Goal: Task Accomplishment & Management: Manage account settings

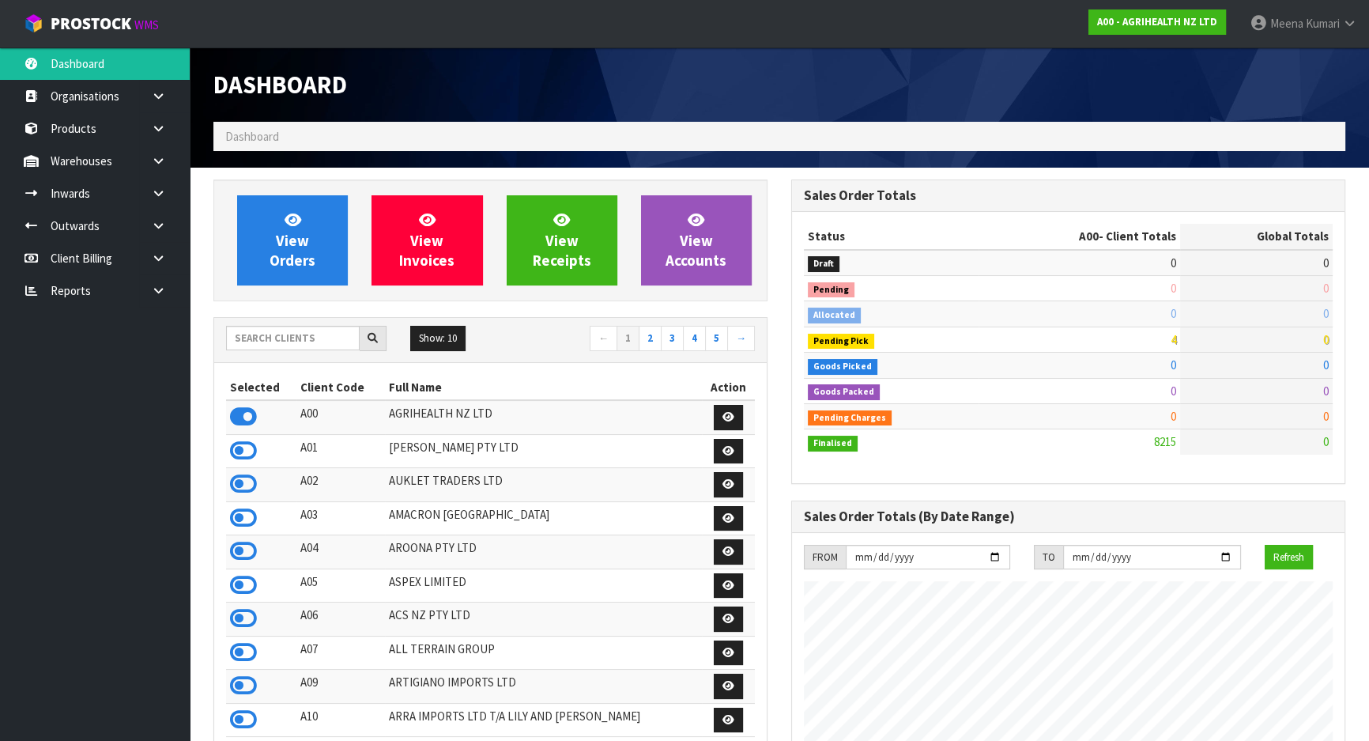
scroll to position [1195, 577]
click at [278, 343] on input "text" at bounding box center [293, 338] width 134 height 25
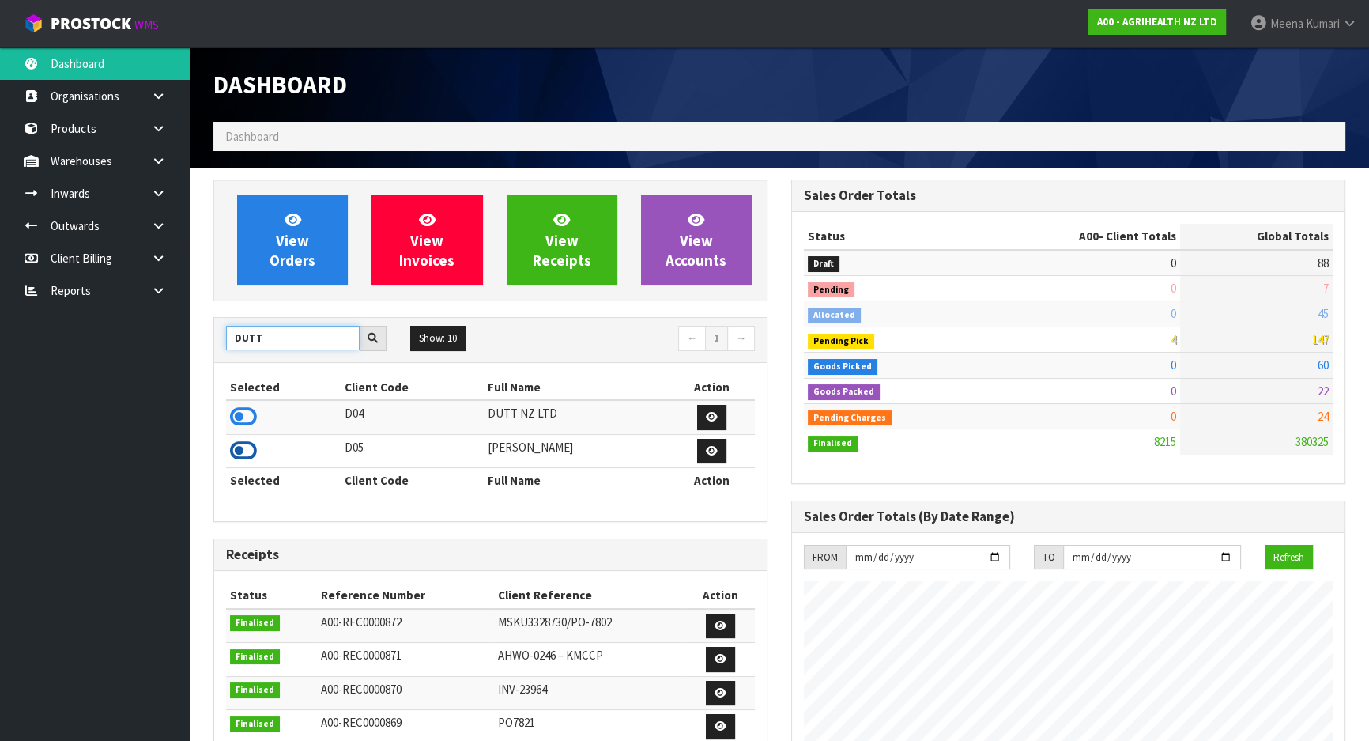
type input "DUTT"
click at [248, 447] on icon at bounding box center [243, 451] width 27 height 24
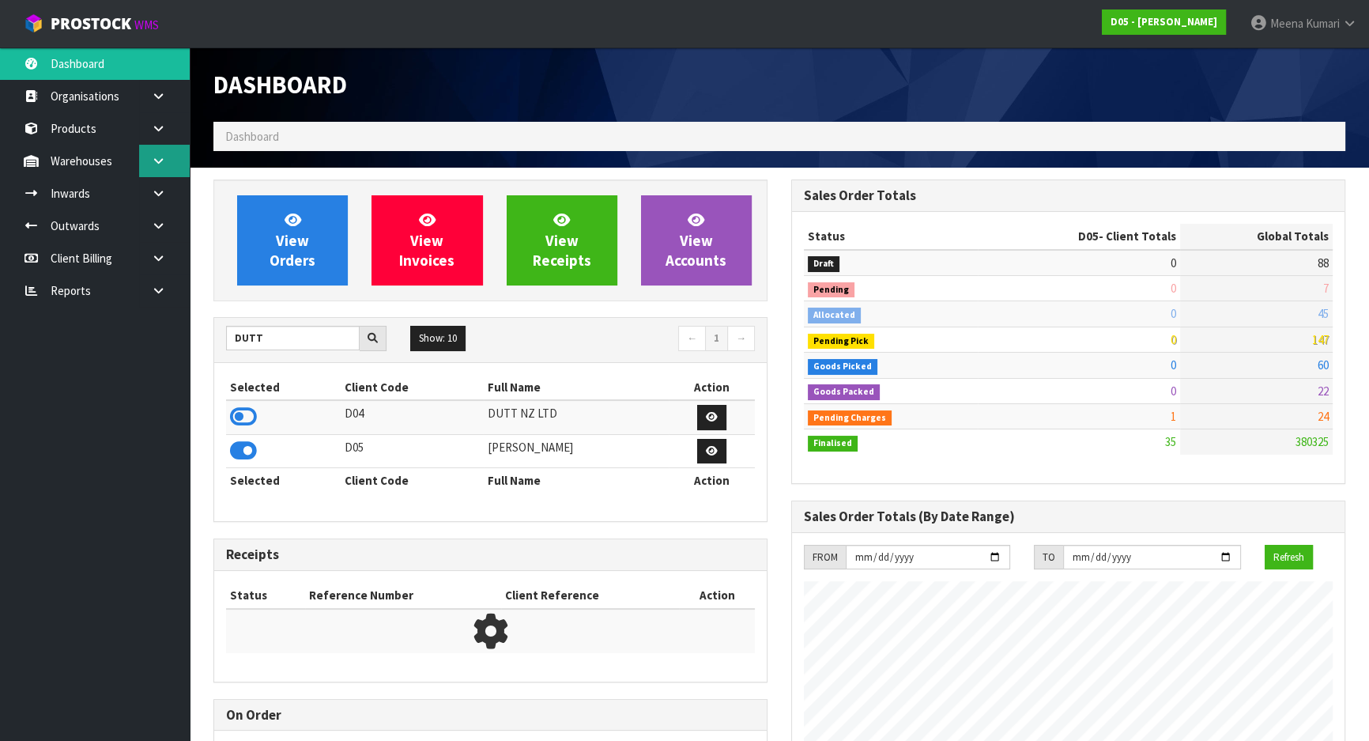
scroll to position [1314, 577]
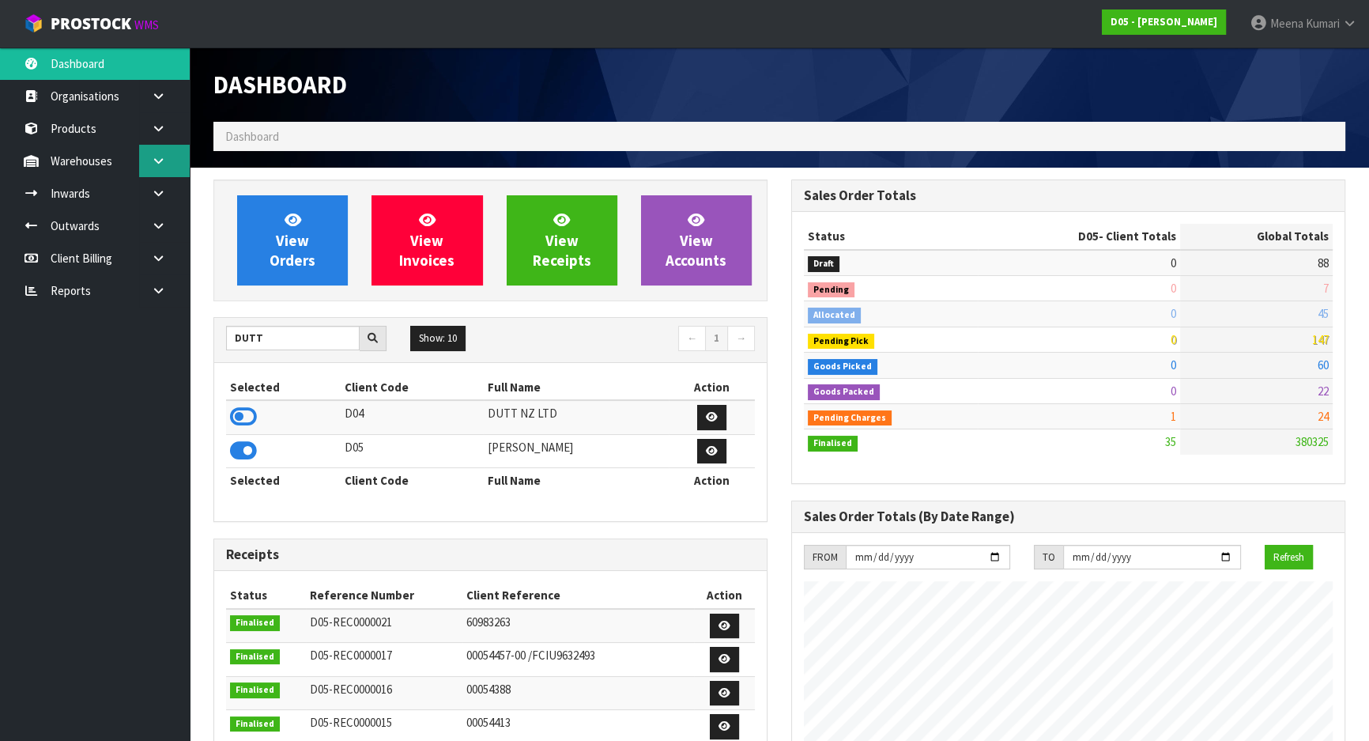
click at [152, 173] on link at bounding box center [164, 161] width 51 height 32
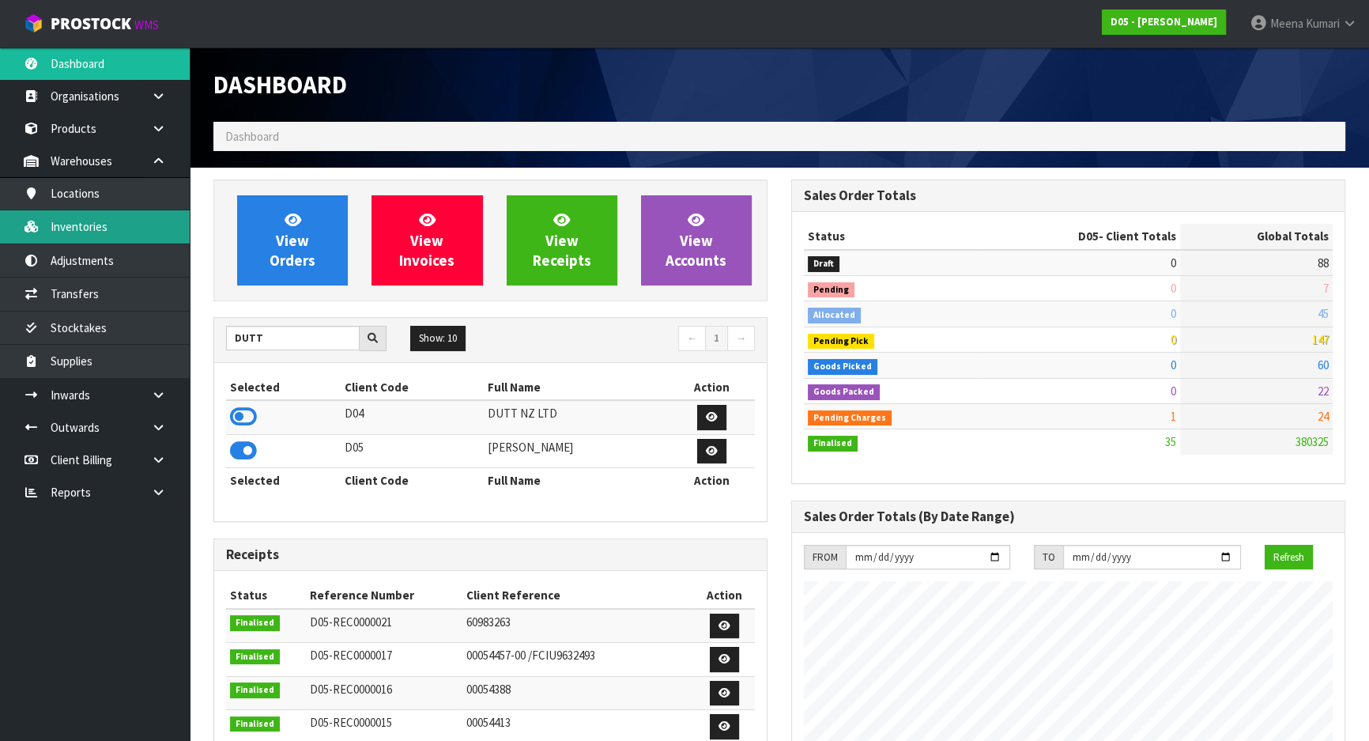
click at [142, 236] on link "Inventories" at bounding box center [95, 226] width 190 height 32
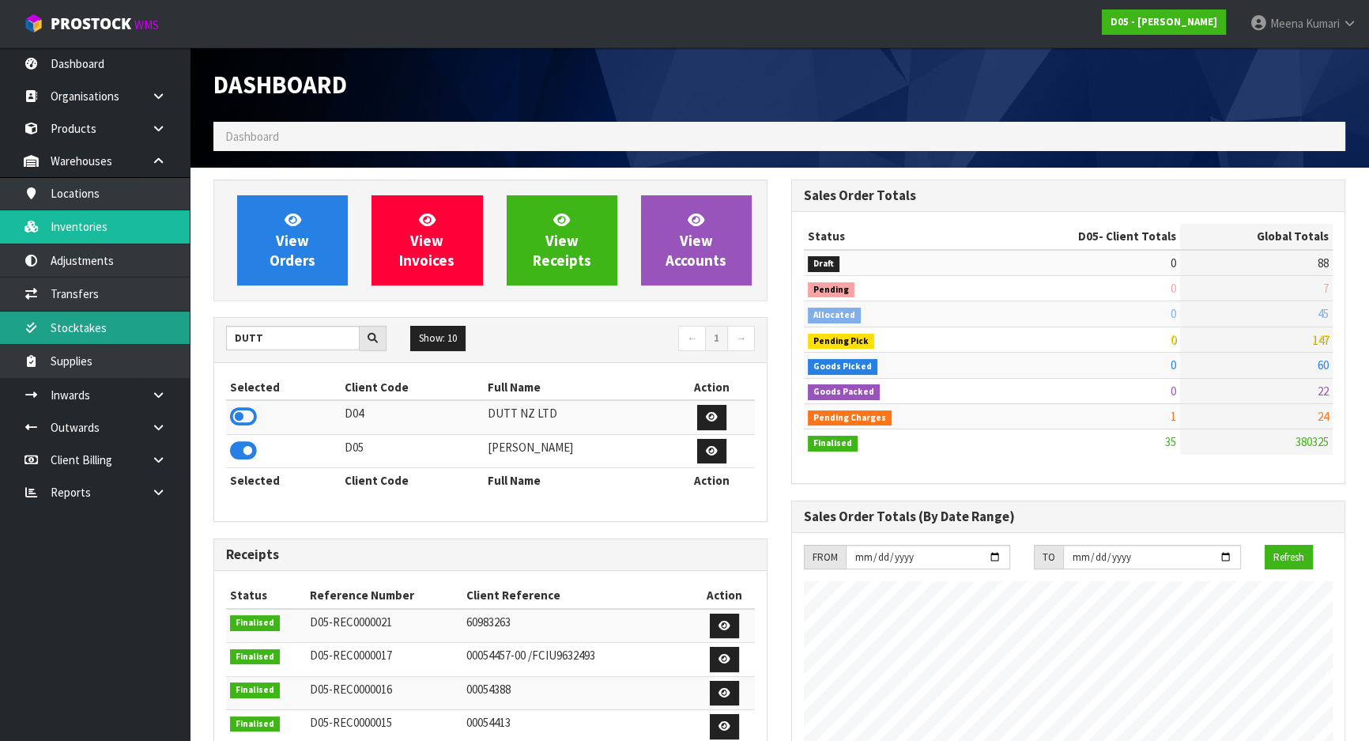
click at [143, 330] on link "Stocktakes" at bounding box center [95, 327] width 190 height 32
click at [126, 327] on link "Stocktakes" at bounding box center [95, 327] width 190 height 32
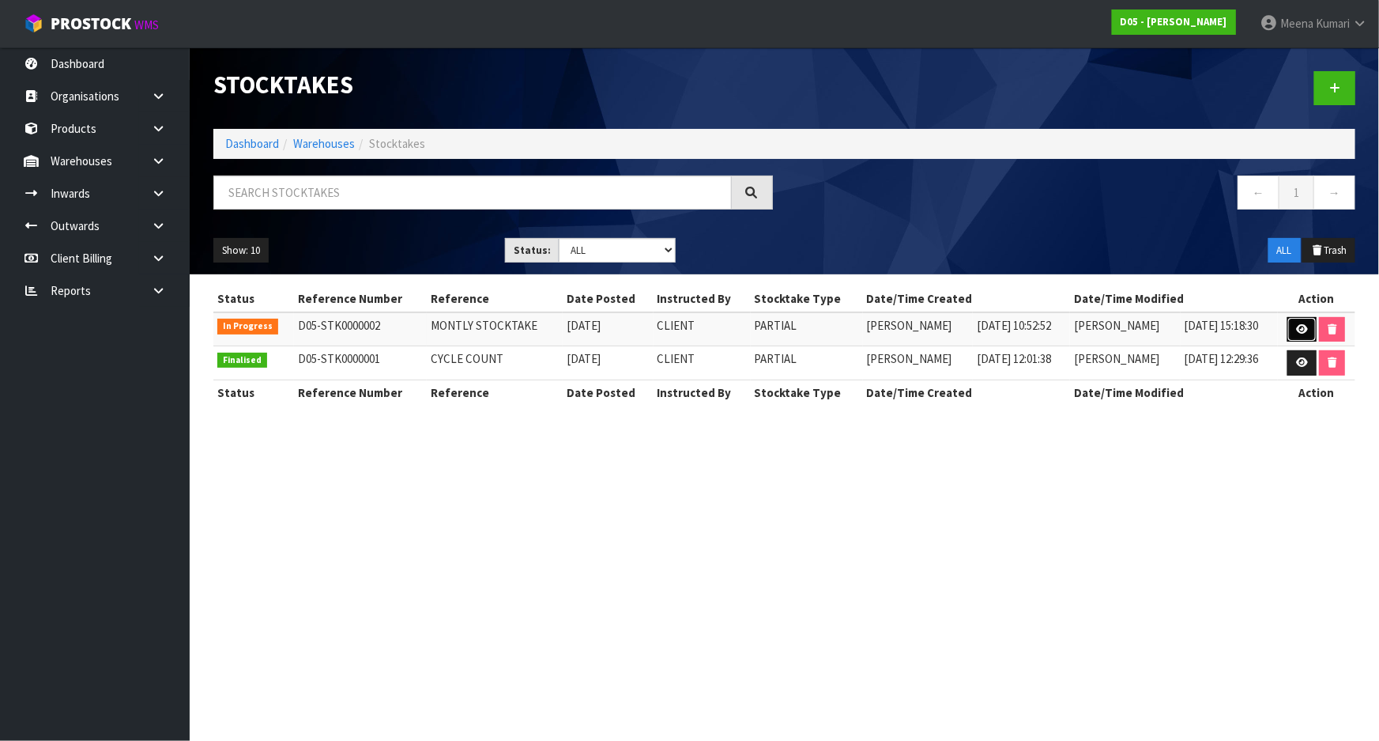
click at [1296, 319] on link at bounding box center [1302, 329] width 29 height 25
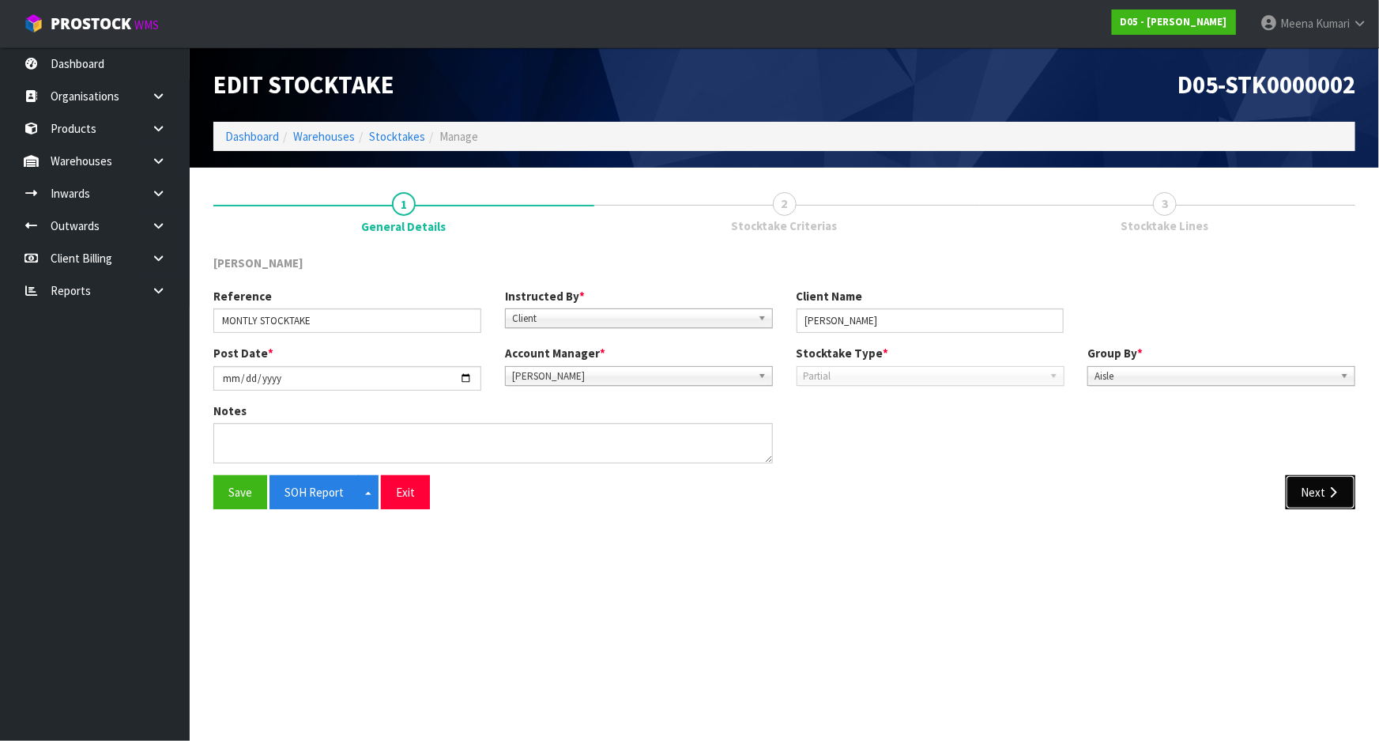
click at [1303, 500] on button "Next" at bounding box center [1321, 492] width 70 height 34
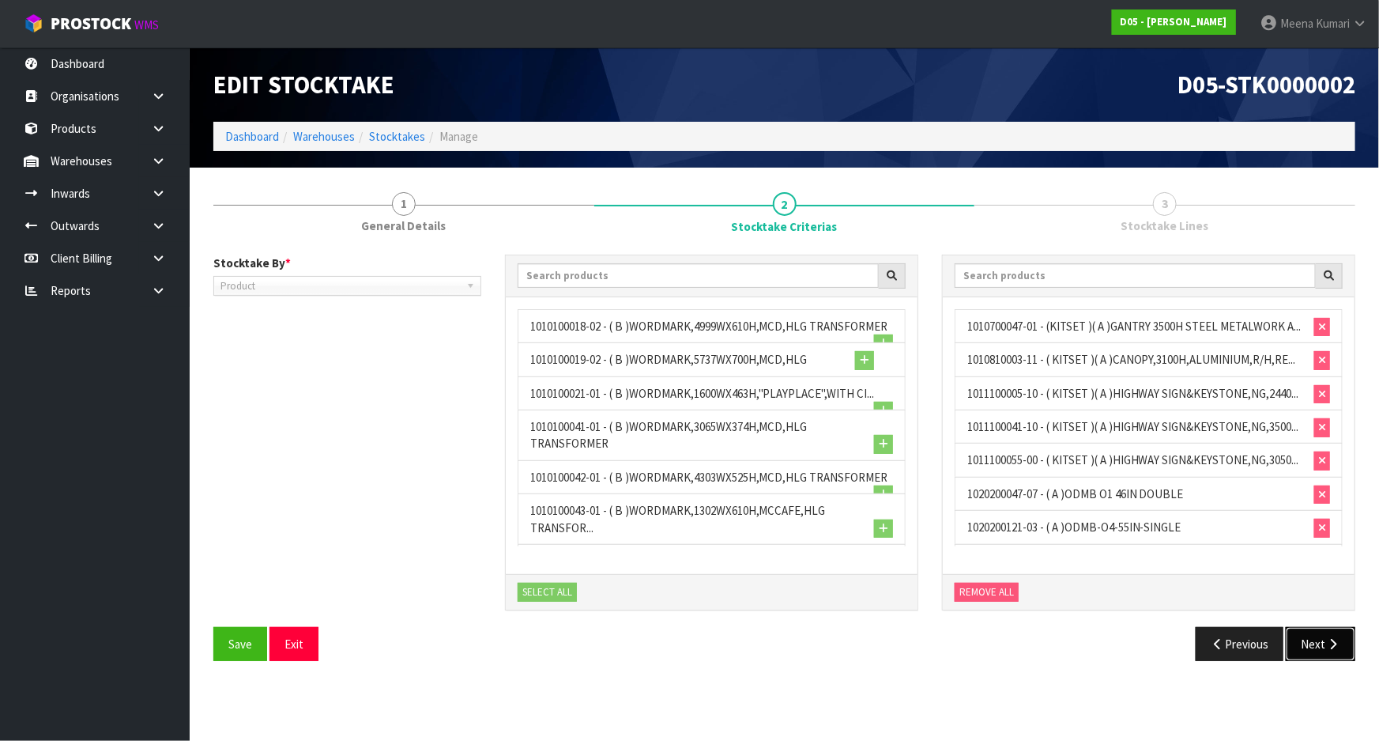
click at [1328, 627] on button "Next" at bounding box center [1321, 644] width 70 height 34
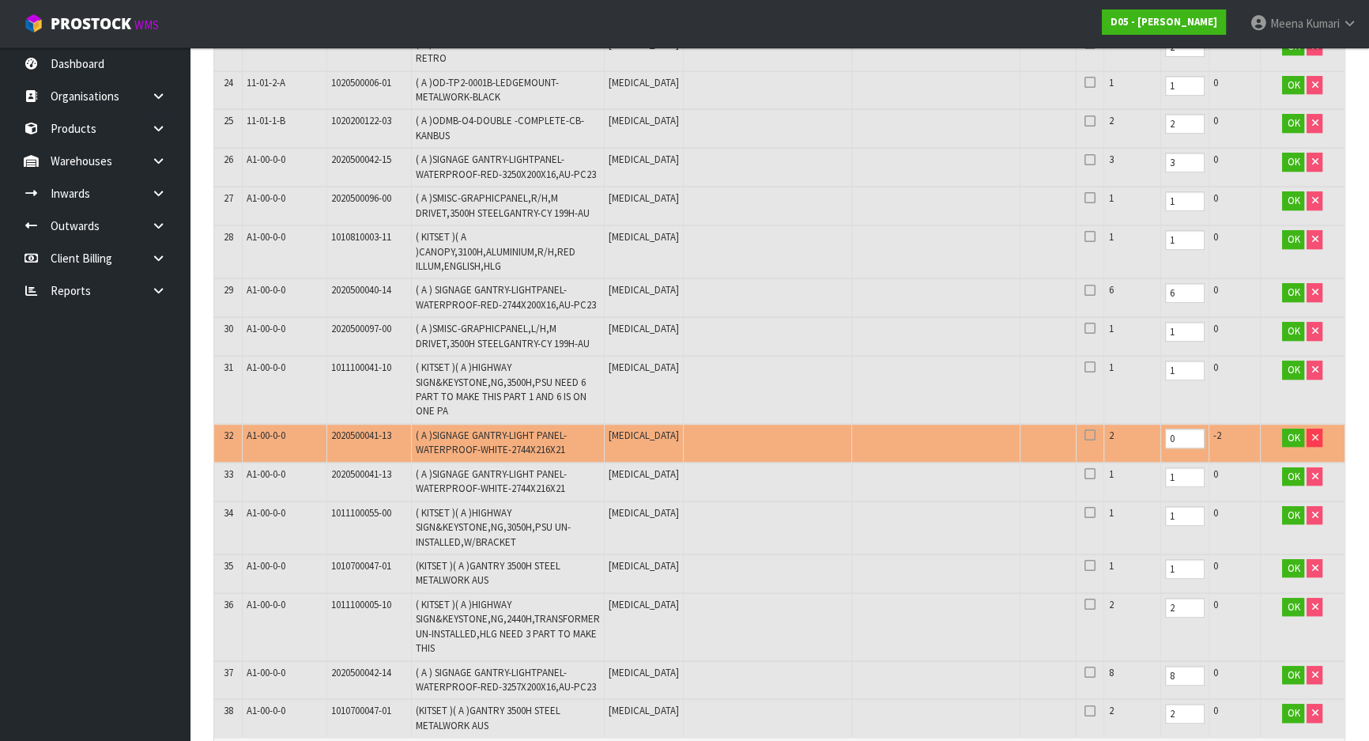
scroll to position [1365, 0]
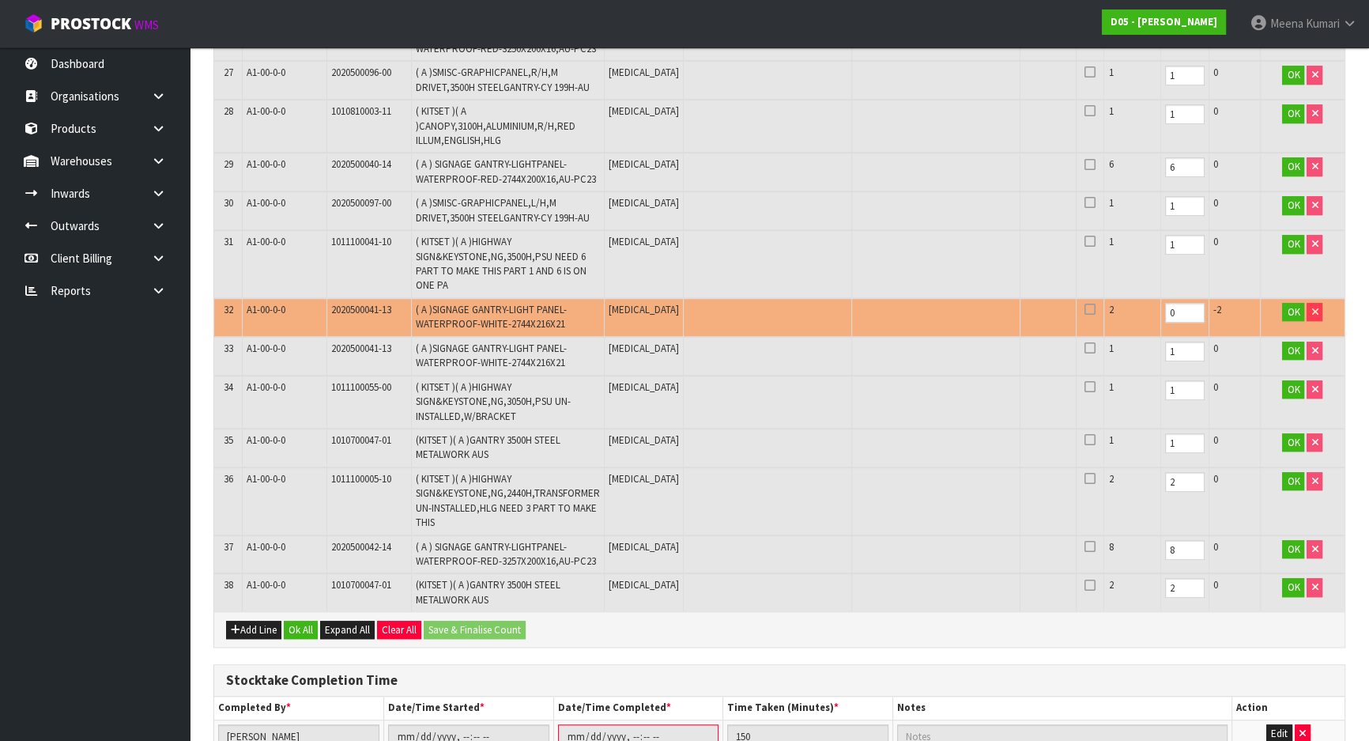
drag, startPoint x: 1139, startPoint y: 319, endPoint x: 1123, endPoint y: 295, distance: 29.2
click at [1088, 311] on tr "32 A1-00-0-0 2020500041-13 ( A )SIGNAGE GANTRY-LIGHT PANEL-WATERPROOF-WHITE-274…" at bounding box center [779, 317] width 1130 height 39
drag, startPoint x: 1137, startPoint y: 307, endPoint x: 1044, endPoint y: 324, distance: 94.7
click at [1044, 324] on tr "32 A1-00-0-0 2020500041-13 ( A )SIGNAGE GANTRY-LIGHT PANEL-WATERPROOF-WHITE-274…" at bounding box center [779, 317] width 1130 height 39
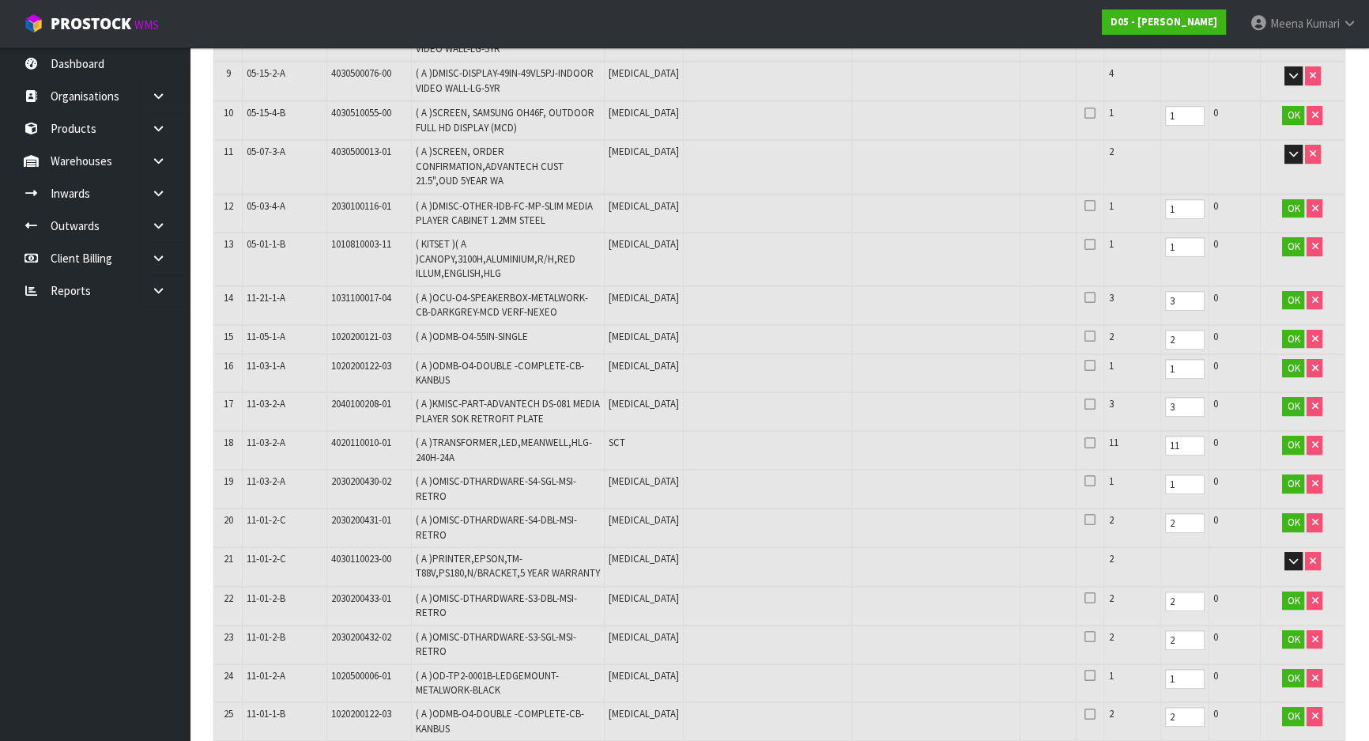
scroll to position [215, 0]
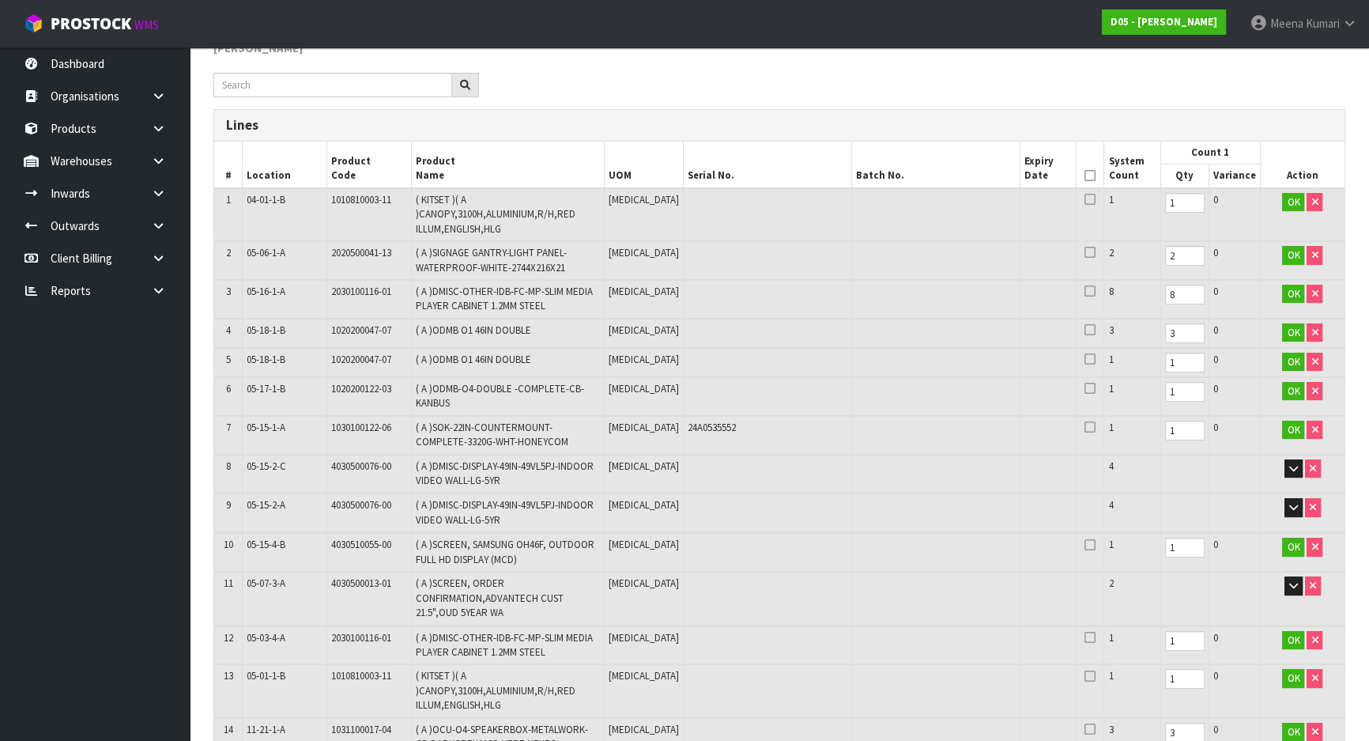
type input "2"
click at [1084, 175] on icon at bounding box center [1089, 175] width 11 height 1
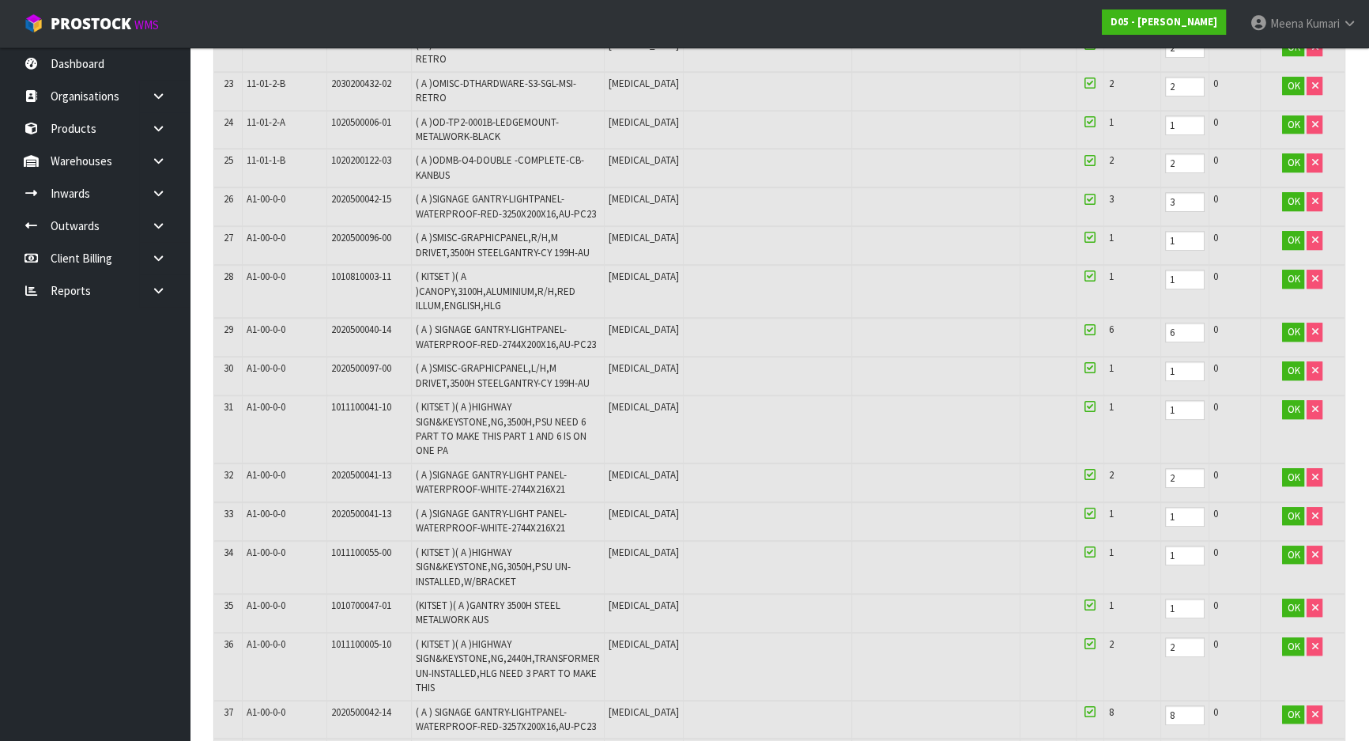
scroll to position [1502, 0]
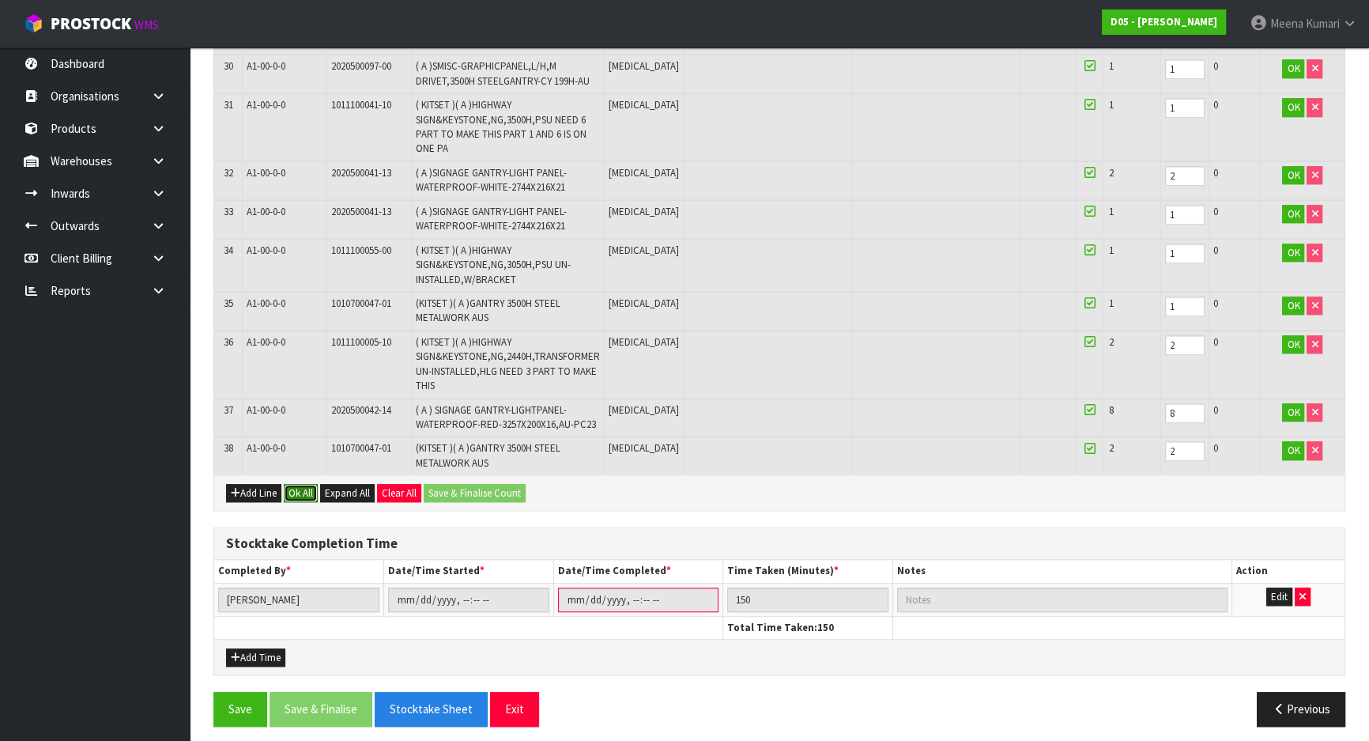
click at [297, 484] on button "Ok All" at bounding box center [301, 493] width 34 height 19
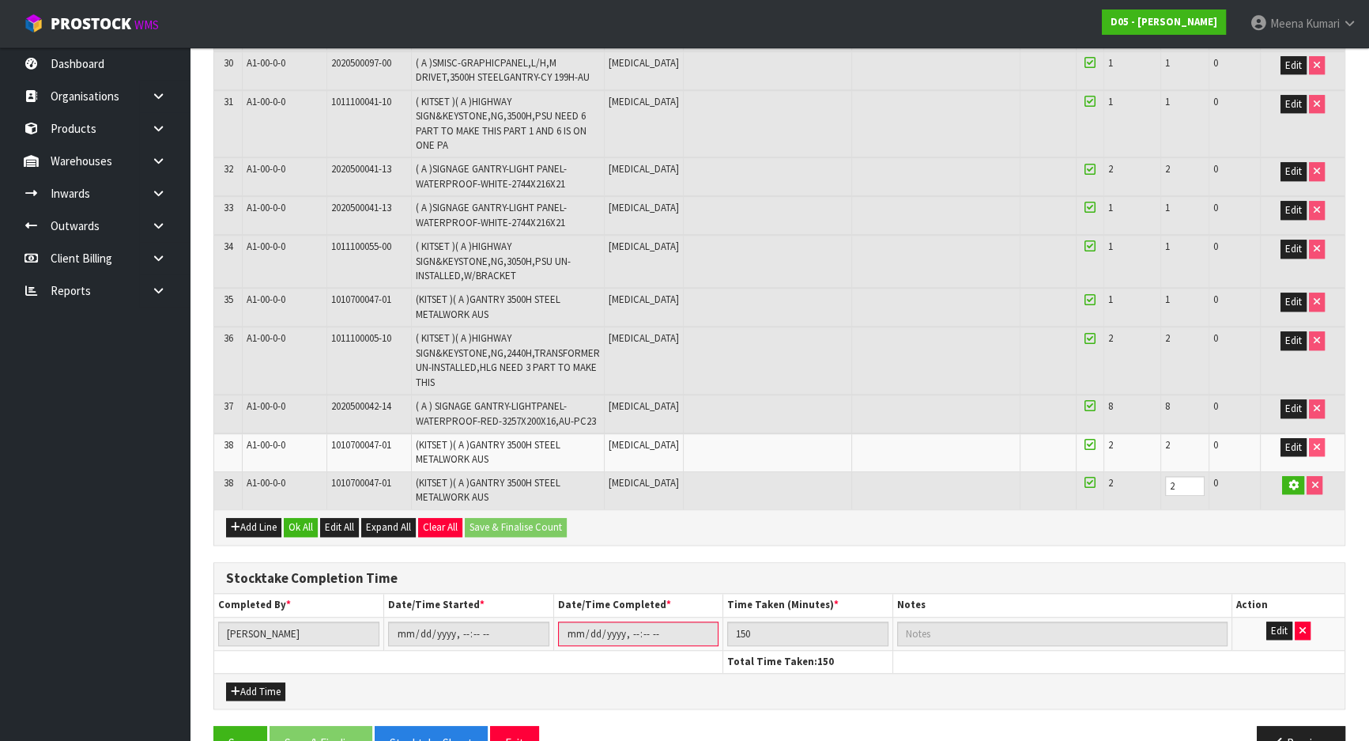
scroll to position [1498, 0]
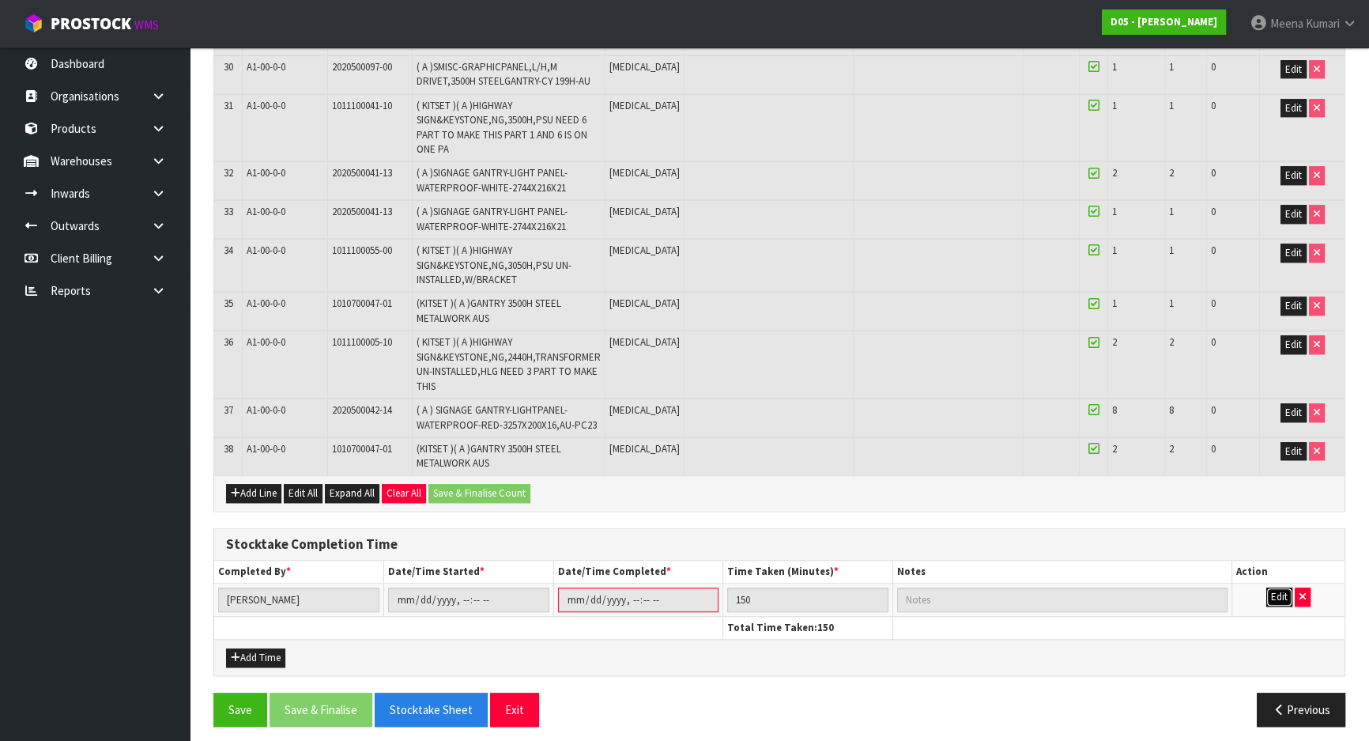
click at [1270, 587] on button "Edit" at bounding box center [1279, 596] width 26 height 19
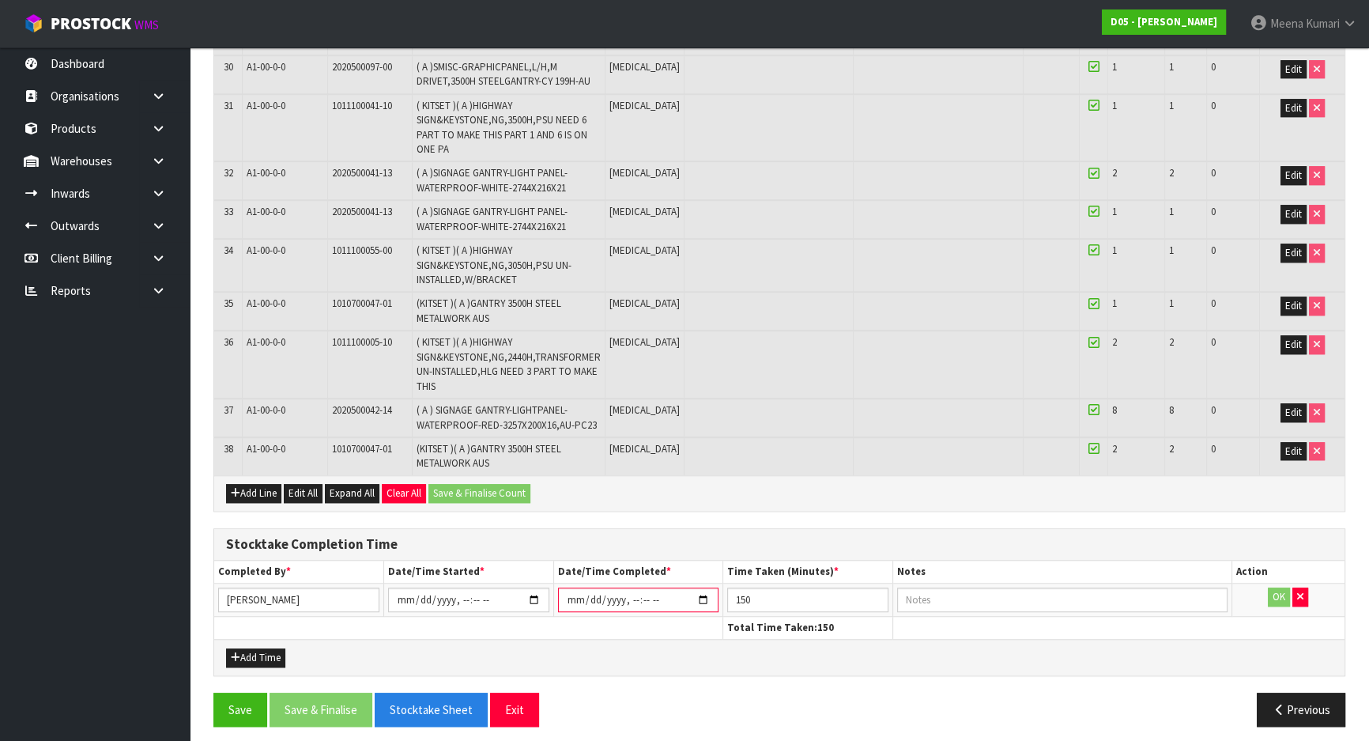
click at [703, 588] on input "datetime-local" at bounding box center [638, 599] width 161 height 25
type input "[DATE]T09:20"
click at [1272, 587] on button "OK" at bounding box center [1279, 596] width 22 height 19
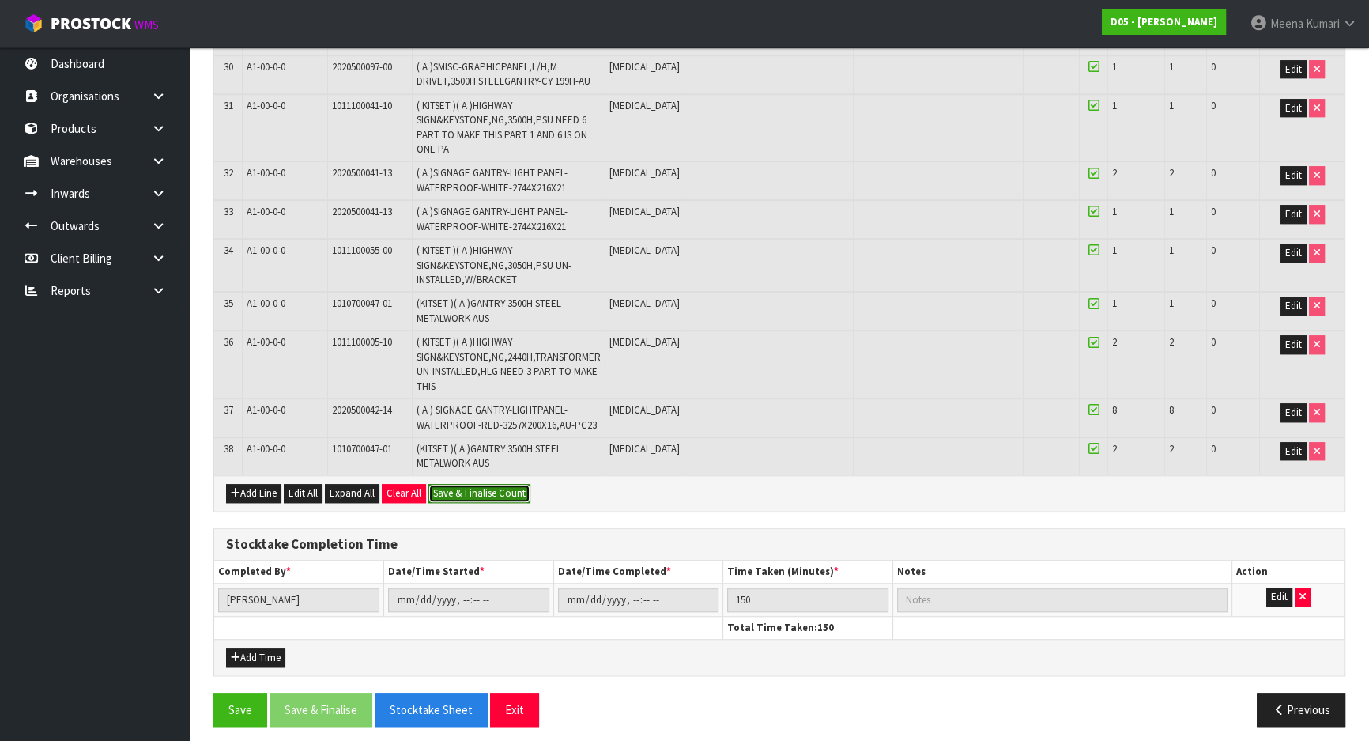
click at [511, 485] on button "Save & Finalise Count" at bounding box center [479, 493] width 102 height 19
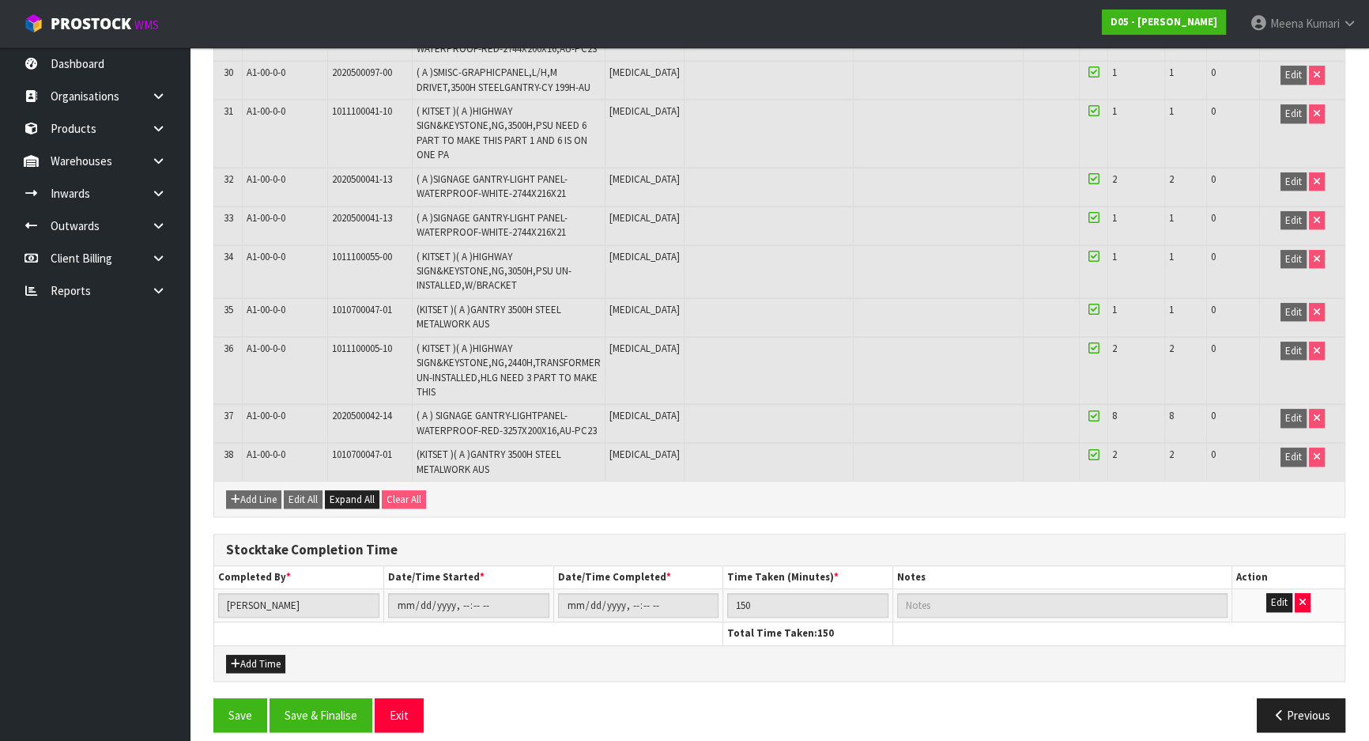
scroll to position [1555, 0]
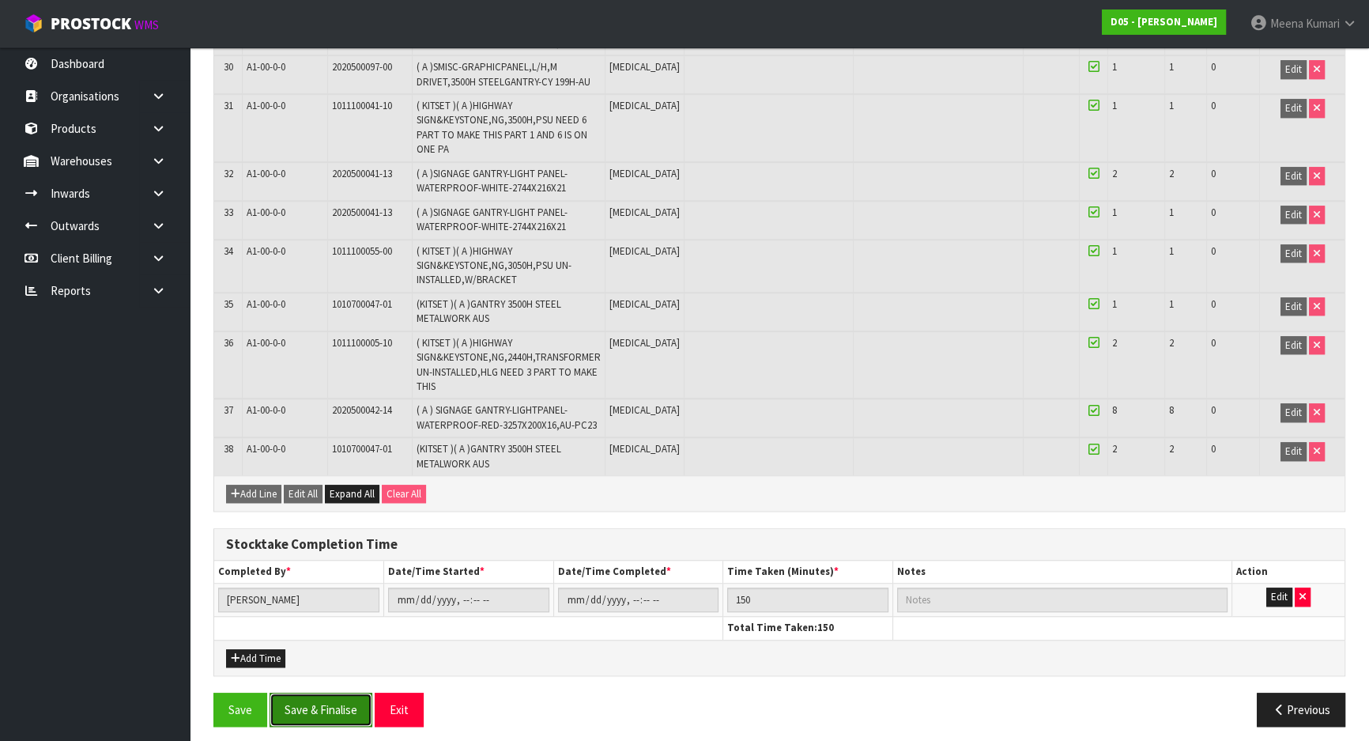
click at [335, 695] on button "Save & Finalise" at bounding box center [321, 709] width 103 height 34
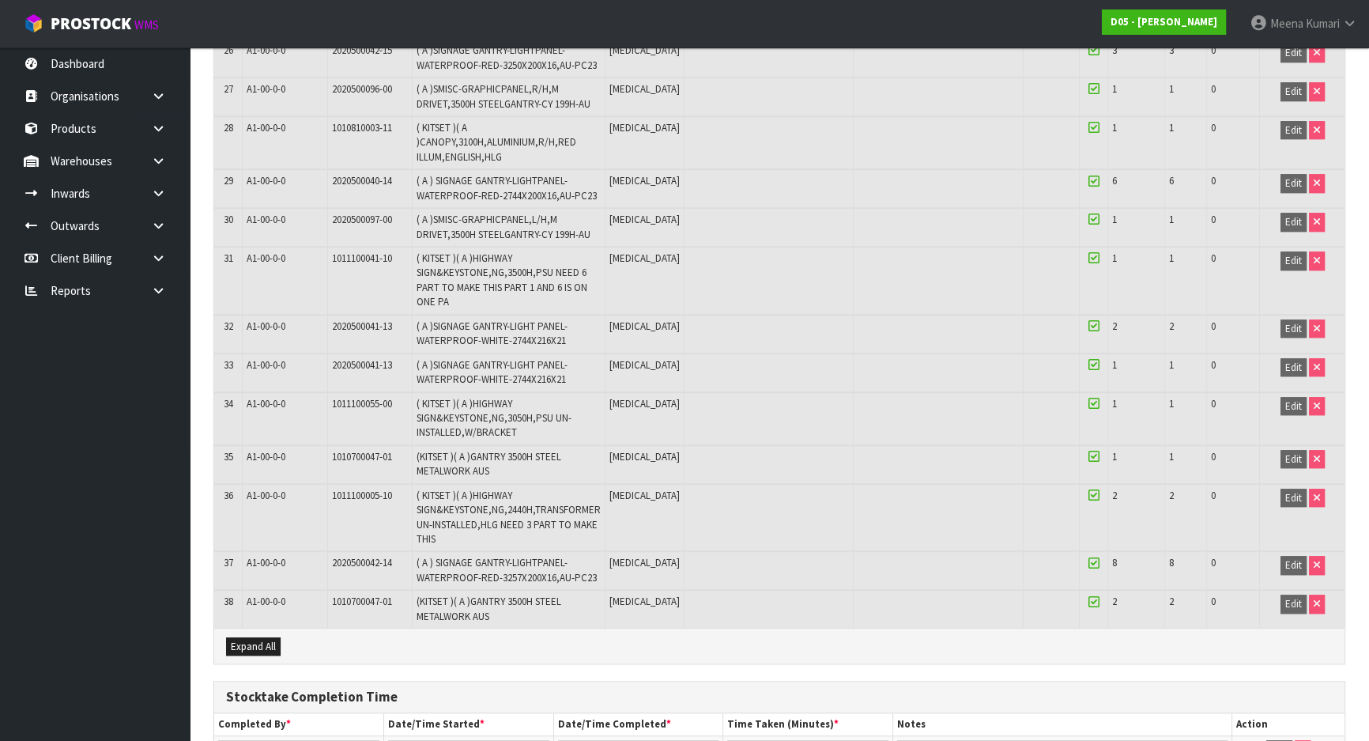
scroll to position [1520, 0]
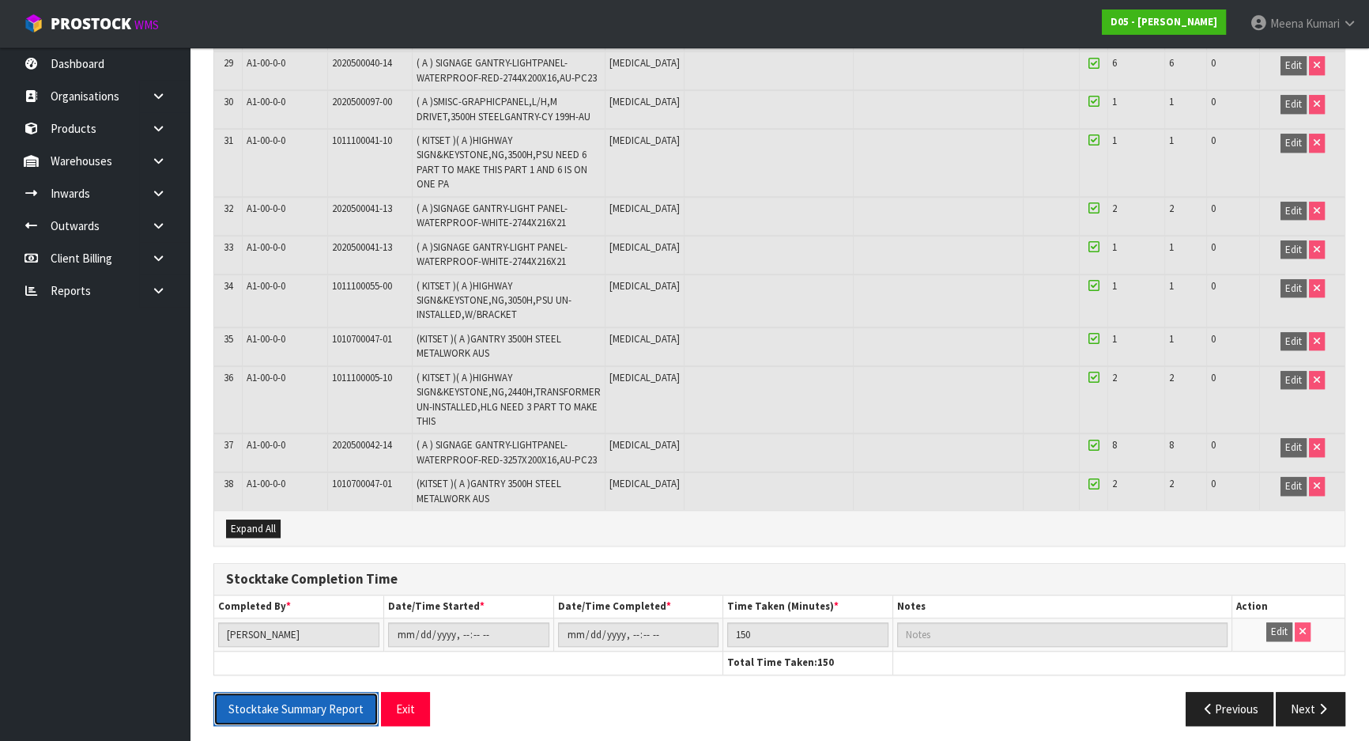
click at [326, 692] on button "Stocktake Summary Report" at bounding box center [295, 709] width 165 height 34
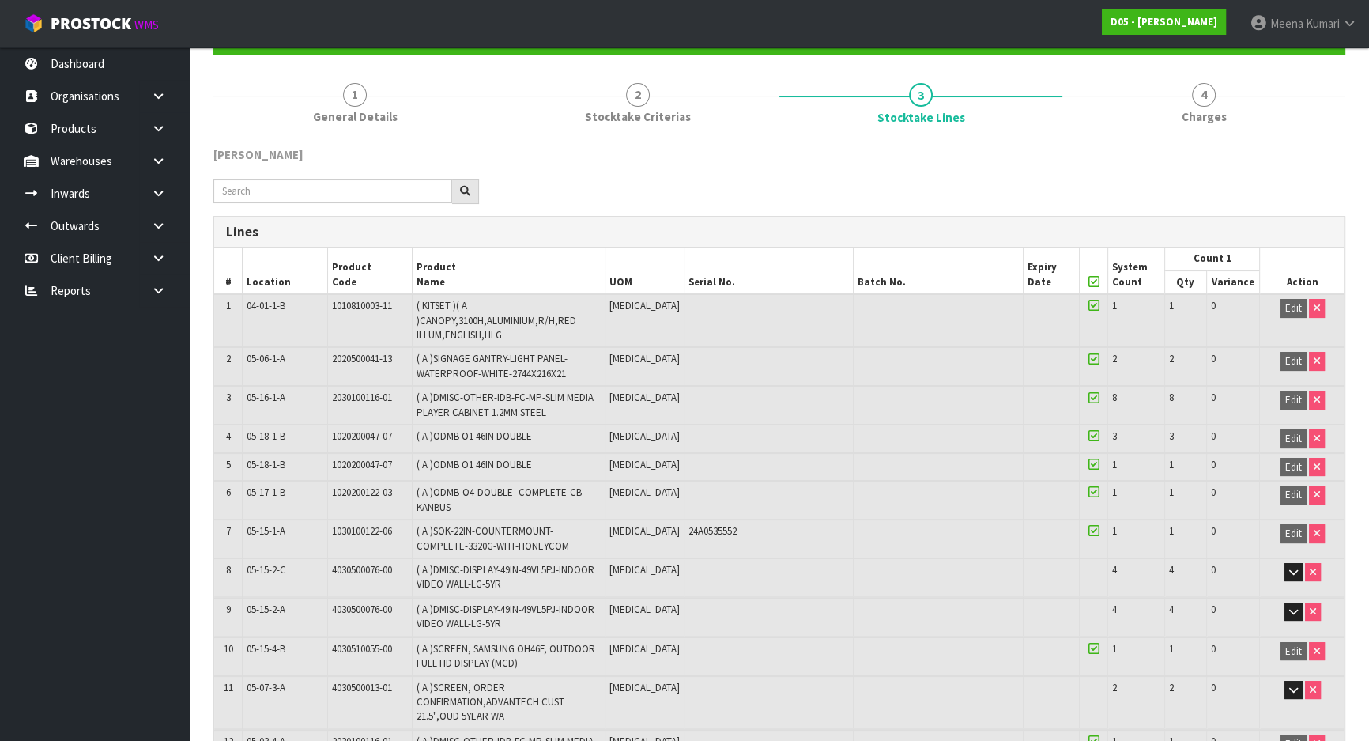
scroll to position [0, 0]
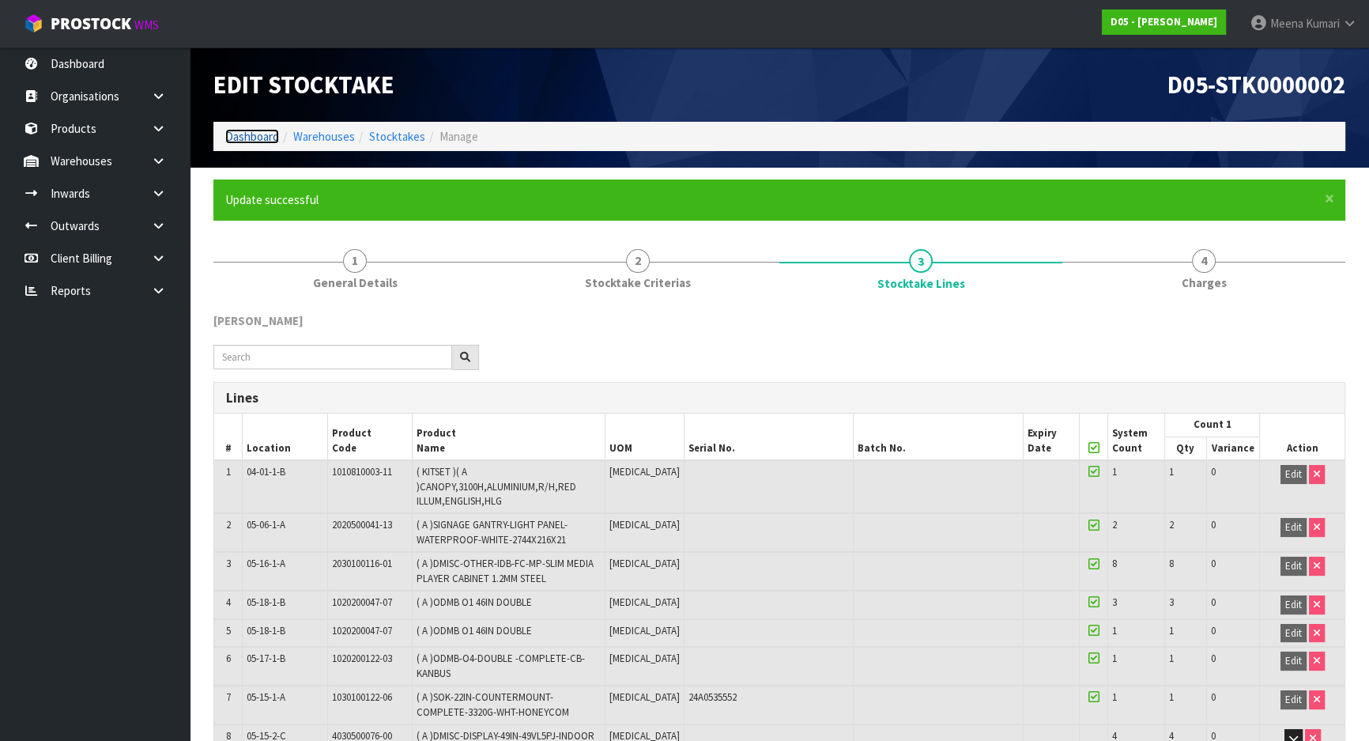
click at [243, 134] on link "Dashboard" at bounding box center [252, 136] width 54 height 15
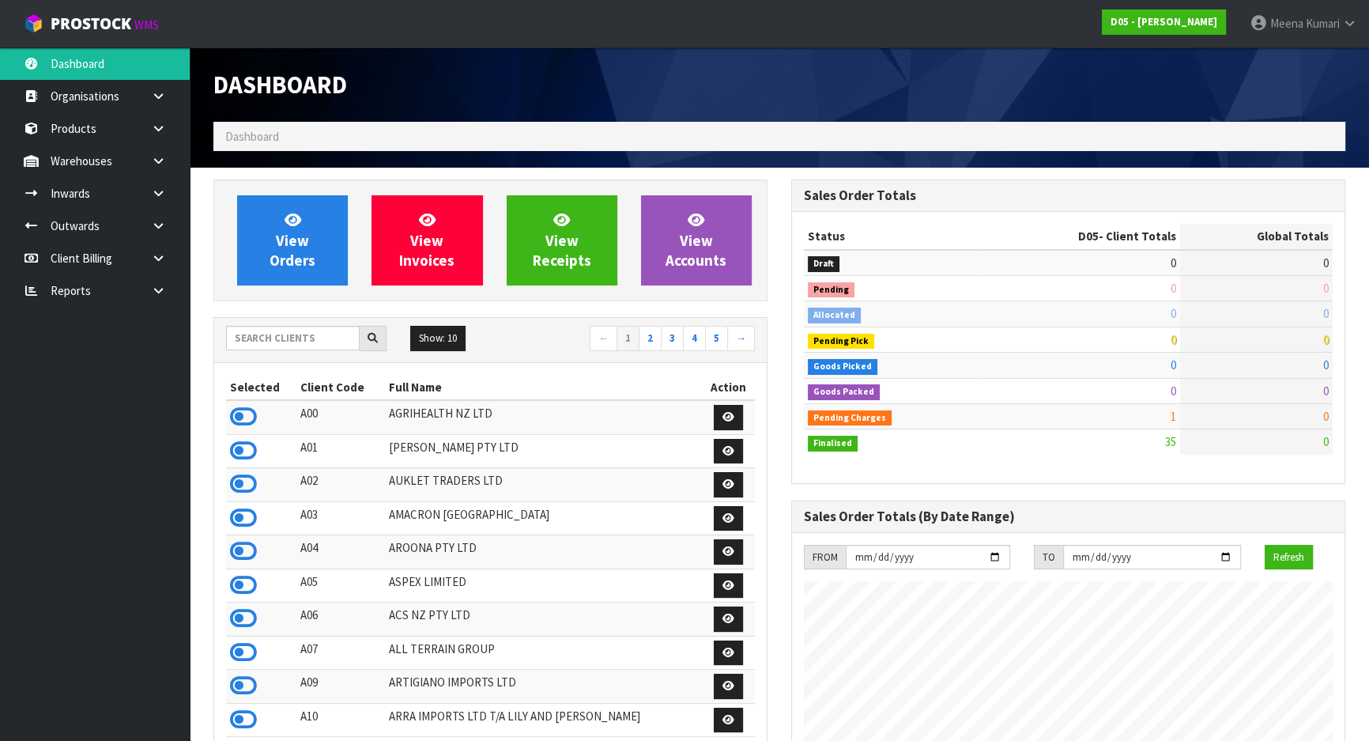
scroll to position [1314, 577]
click at [285, 336] on input "text" at bounding box center [293, 338] width 134 height 25
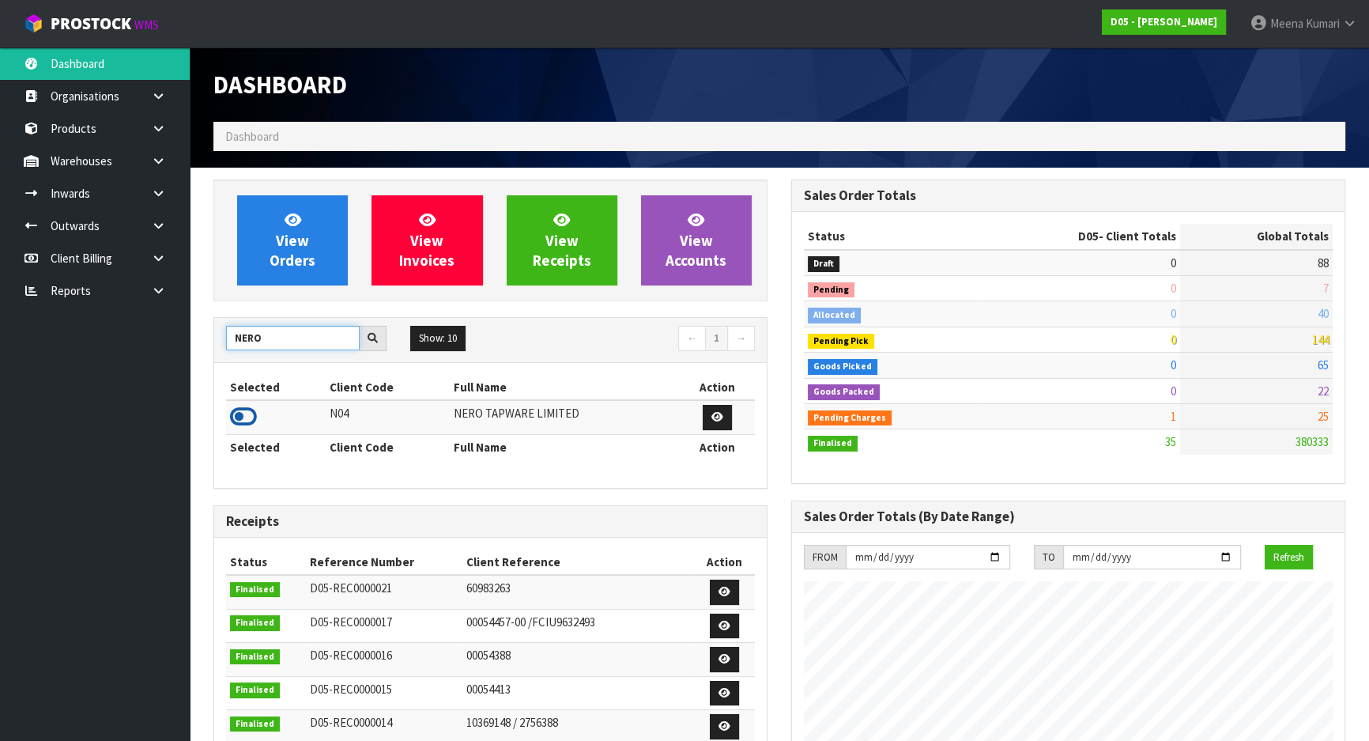
type input "NERO"
click at [244, 417] on icon at bounding box center [243, 417] width 27 height 24
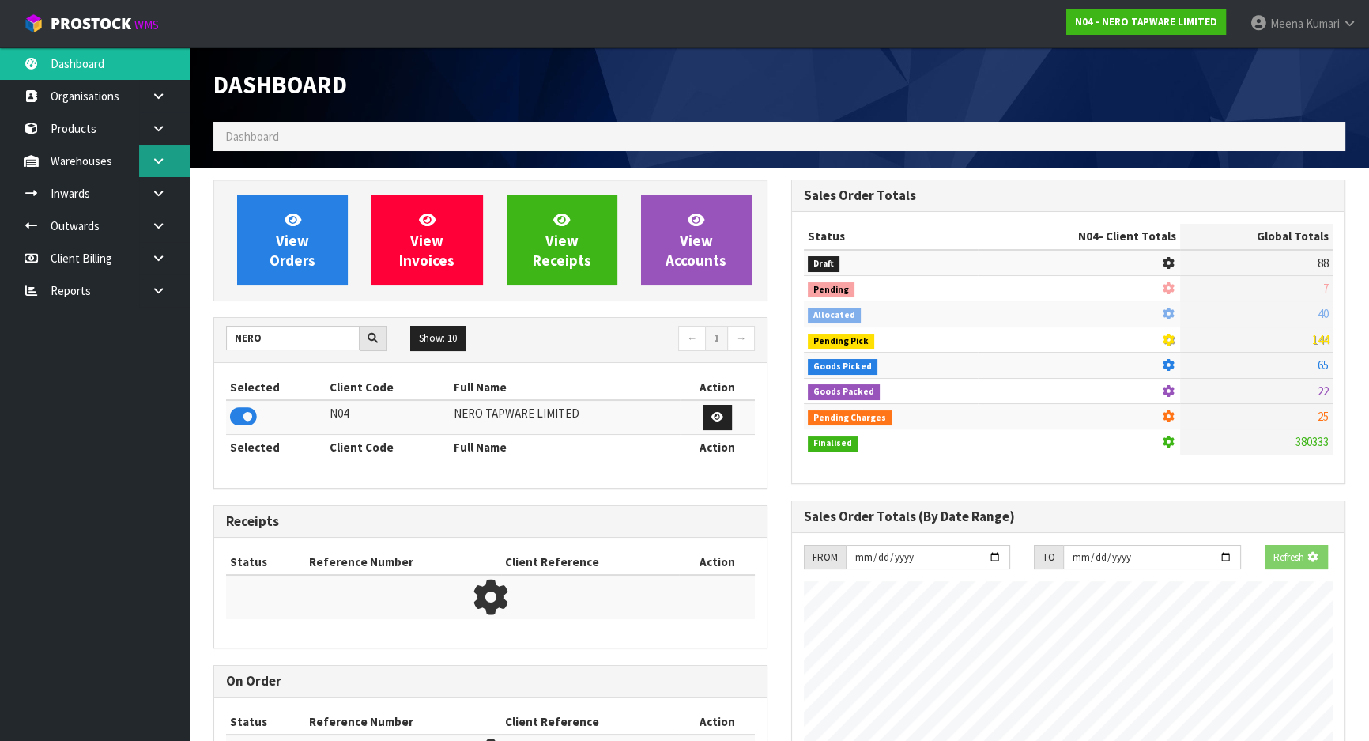
scroll to position [1246, 577]
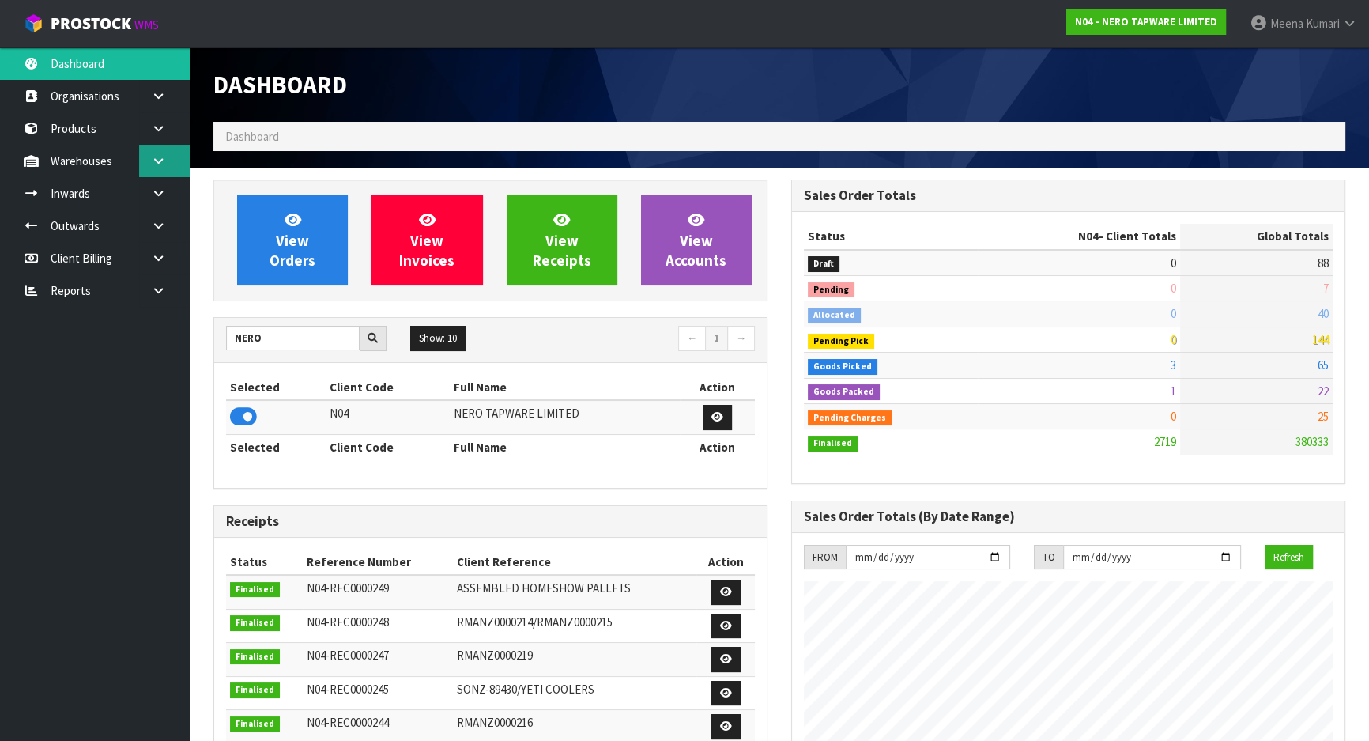
click at [165, 162] on icon at bounding box center [158, 161] width 15 height 12
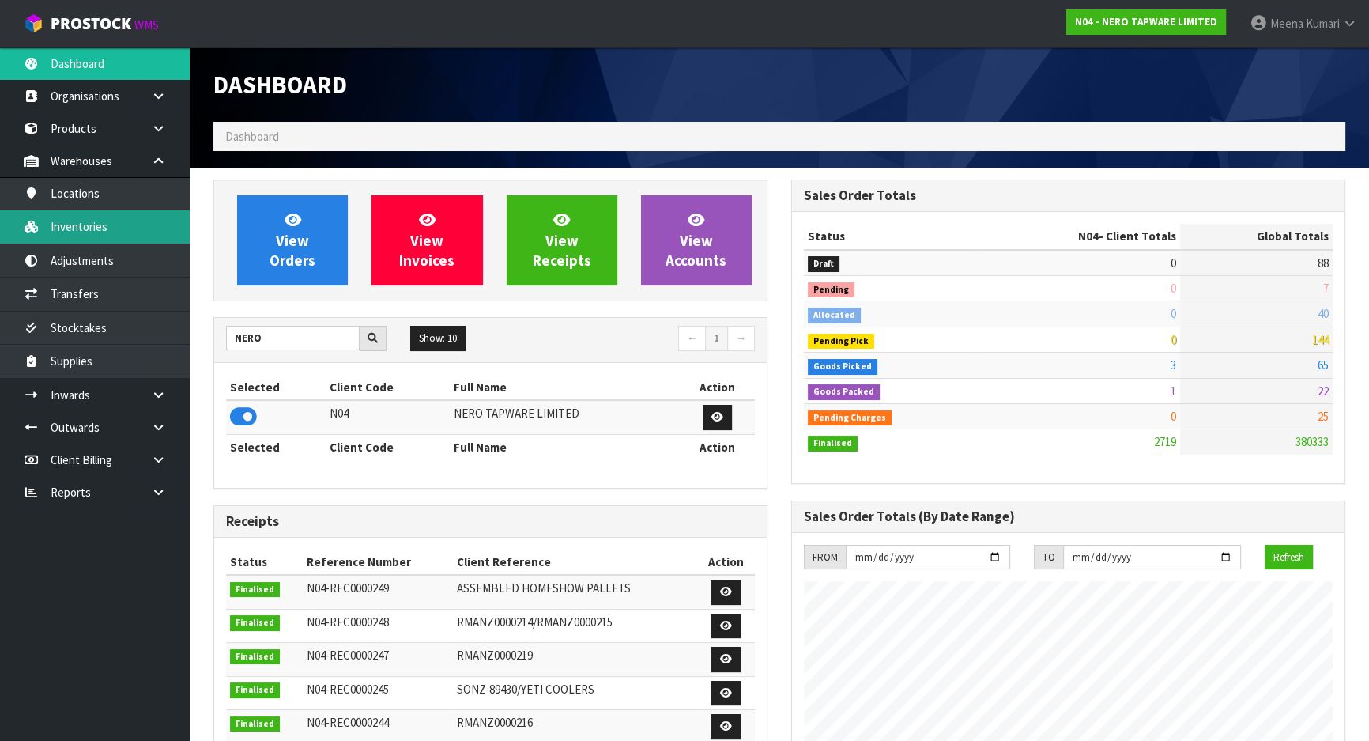
click at [141, 210] on link "Inventories" at bounding box center [95, 226] width 190 height 32
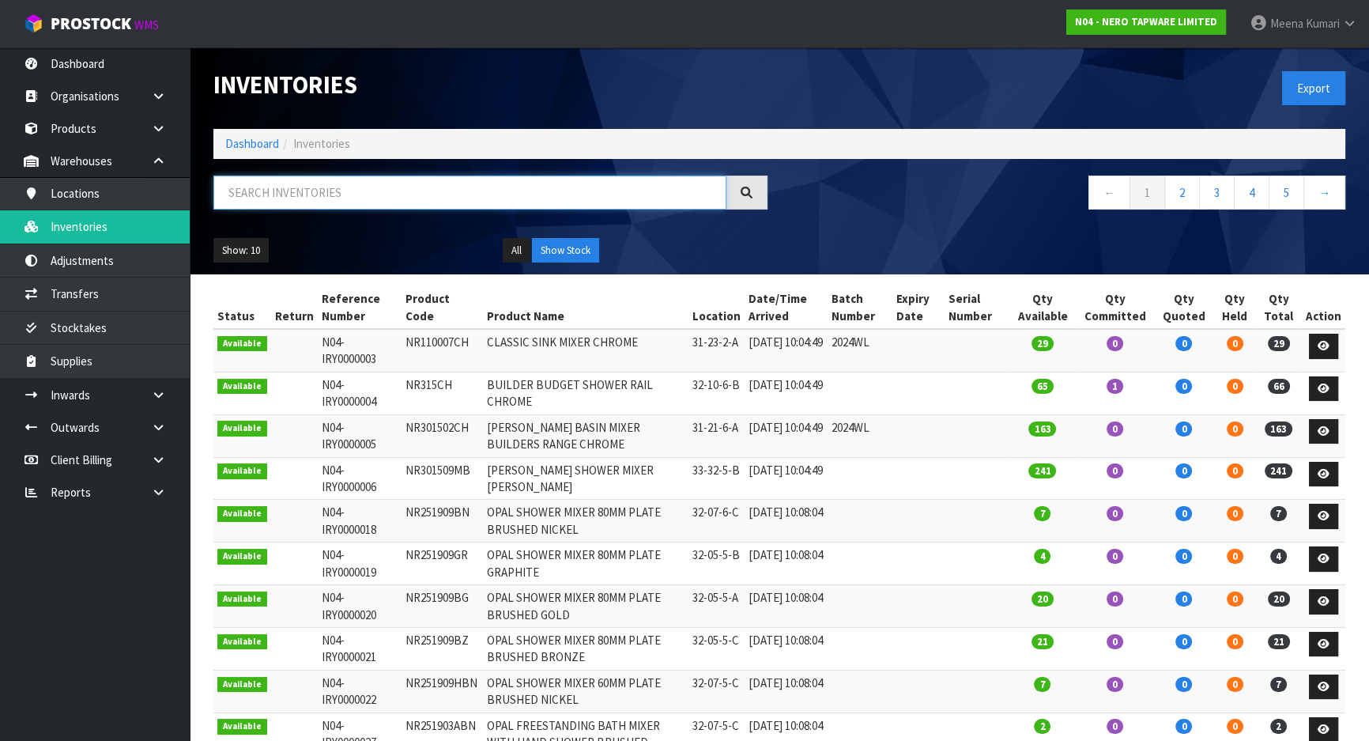
click at [307, 197] on input "text" at bounding box center [469, 192] width 513 height 34
paste input "NR231401CH"
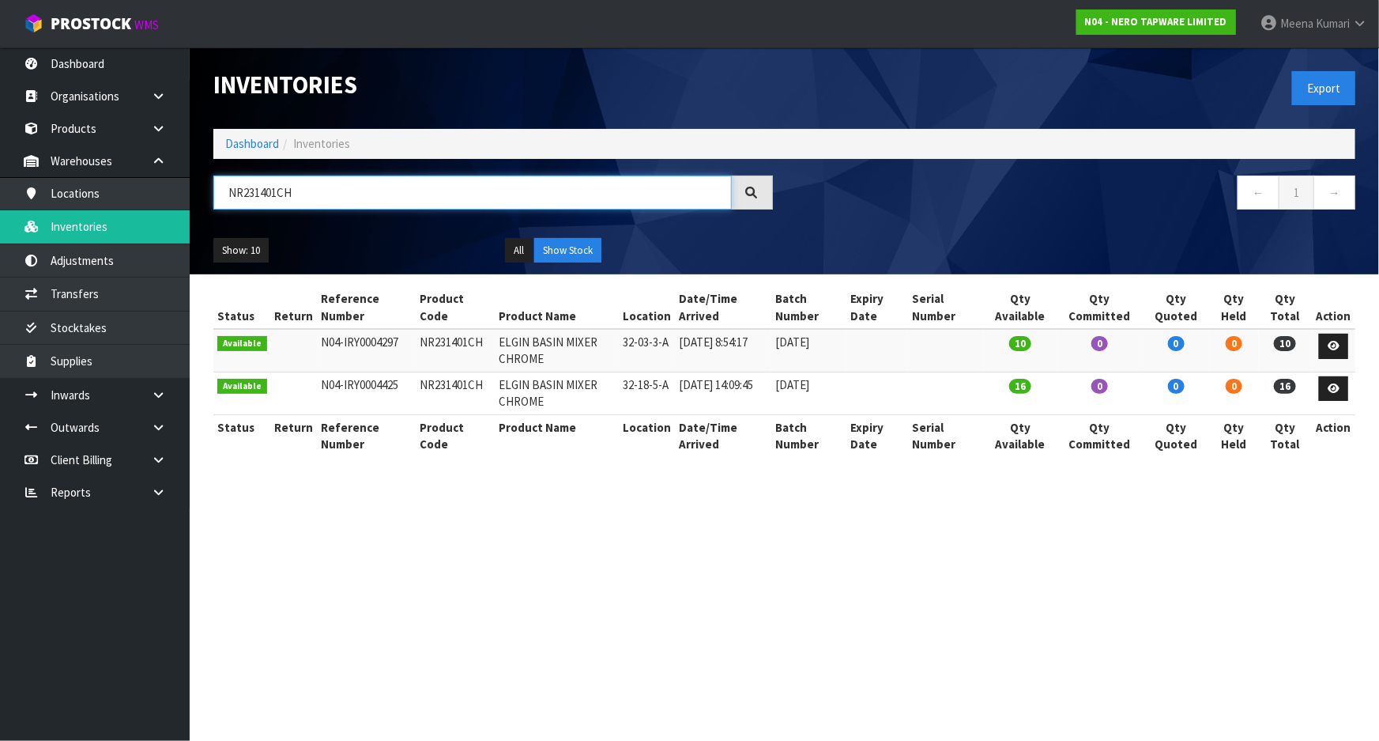
click at [313, 201] on input "NR231401CH" at bounding box center [472, 192] width 518 height 34
click at [311, 201] on input "NR231401CH" at bounding box center [472, 192] width 518 height 34
paste input "01607sBG"
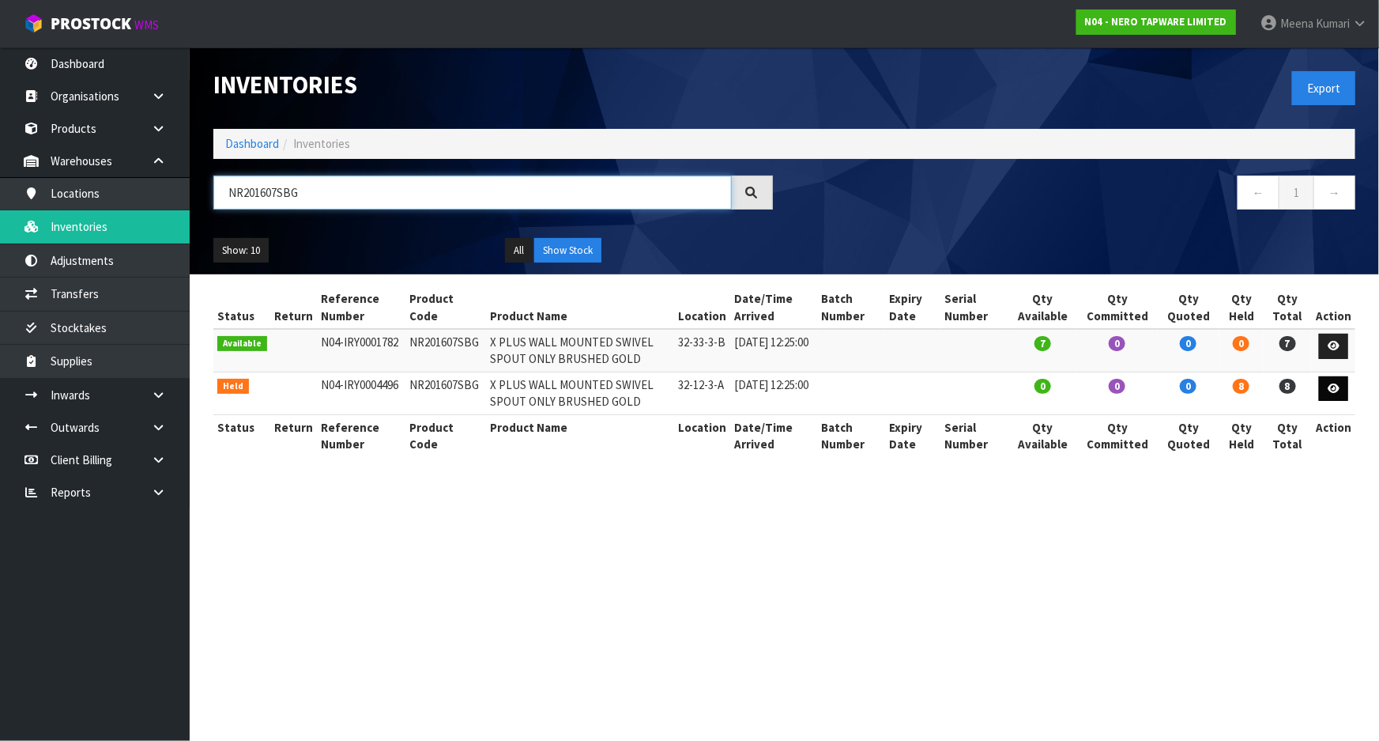
type input "NR201607SBG"
click at [1343, 385] on link at bounding box center [1333, 388] width 29 height 25
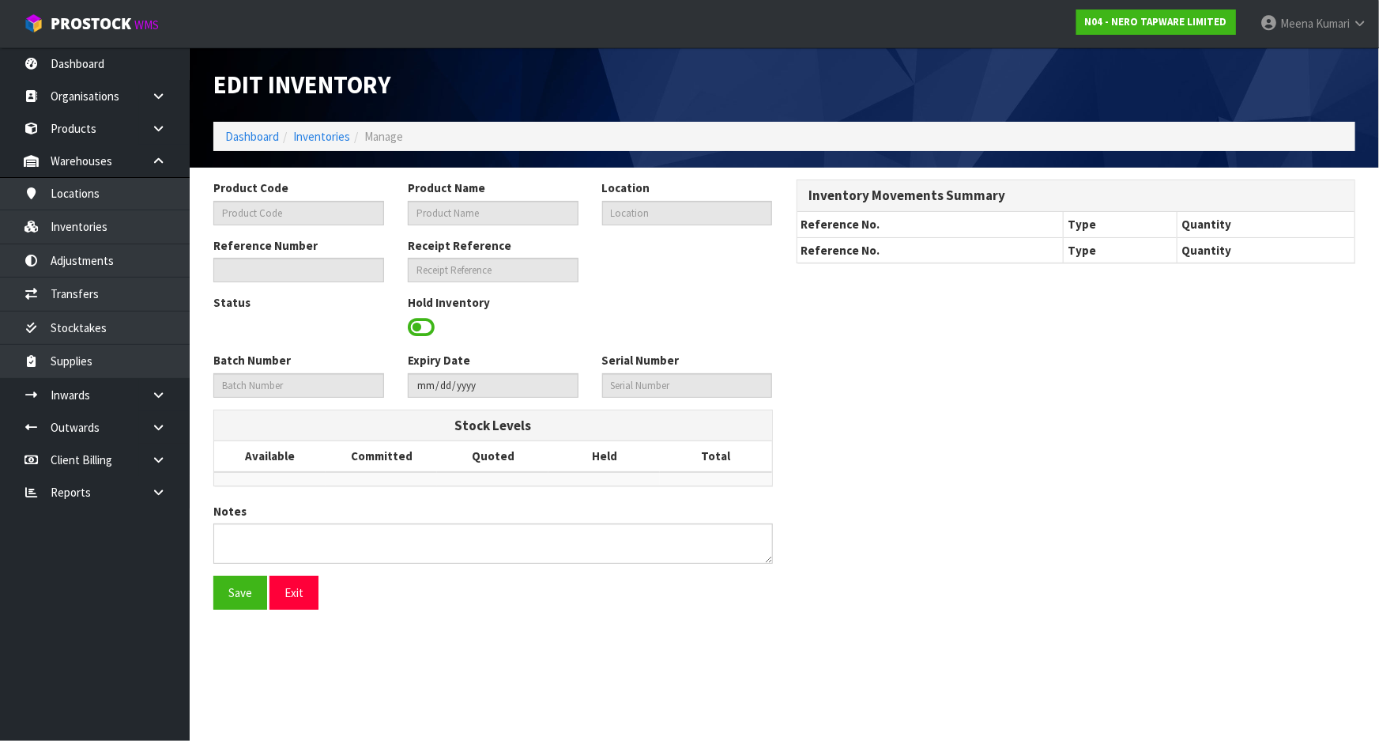
type input "NR201607SBG"
type input "X PLUS WALL MOUNTED SWIVEL SPOUT ONLY BRUSHED GOLD"
type input "32-12-3-A"
type input "N04-IRY0004496"
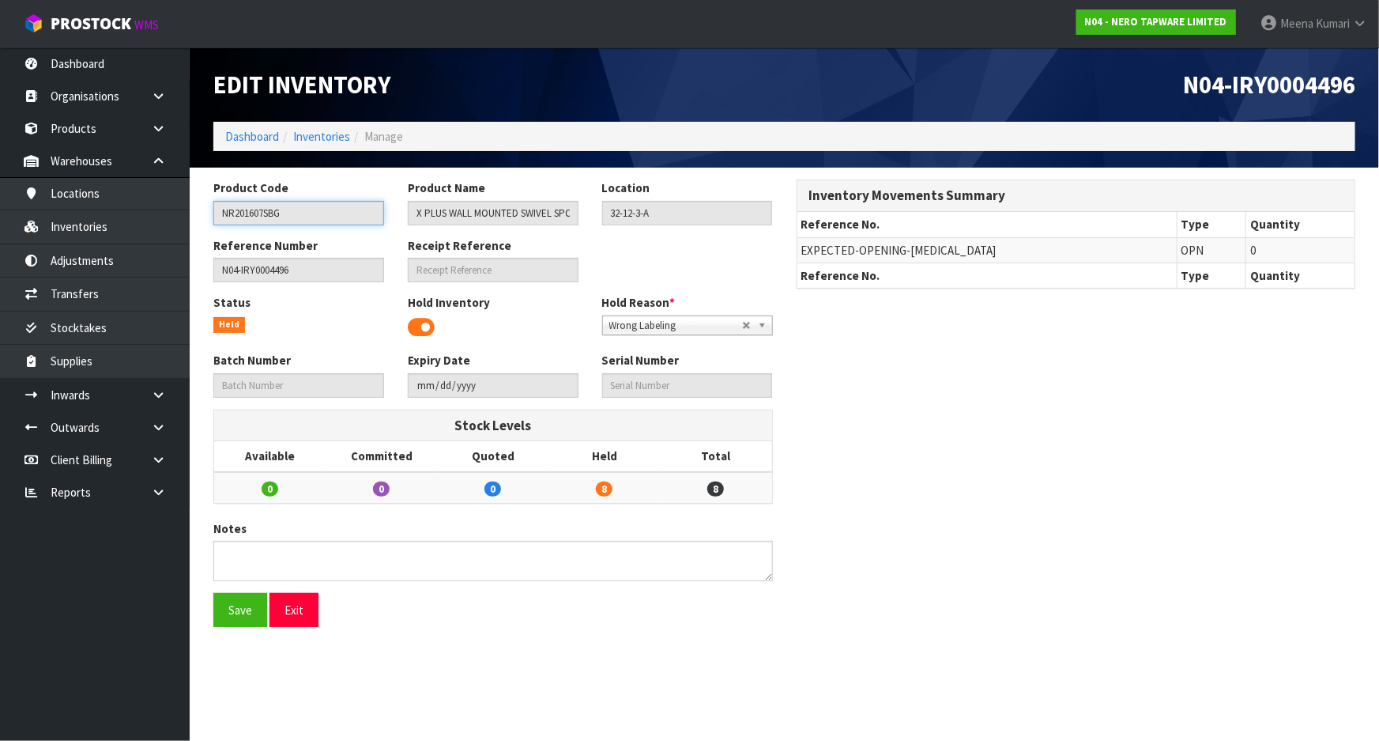
click at [301, 220] on input "NR201607SBG" at bounding box center [298, 213] width 171 height 25
click at [317, 138] on link "Inventories" at bounding box center [321, 136] width 57 height 15
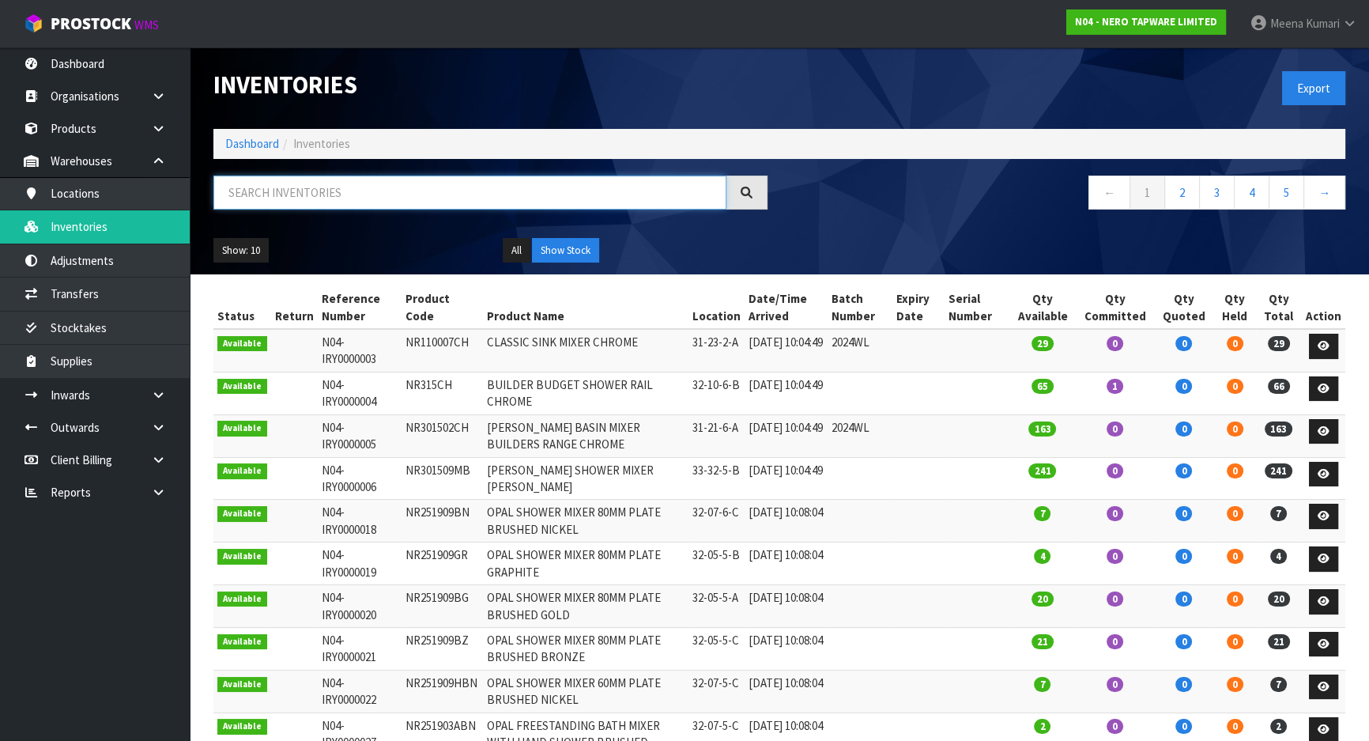
click at [308, 199] on input "text" at bounding box center [469, 192] width 513 height 34
paste input "NR201607SBG"
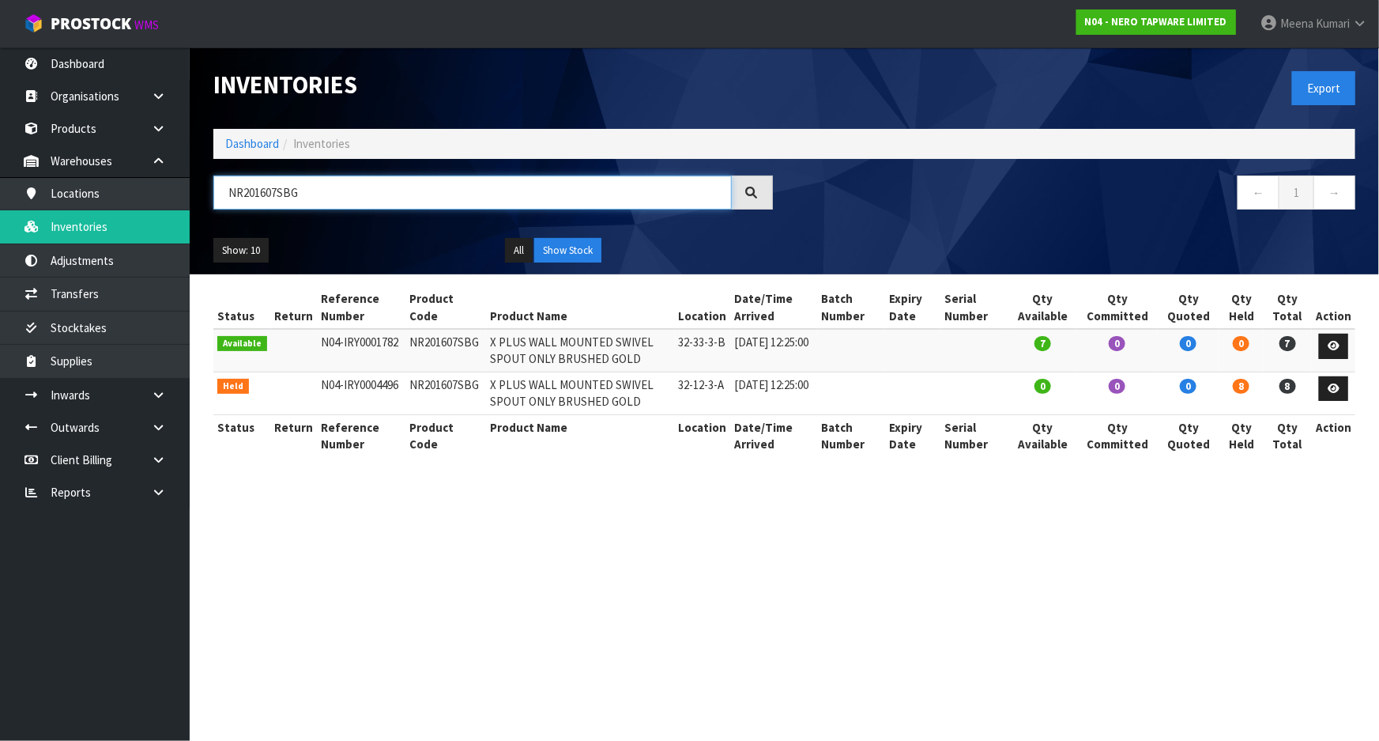
type input "NR201607SBG"
click at [265, 145] on link "Dashboard" at bounding box center [252, 143] width 54 height 15
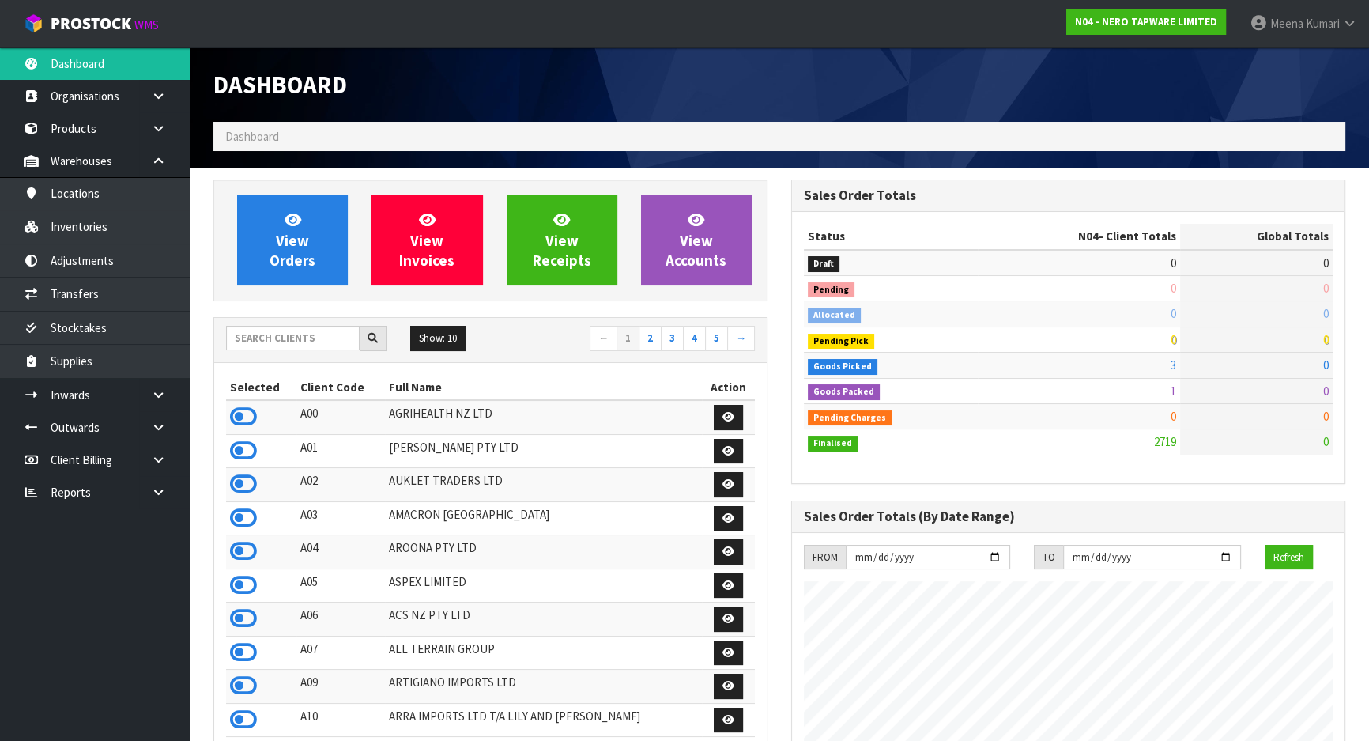
scroll to position [1246, 577]
click at [284, 330] on input "text" at bounding box center [293, 338] width 134 height 25
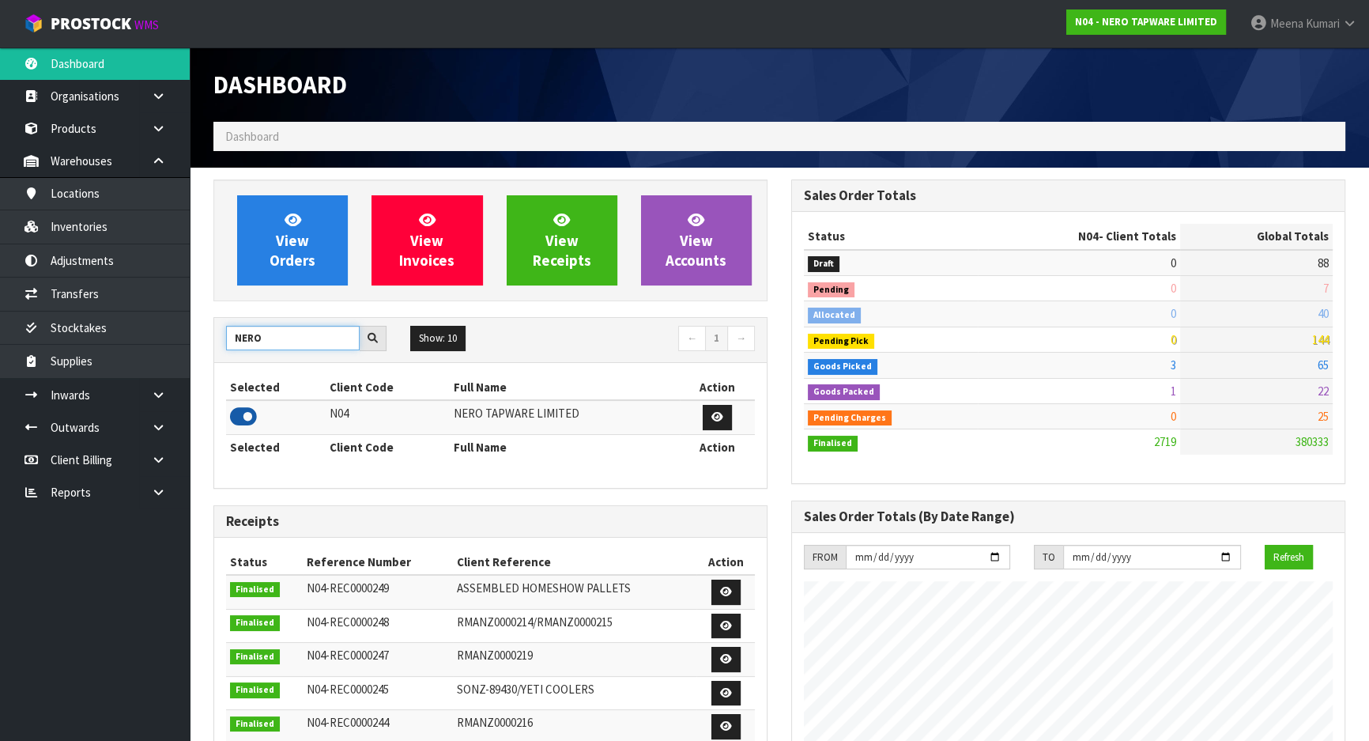
type input "NERO"
click at [247, 419] on icon at bounding box center [243, 417] width 27 height 24
click at [168, 407] on link at bounding box center [164, 395] width 51 height 32
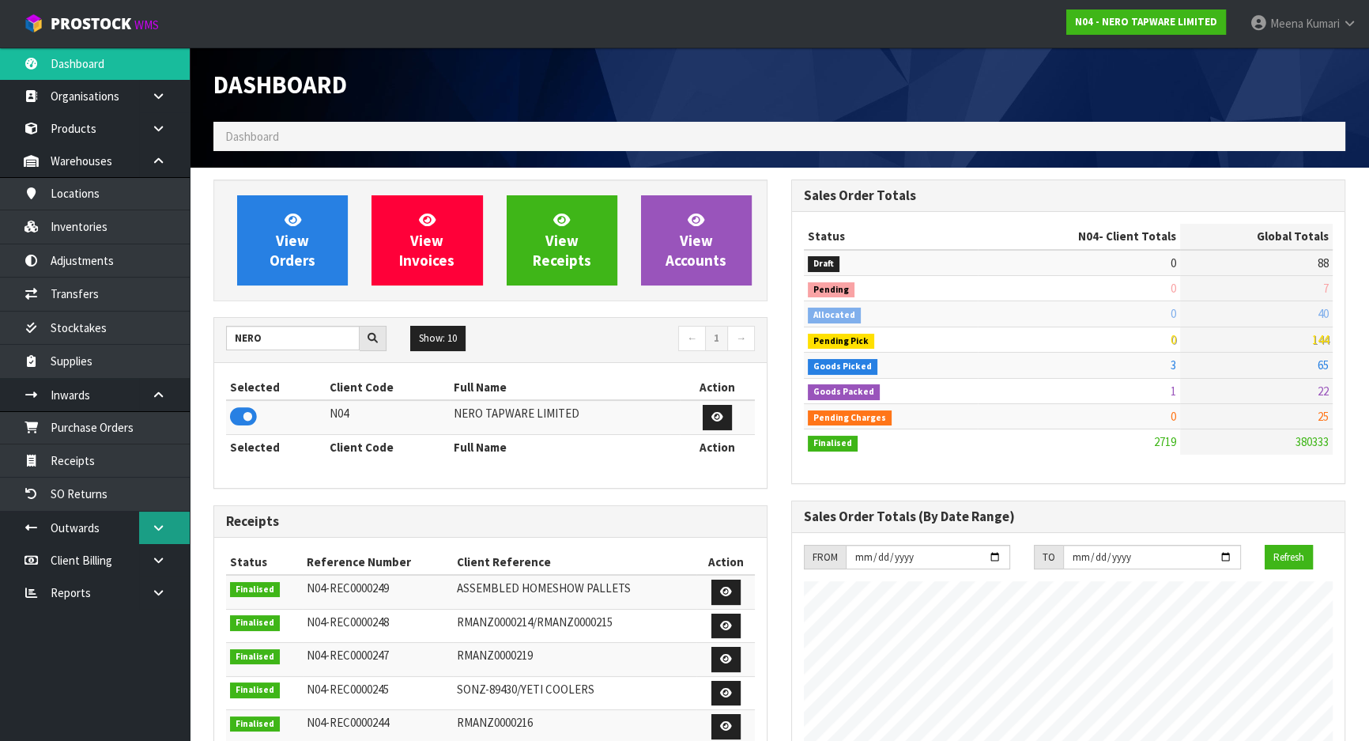
click at [161, 531] on icon at bounding box center [158, 528] width 15 height 12
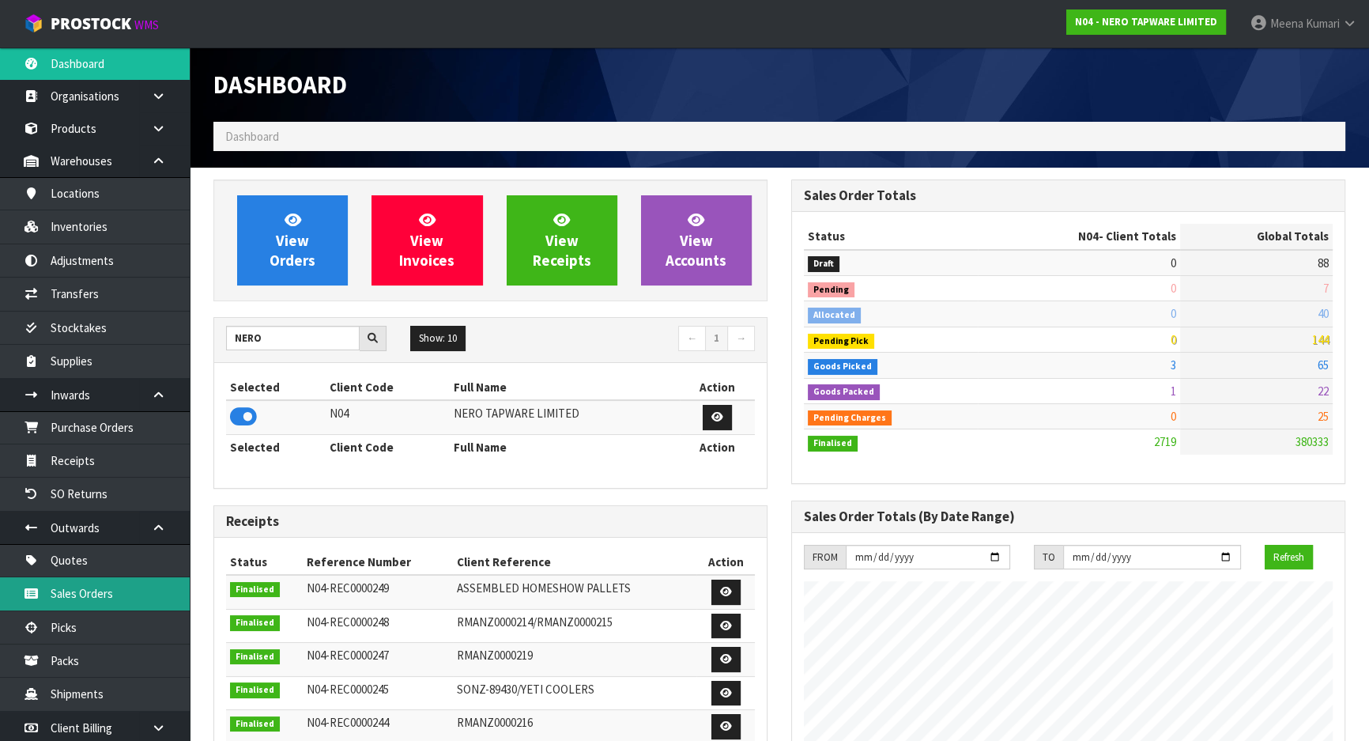
click at [117, 591] on link "Sales Orders" at bounding box center [95, 593] width 190 height 32
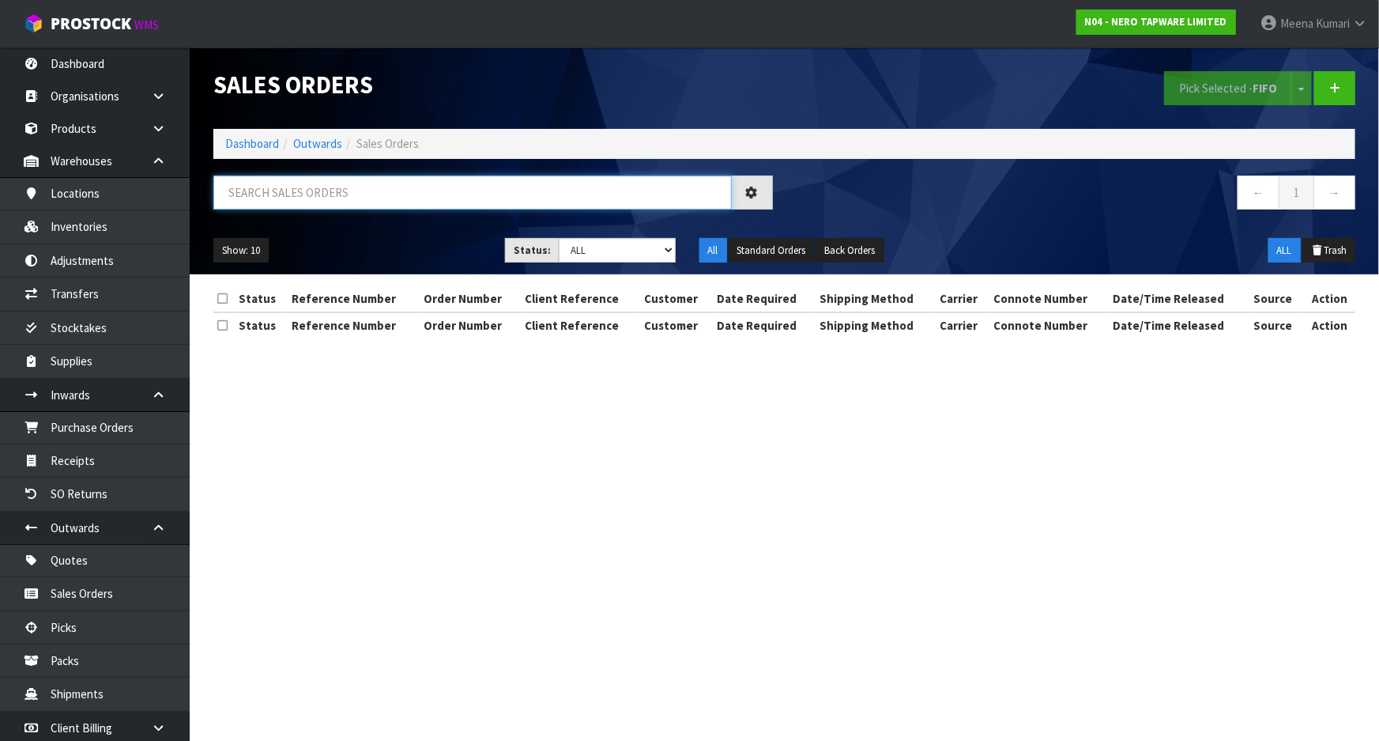
click at [355, 189] on input "text" at bounding box center [472, 192] width 518 height 34
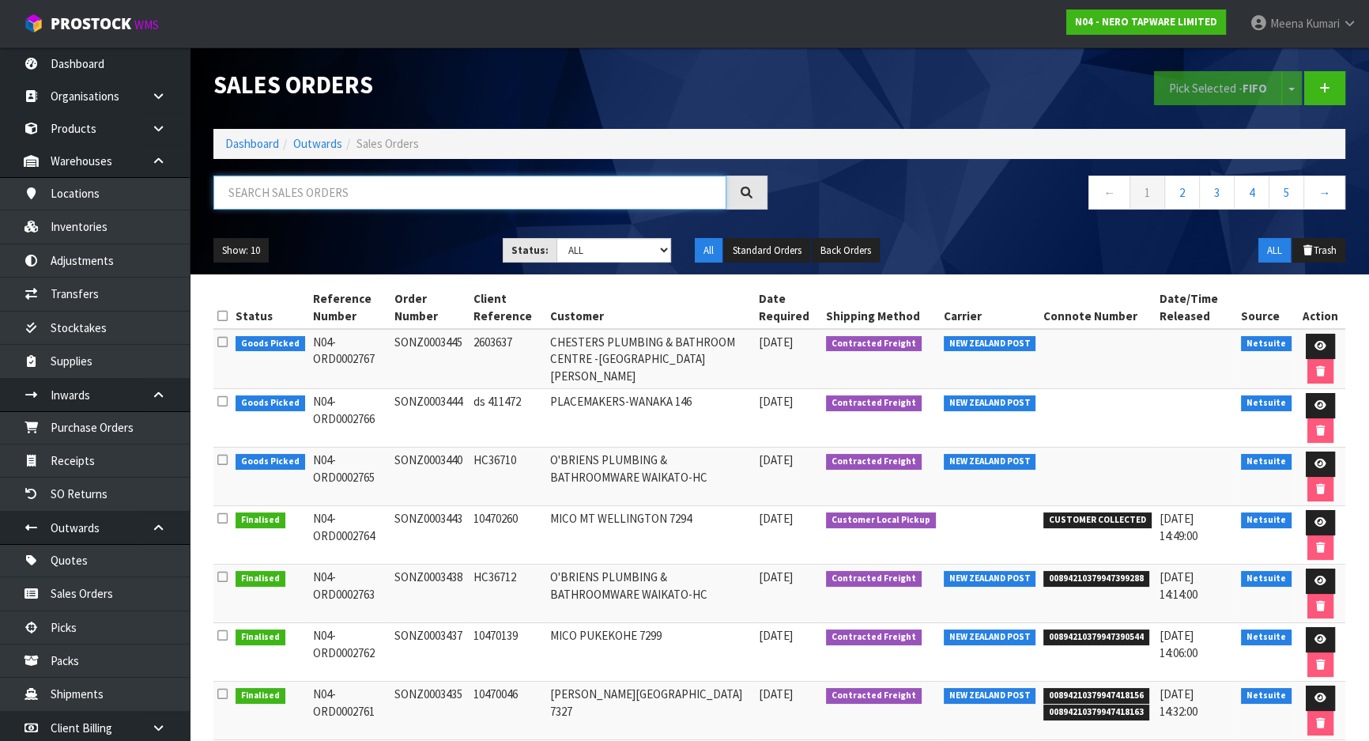
paste input "ORD0001839"
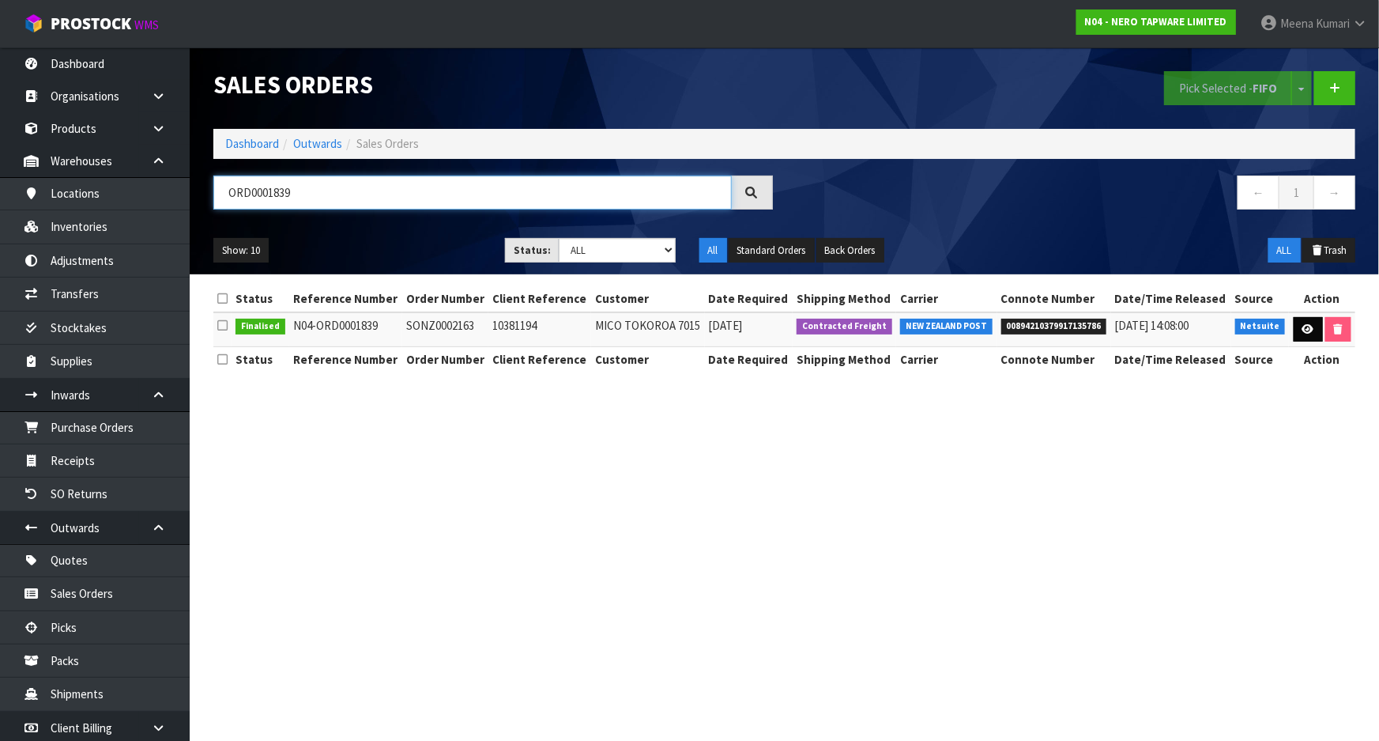
type input "ORD0001839"
click at [1303, 329] on icon at bounding box center [1309, 329] width 12 height 10
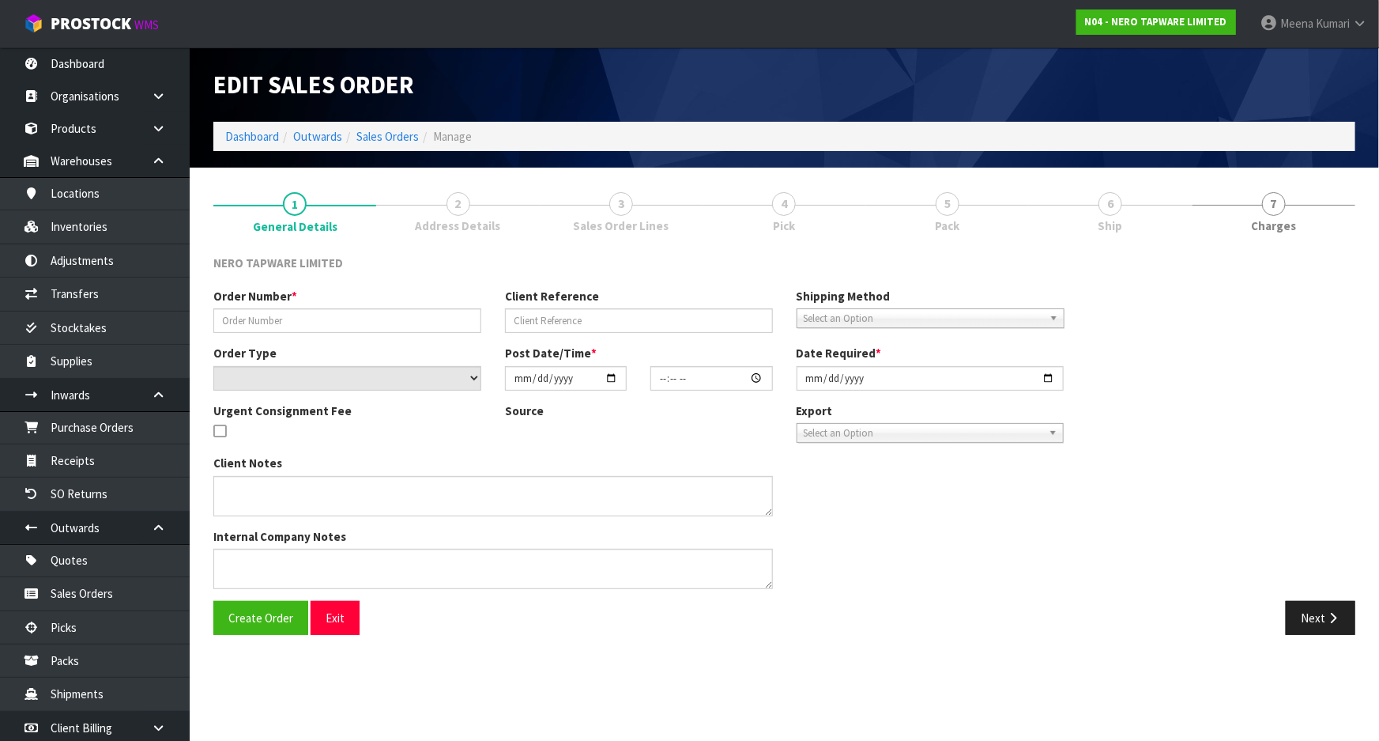
type input "SONZ0002163"
type input "10381194"
select select "number:0"
type input "[DATE]"
type input "12:00:10.000"
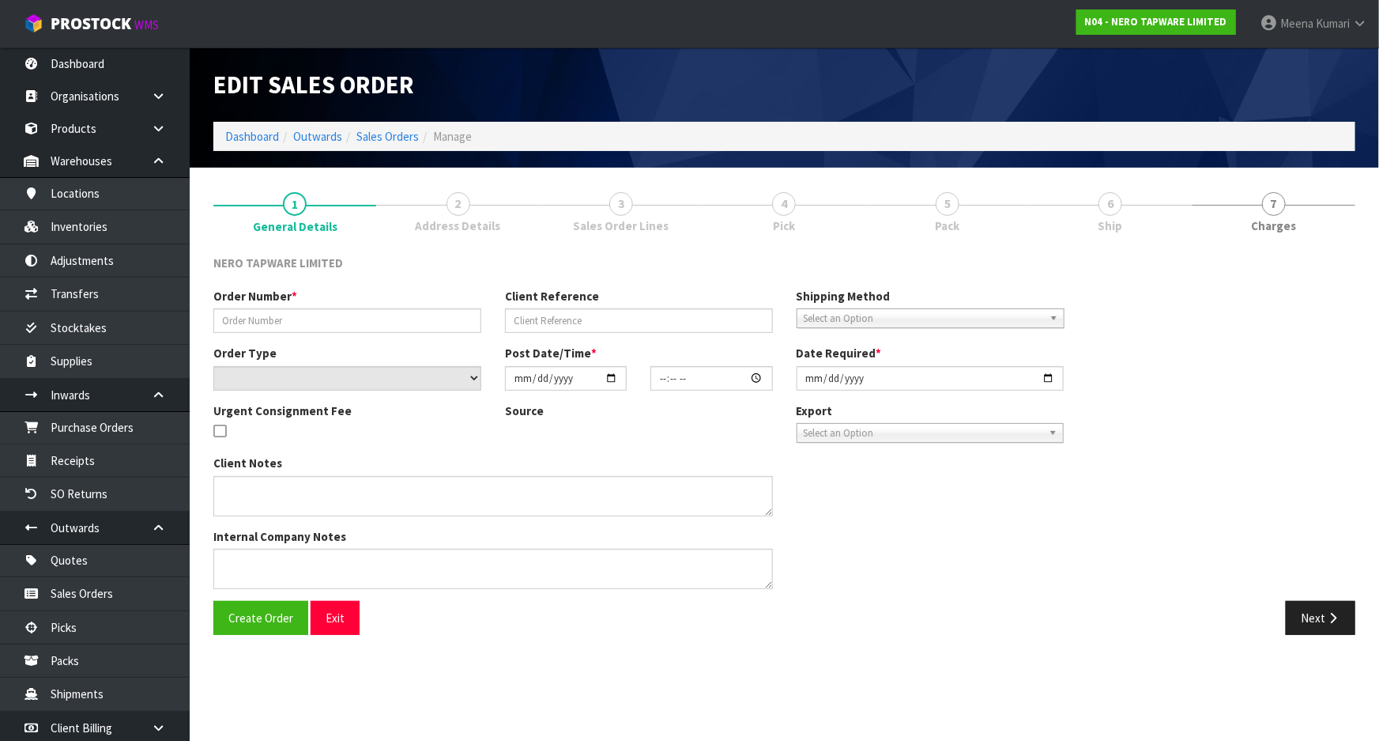
type input "[DATE]"
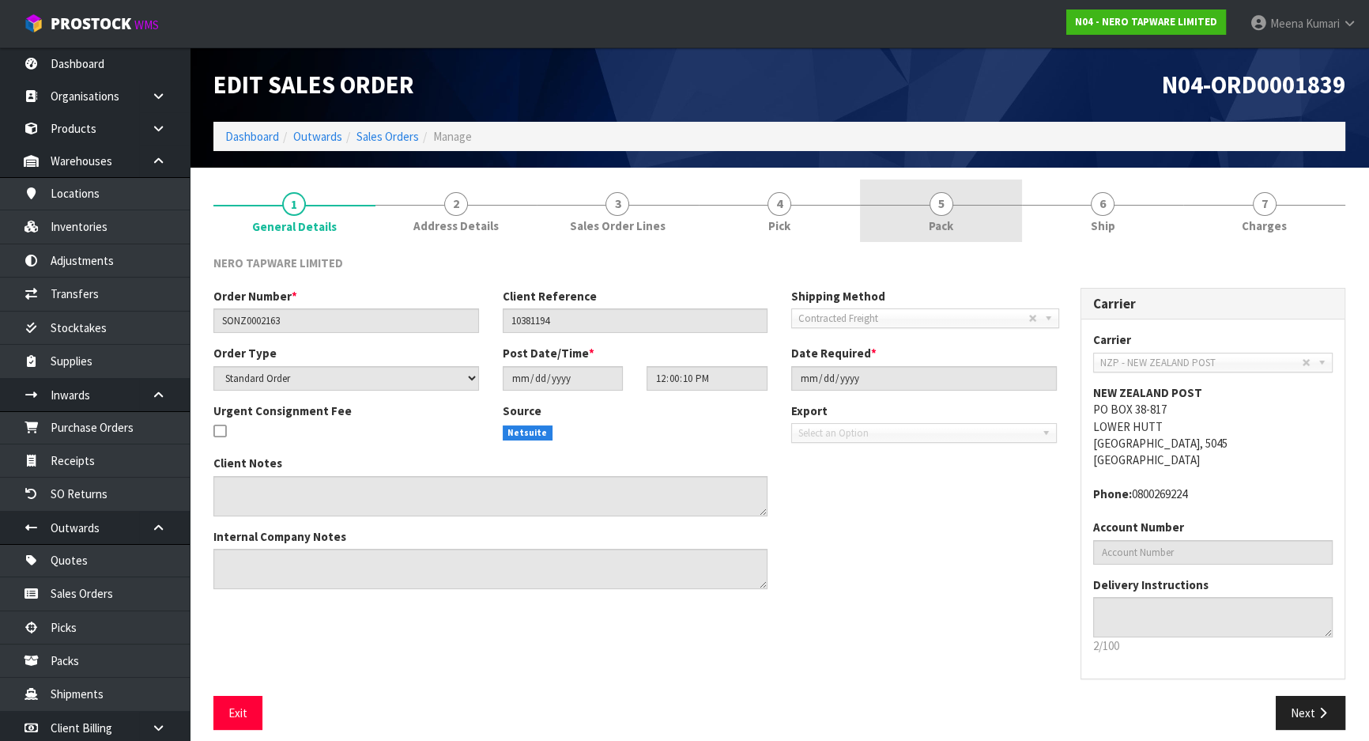
click at [947, 227] on span "Pack" at bounding box center [941, 225] width 25 height 17
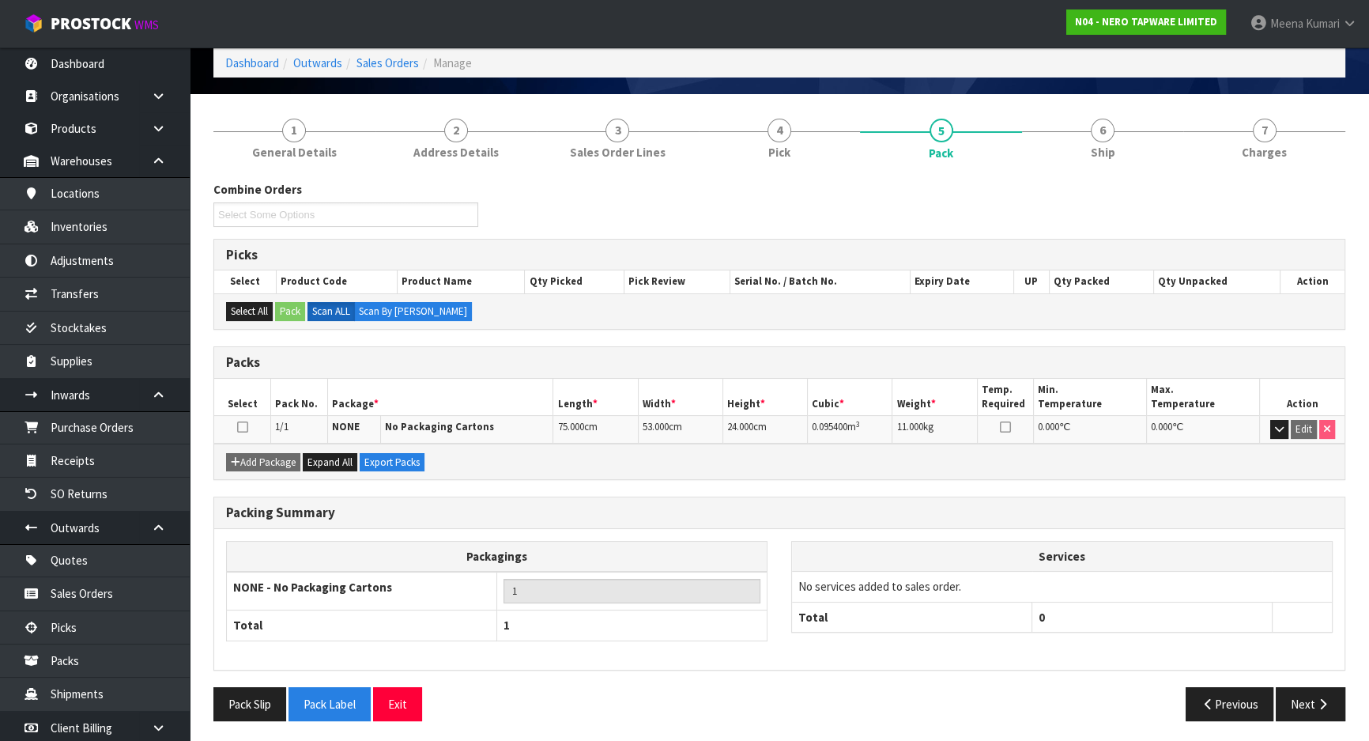
scroll to position [74, 0]
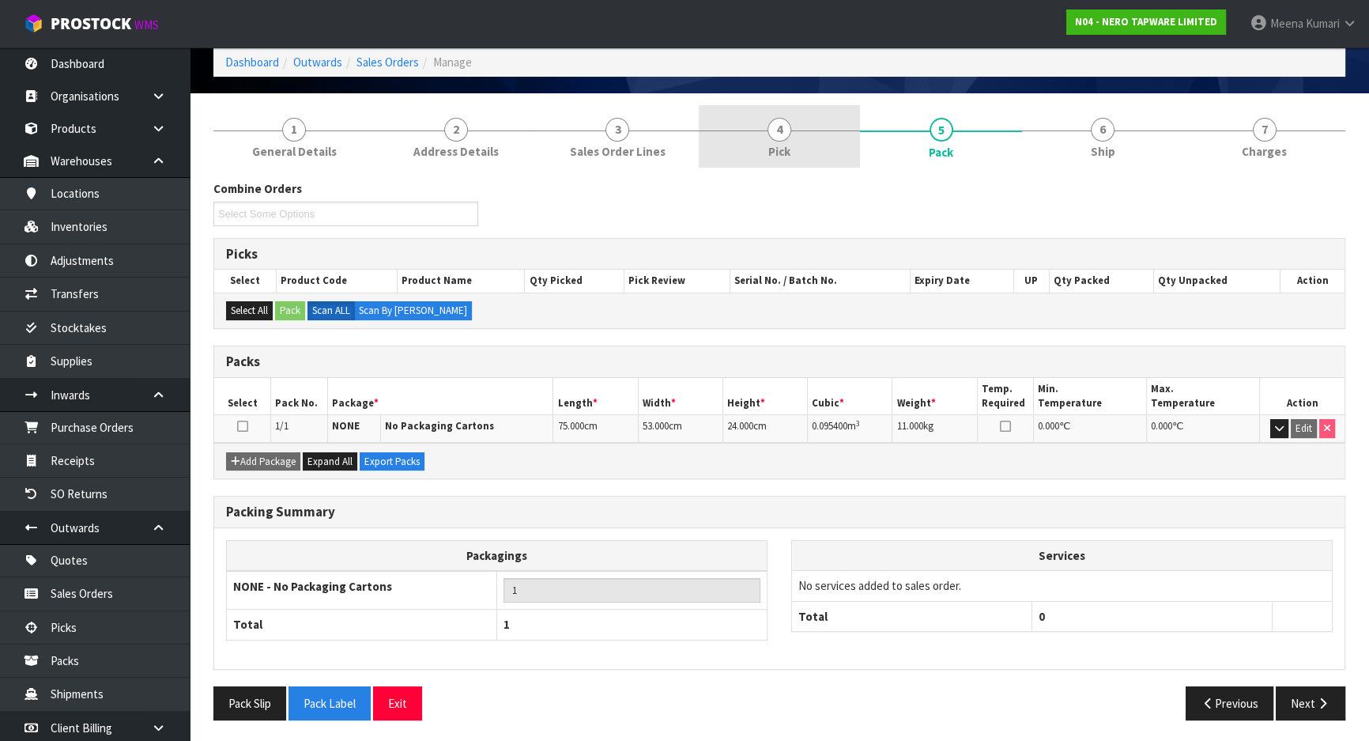
click at [803, 134] on link "4 Pick" at bounding box center [780, 136] width 162 height 62
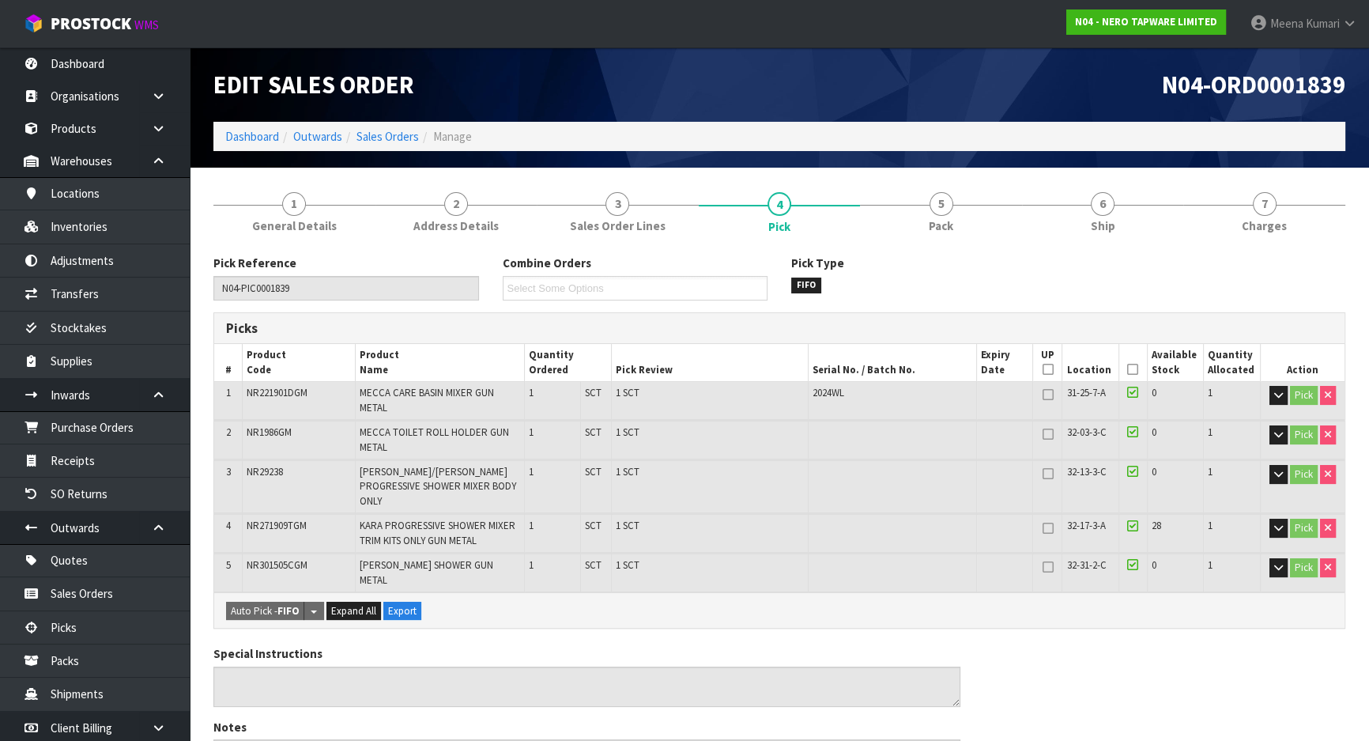
scroll to position [0, 0]
click at [967, 213] on link "5 Pack" at bounding box center [941, 210] width 162 height 62
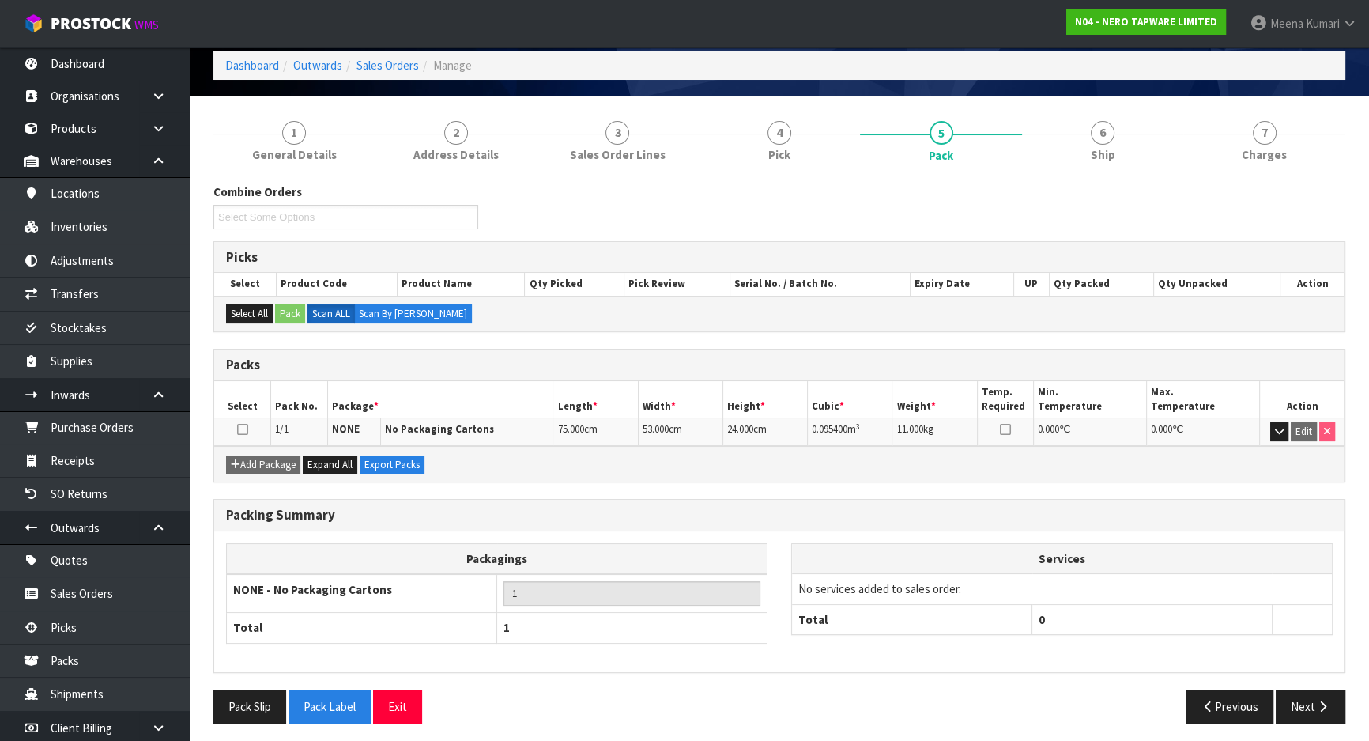
scroll to position [74, 0]
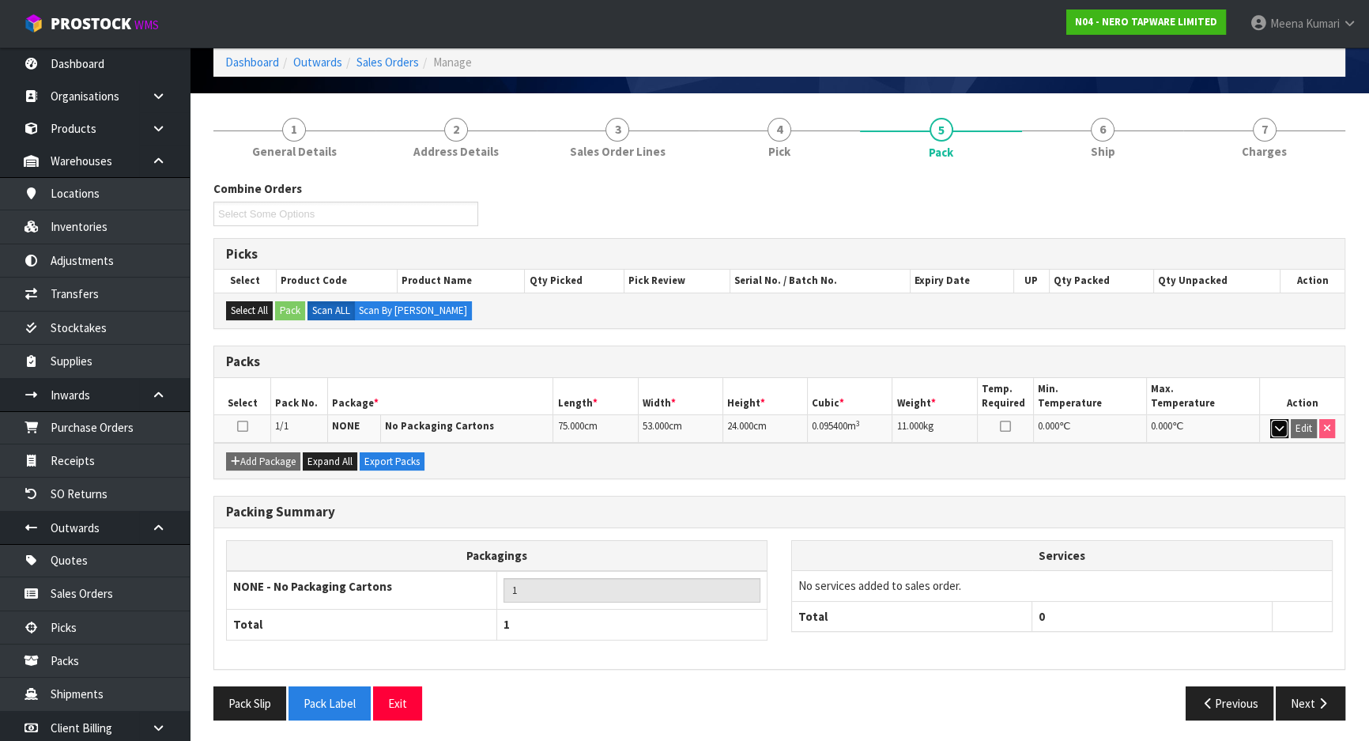
click at [1276, 430] on icon "button" at bounding box center [1279, 428] width 9 height 10
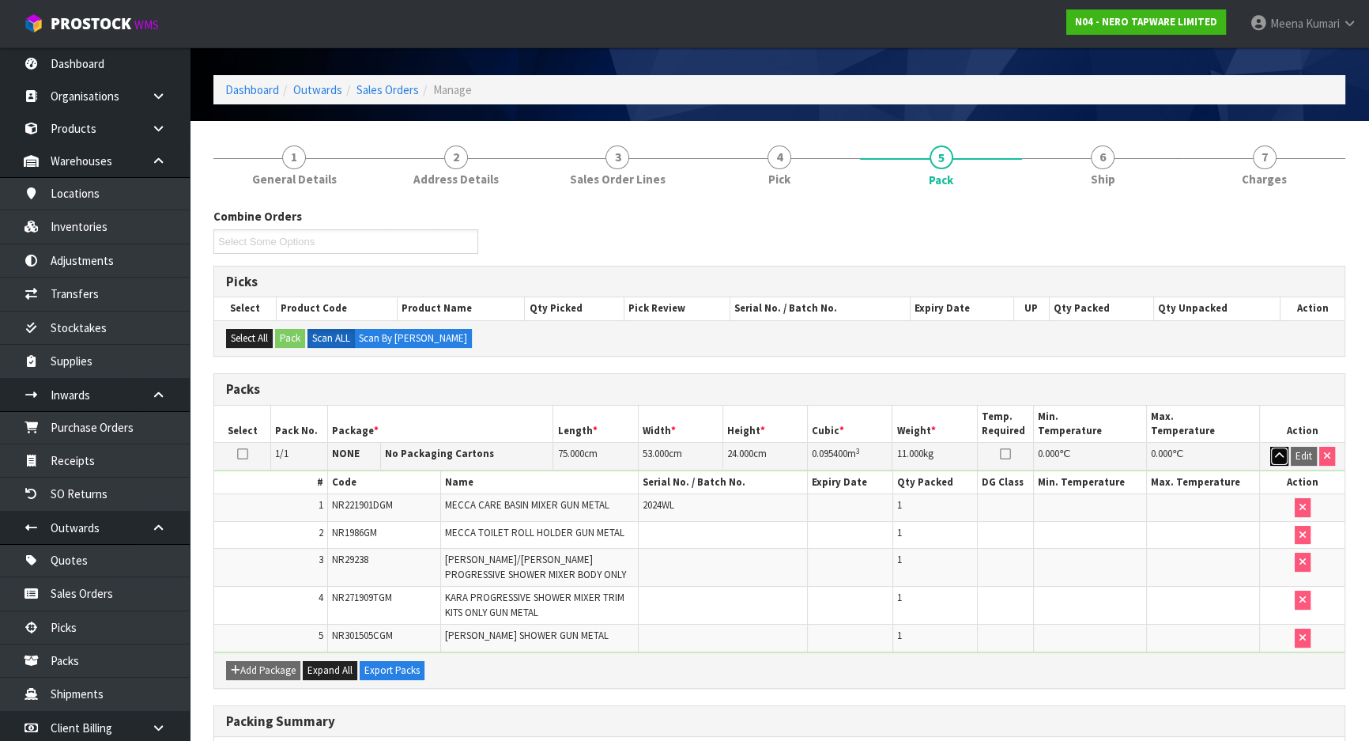
scroll to position [40, 0]
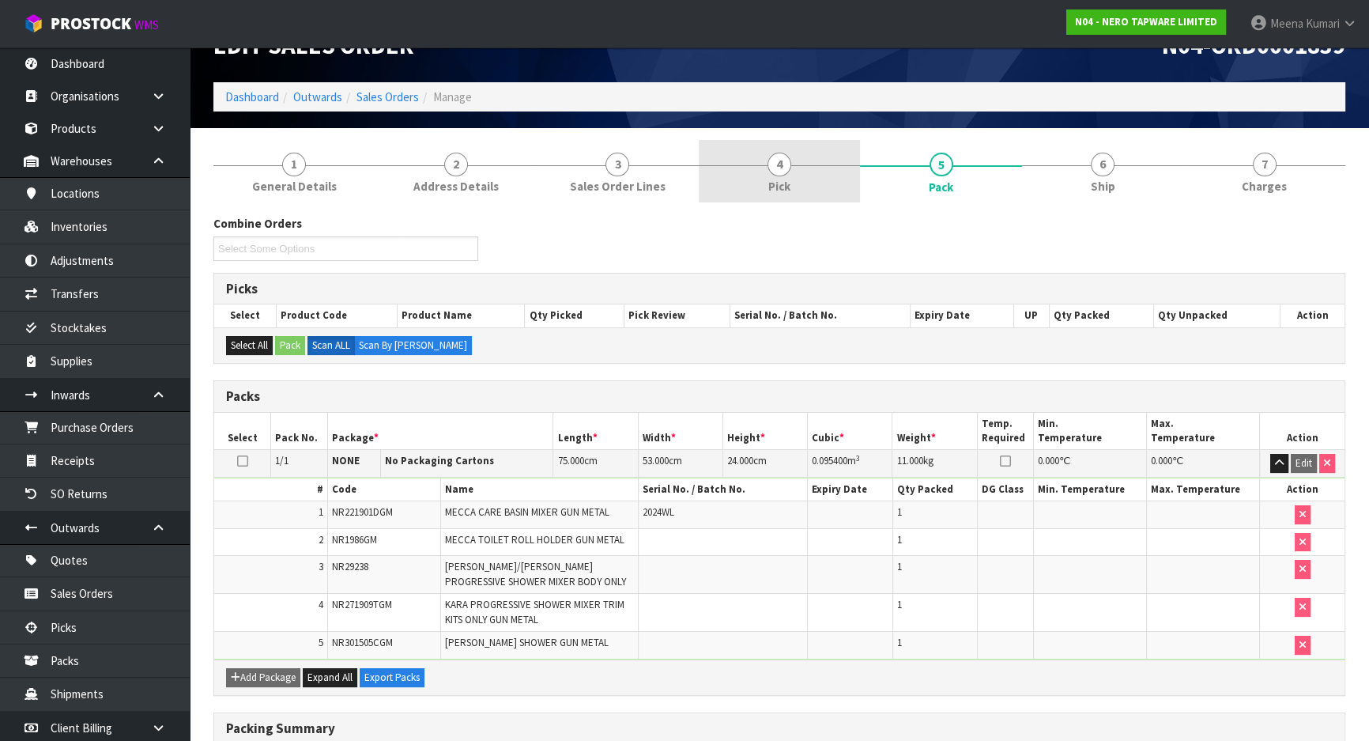
click at [787, 178] on span "Pick" at bounding box center [779, 186] width 22 height 17
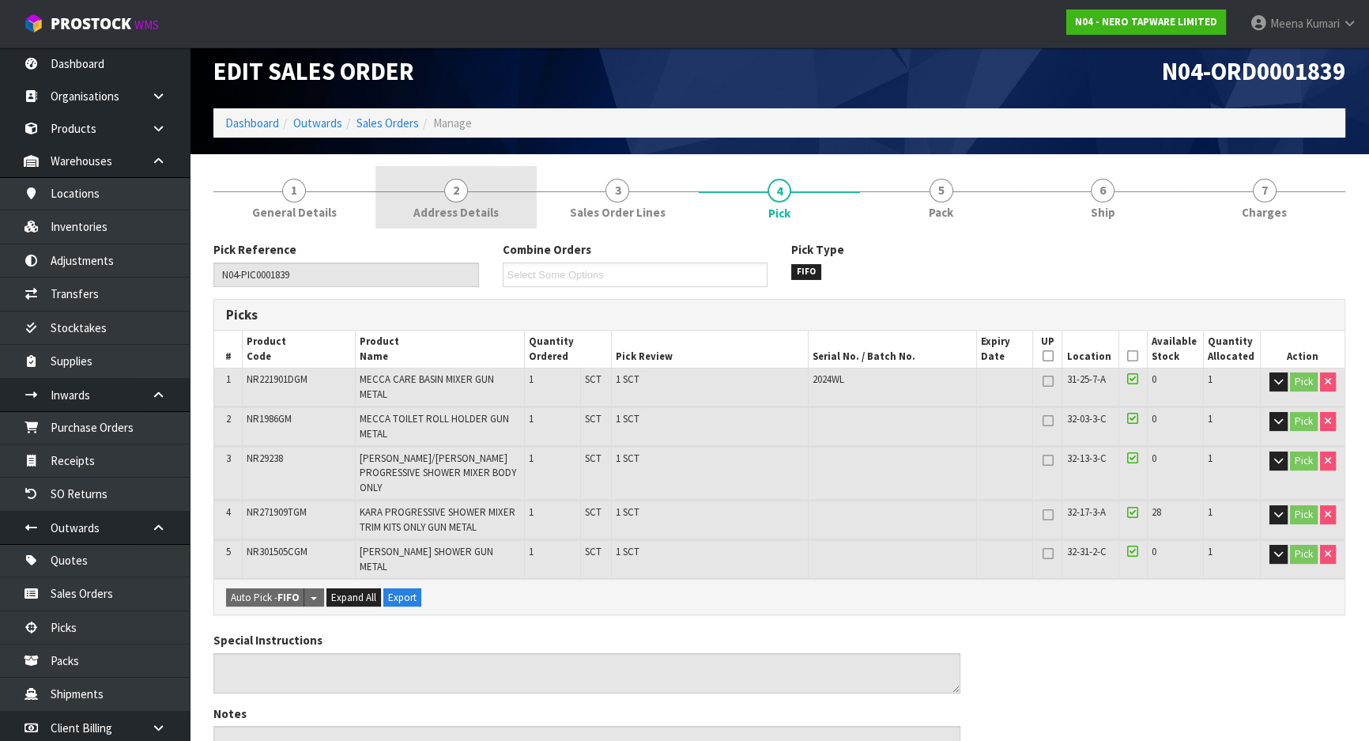
scroll to position [0, 0]
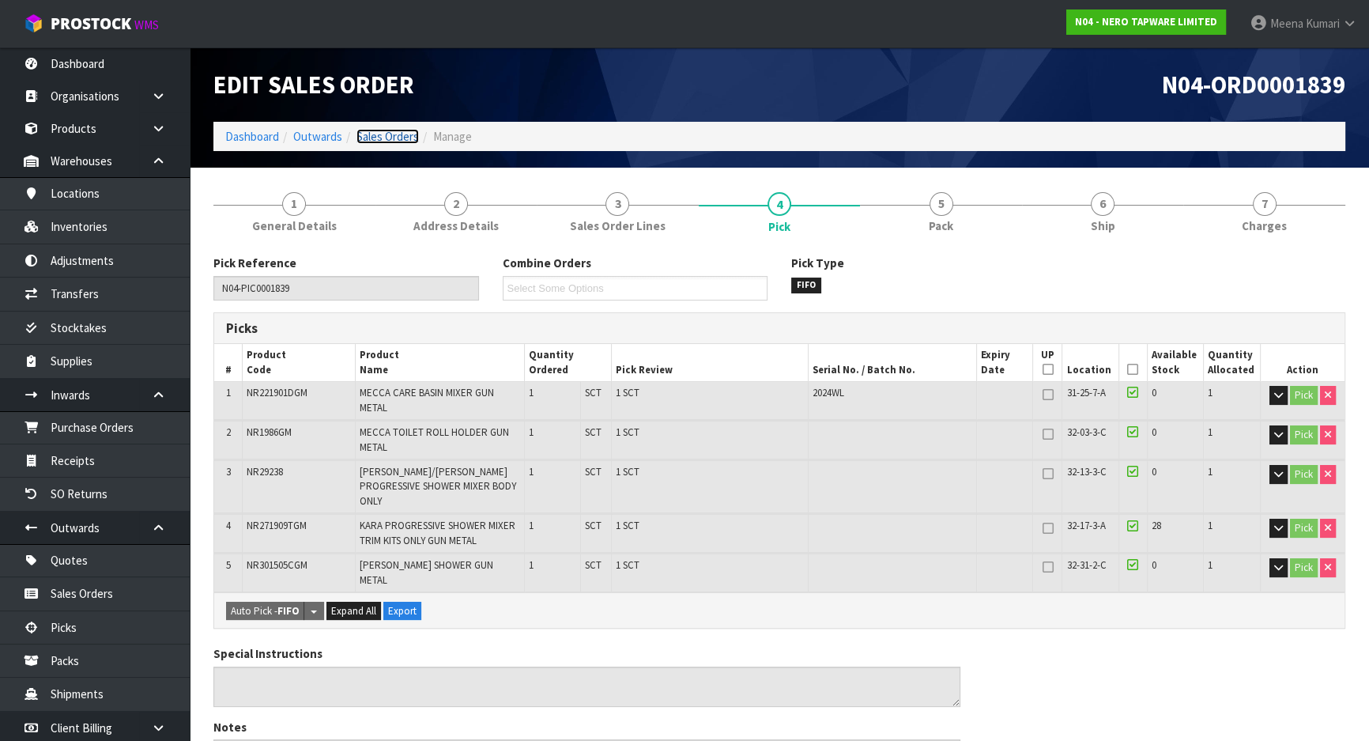
click at [394, 142] on link "Sales Orders" at bounding box center [387, 136] width 62 height 15
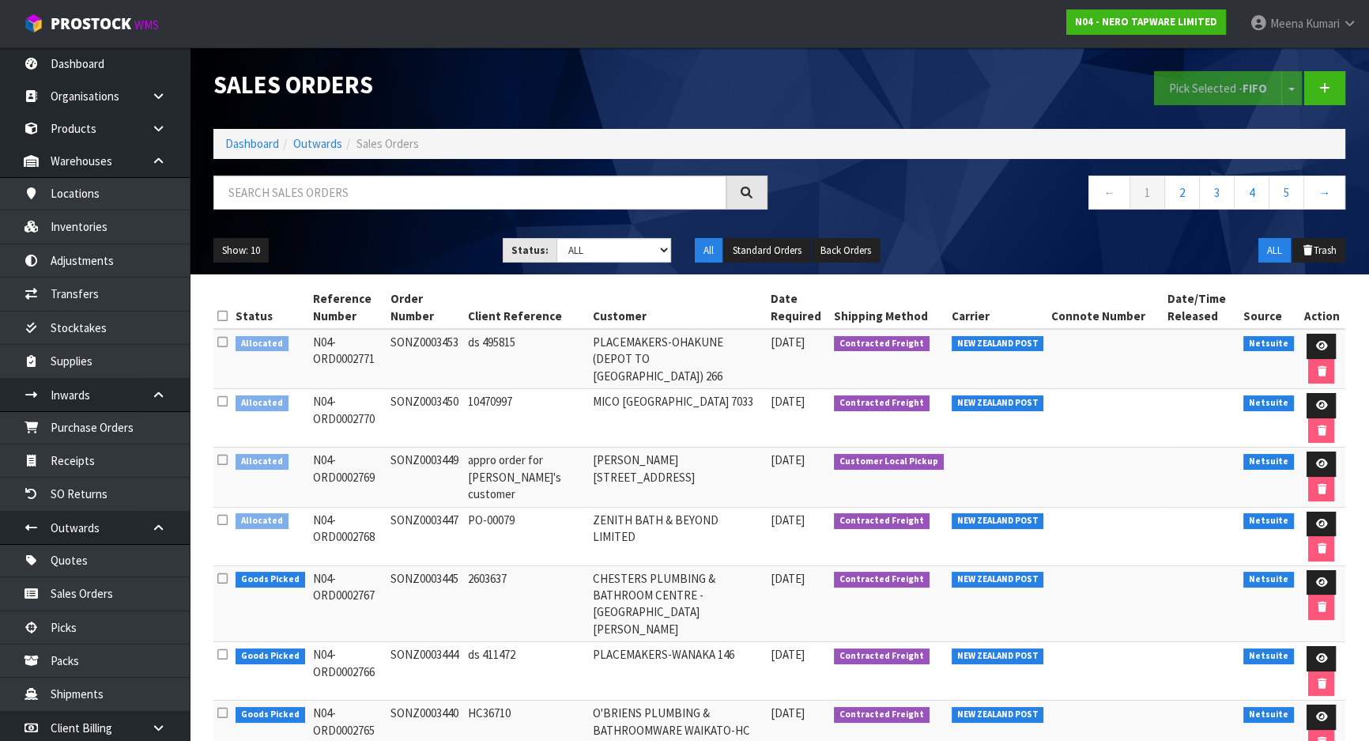
click at [383, 172] on div "Sales Orders Pick Selected - FIFO Split button! FIFO - First In First Out FEFO …" at bounding box center [780, 160] width 1156 height 227
click at [375, 190] on input "text" at bounding box center [469, 192] width 513 height 34
paste input "KE132OHERA"
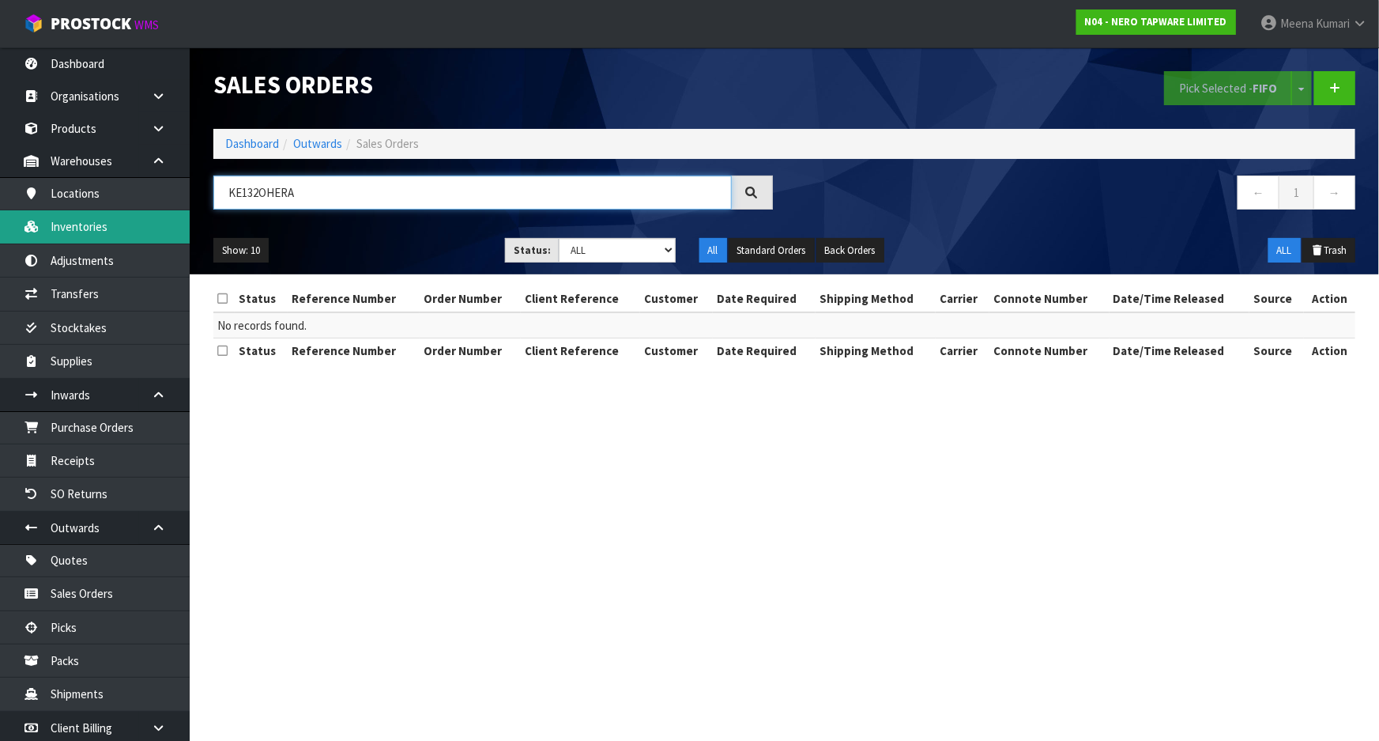
type input "KE132OHERA"
click at [113, 234] on link "Inventories" at bounding box center [95, 226] width 190 height 32
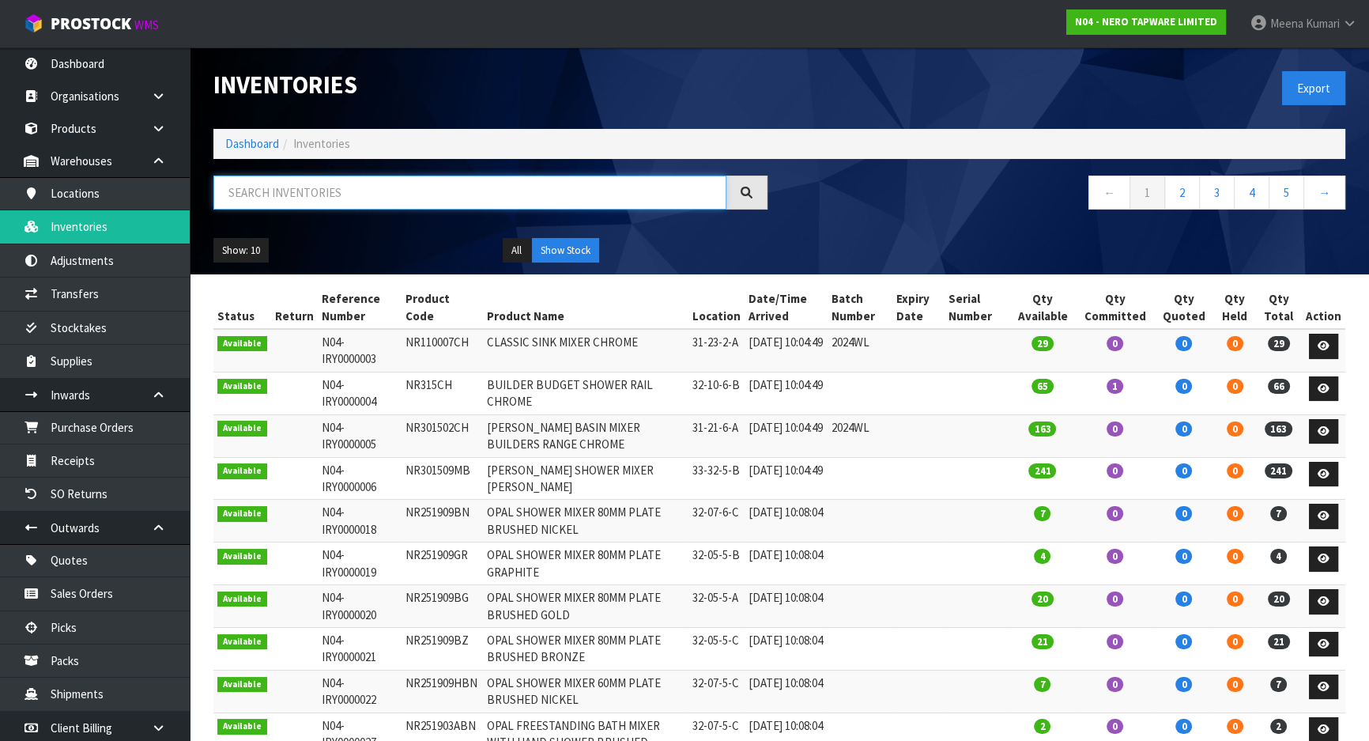
click at [272, 198] on input "text" at bounding box center [469, 192] width 513 height 34
paste input "KE132OHERA"
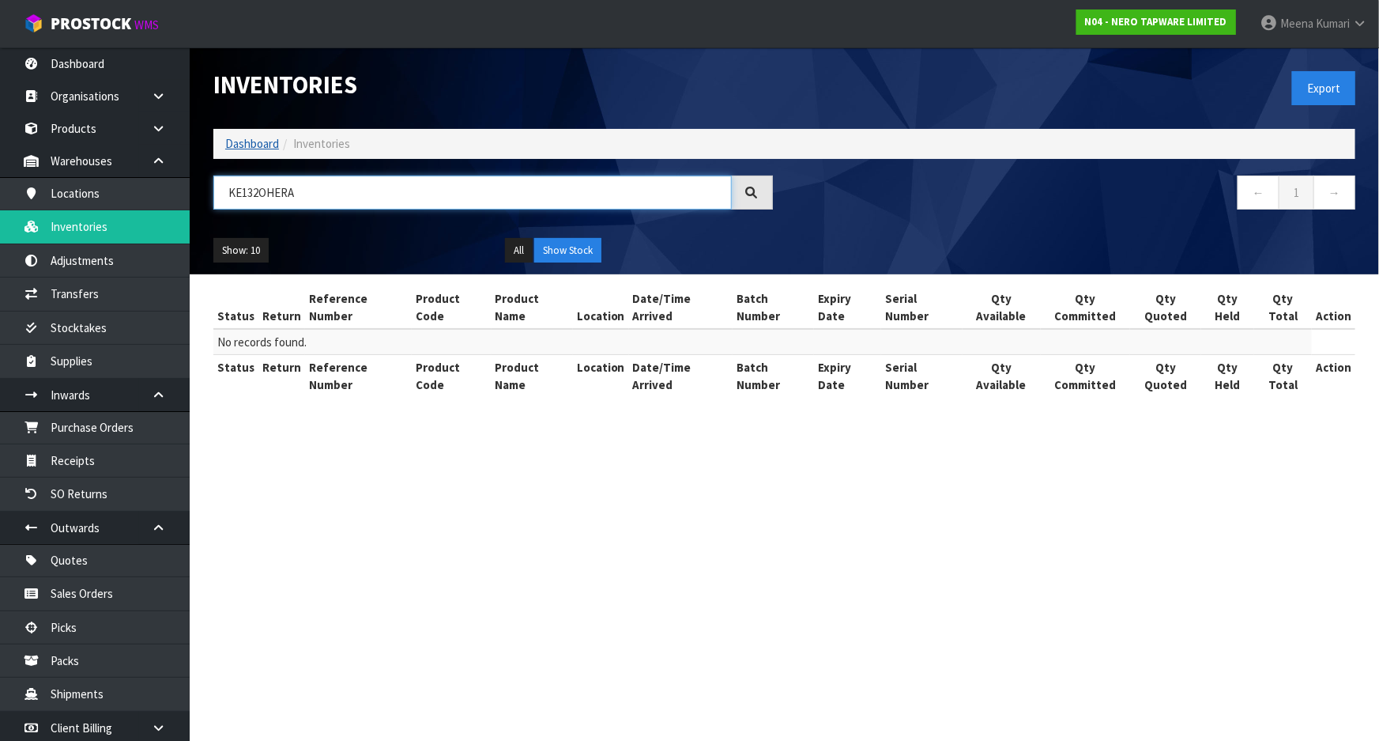
type input "KE132OHERA"
click at [244, 149] on link "Dashboard" at bounding box center [252, 143] width 54 height 15
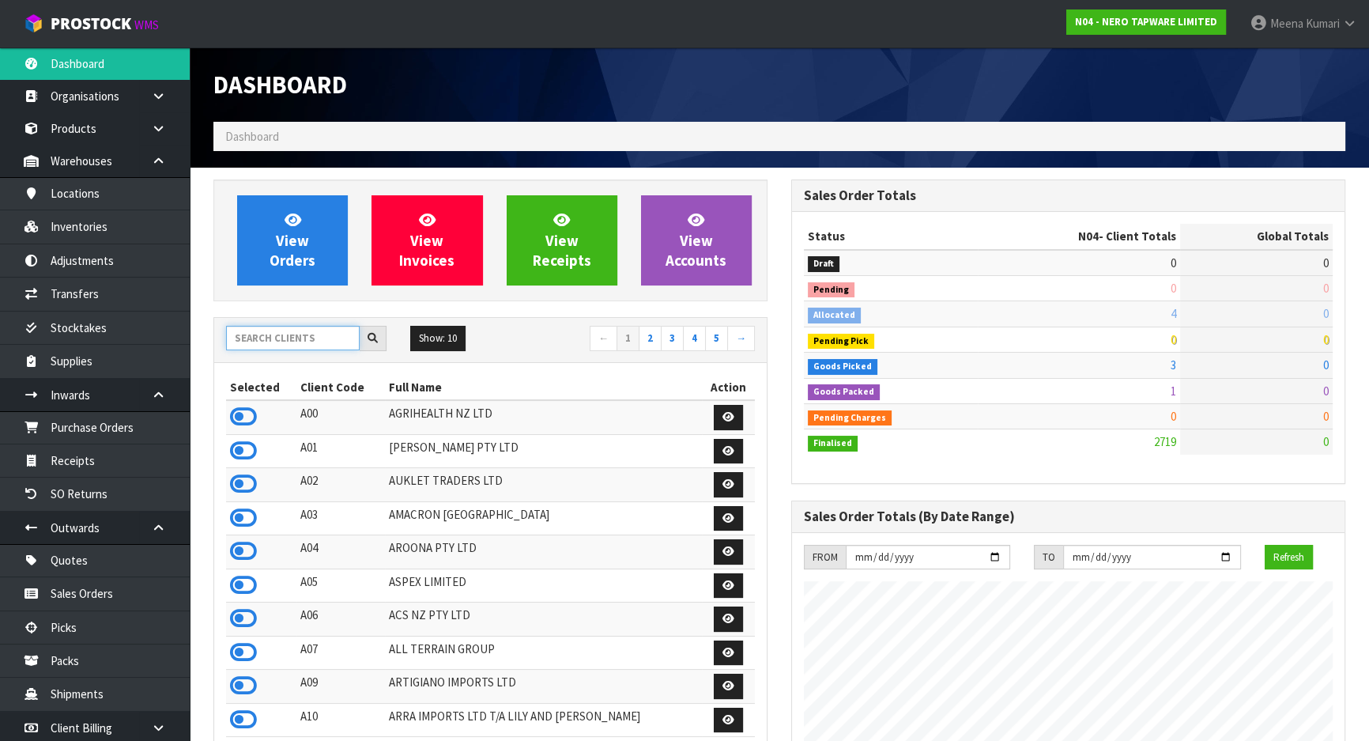
scroll to position [1246, 577]
click at [278, 333] on input "text" at bounding box center [293, 338] width 134 height 25
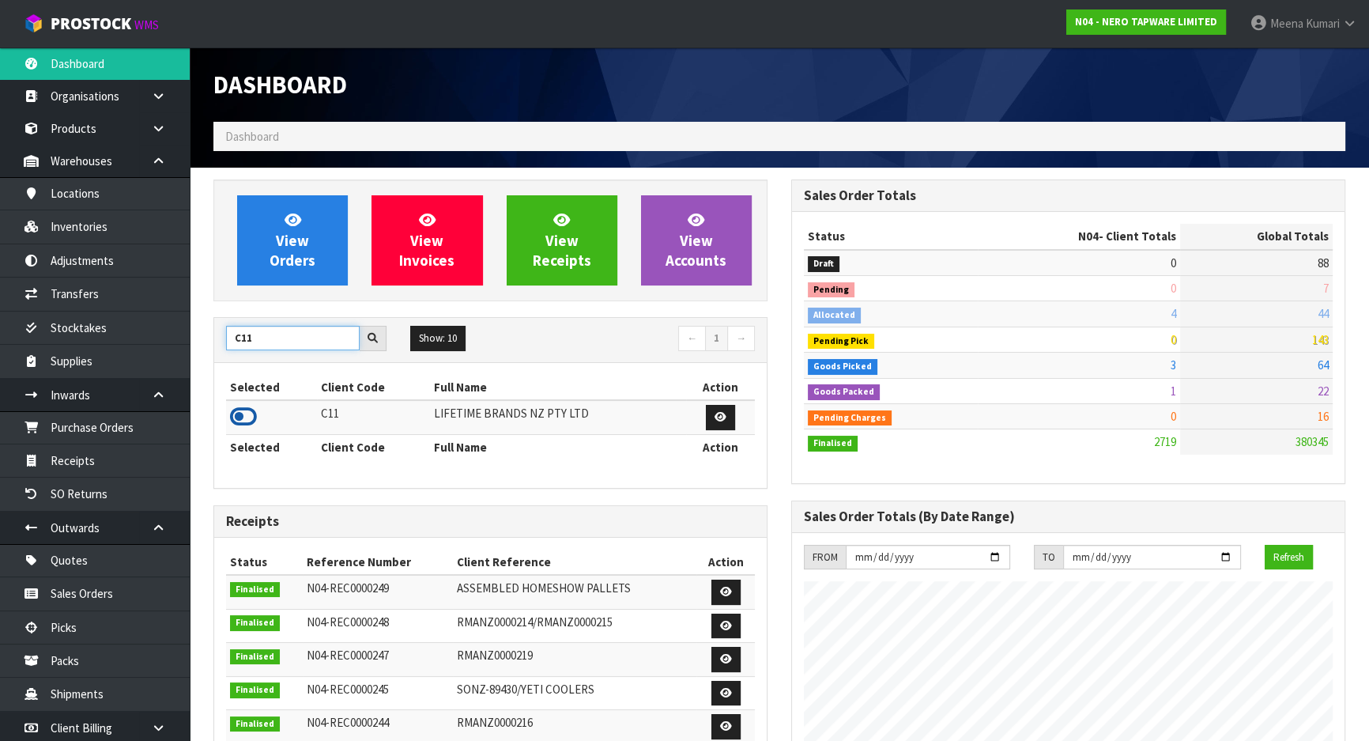
type input "C11"
click at [244, 420] on icon at bounding box center [243, 417] width 27 height 24
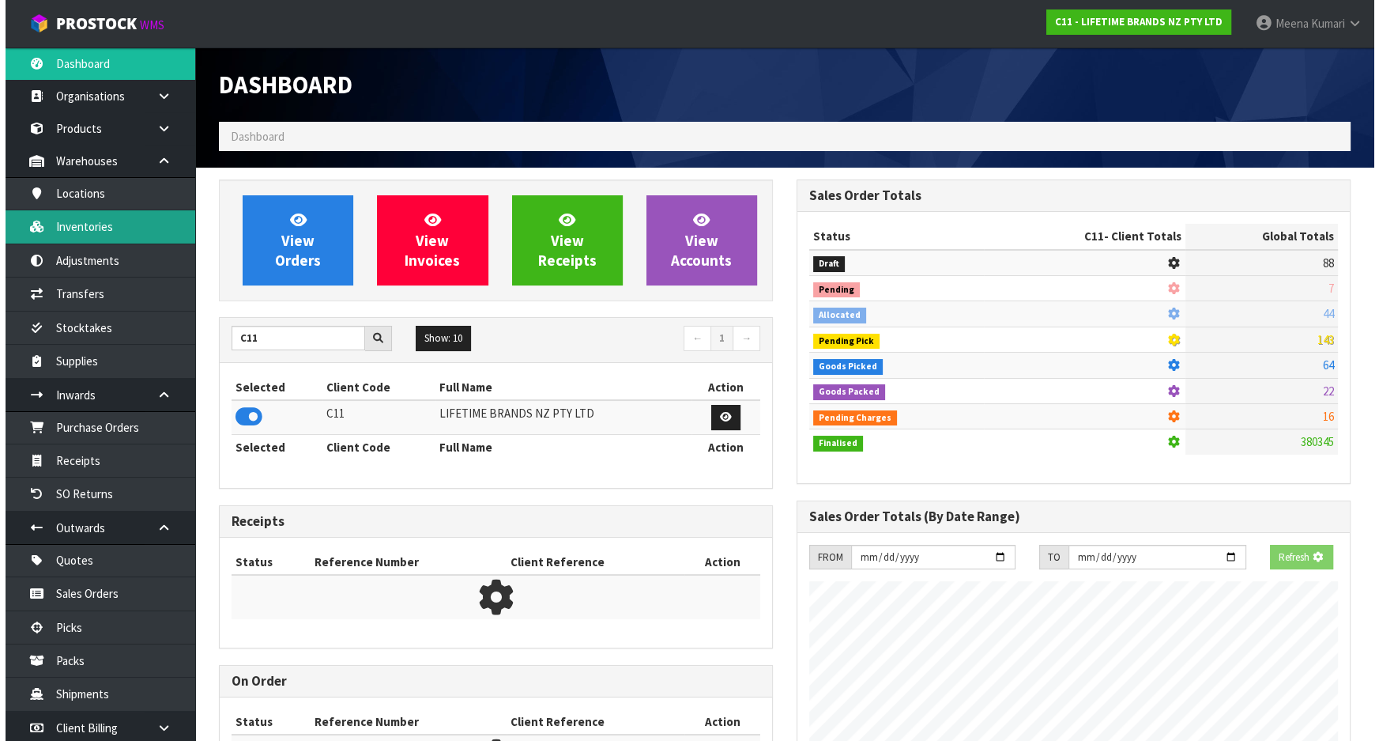
scroll to position [1195, 577]
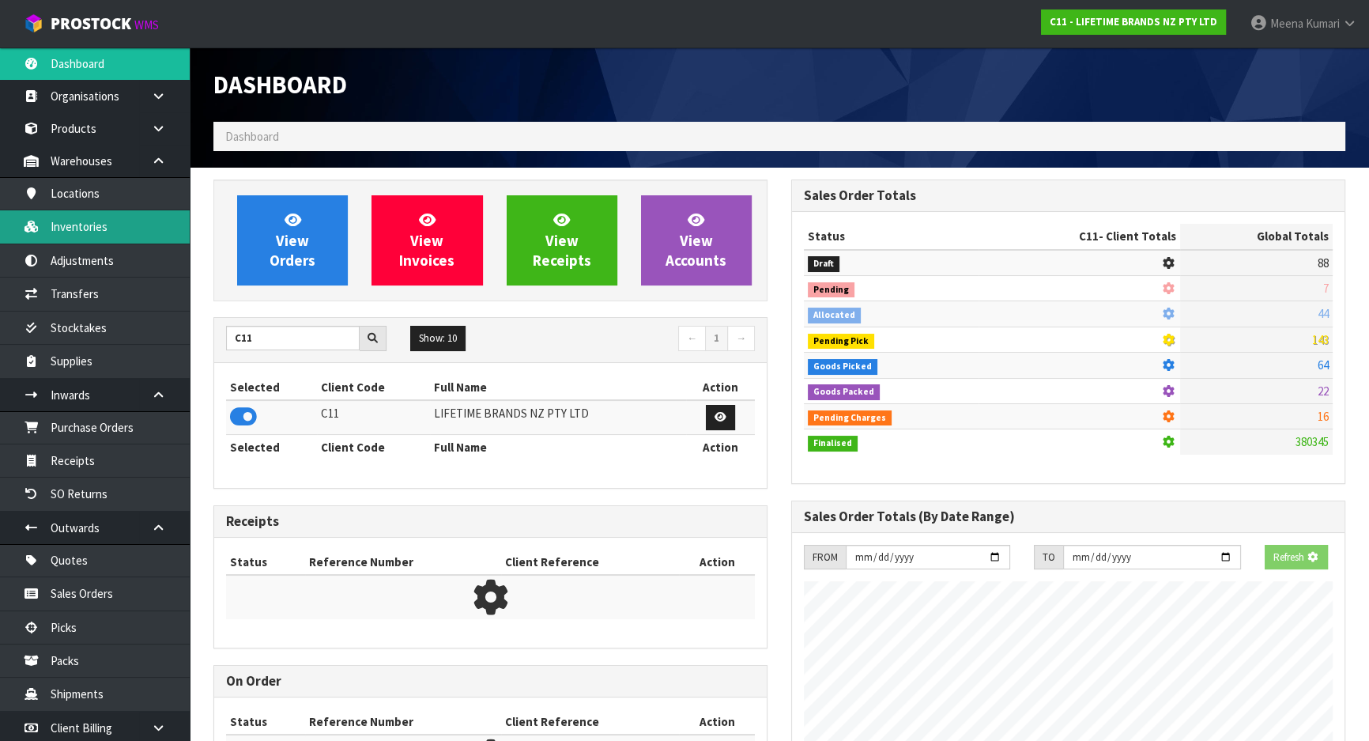
click at [71, 221] on link "Inventories" at bounding box center [95, 226] width 190 height 32
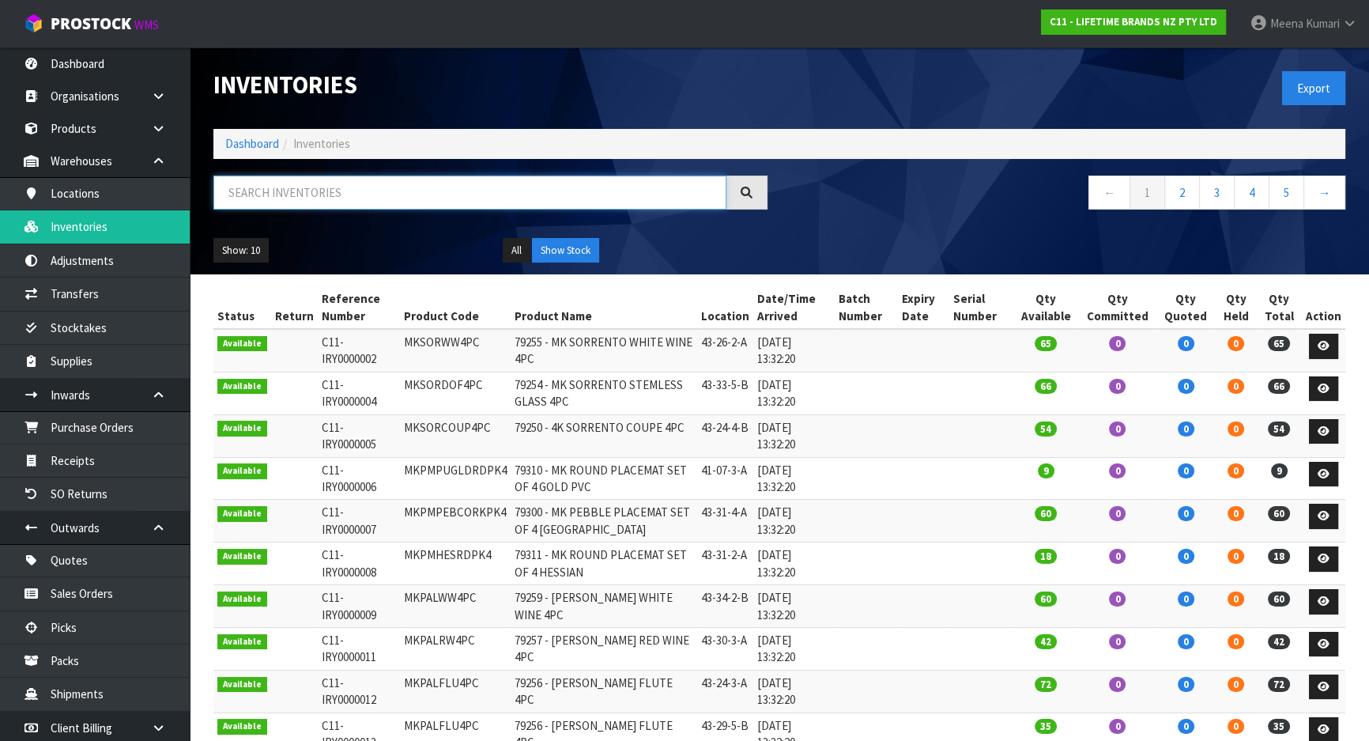
click at [277, 187] on input "text" at bounding box center [469, 192] width 513 height 34
paste input "KE132OHERA"
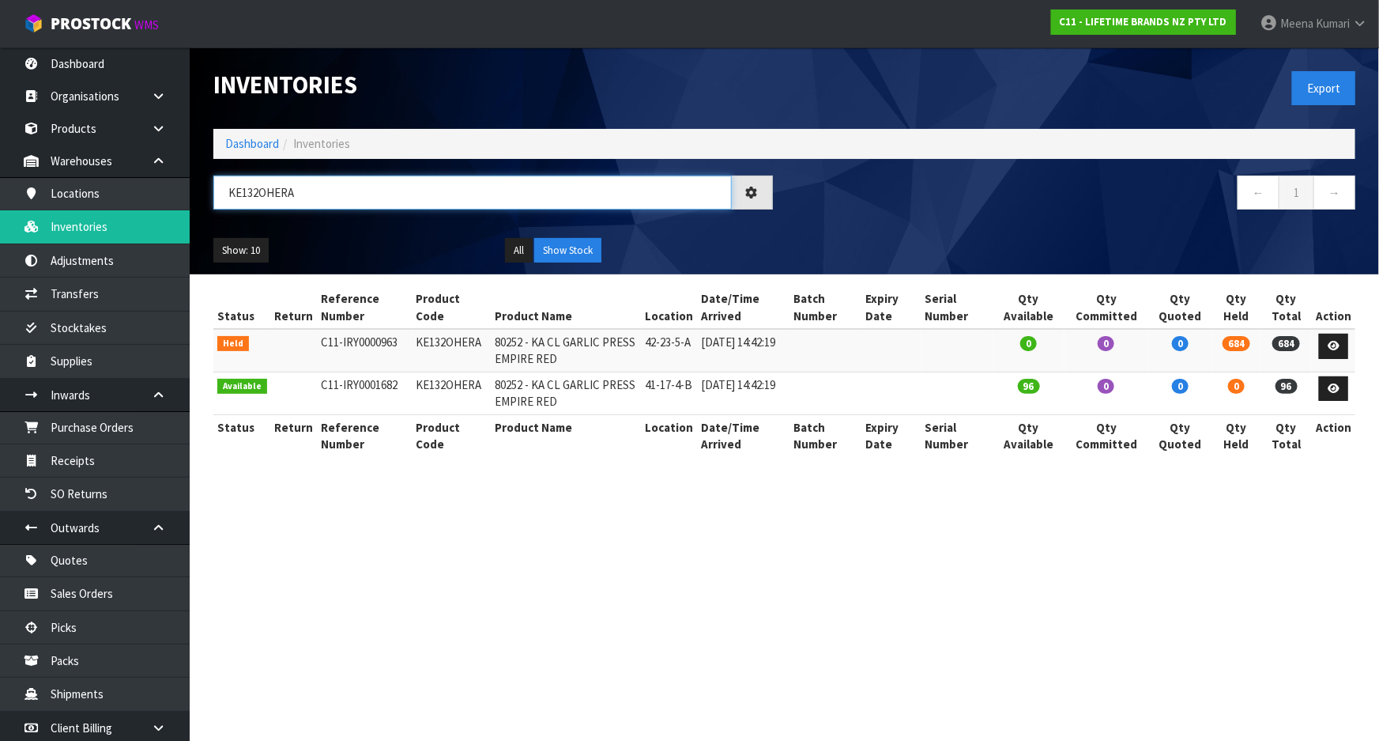
type input "KE132OHERA"
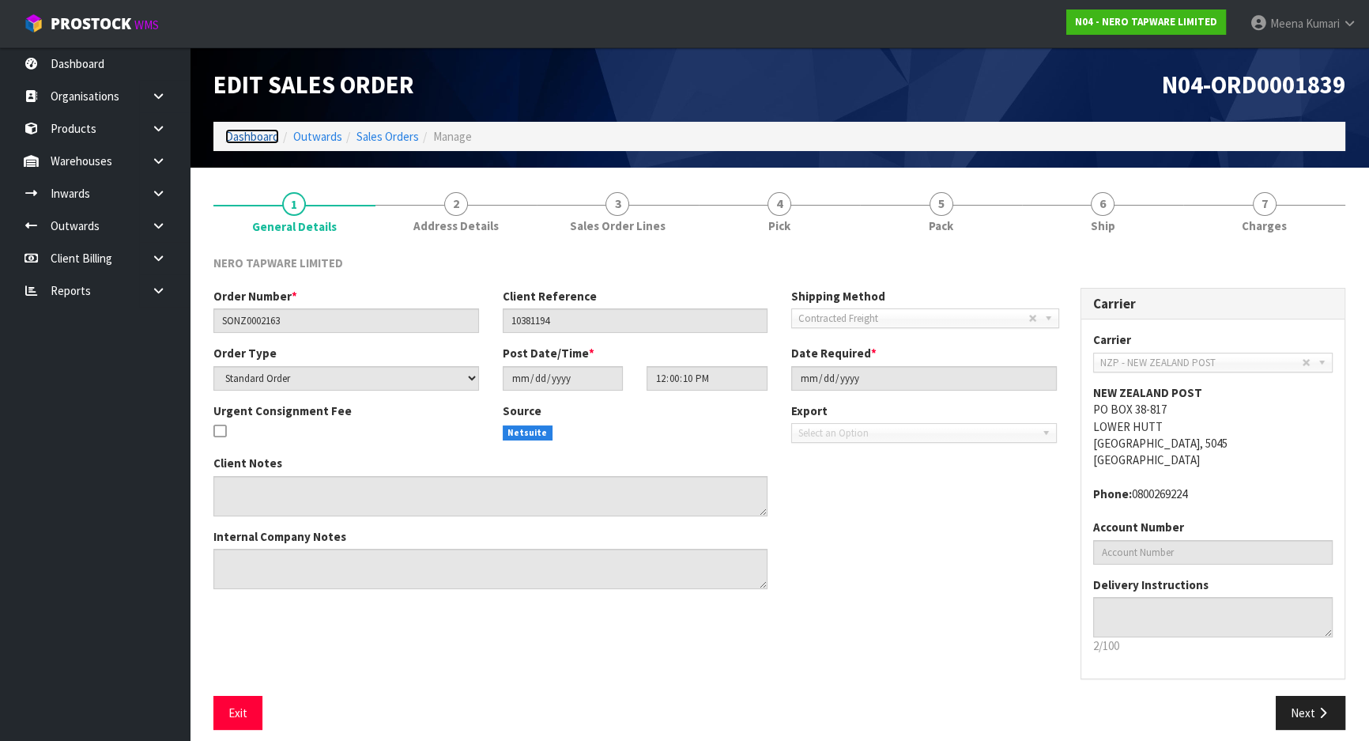
click at [256, 141] on link "Dashboard" at bounding box center [252, 136] width 54 height 15
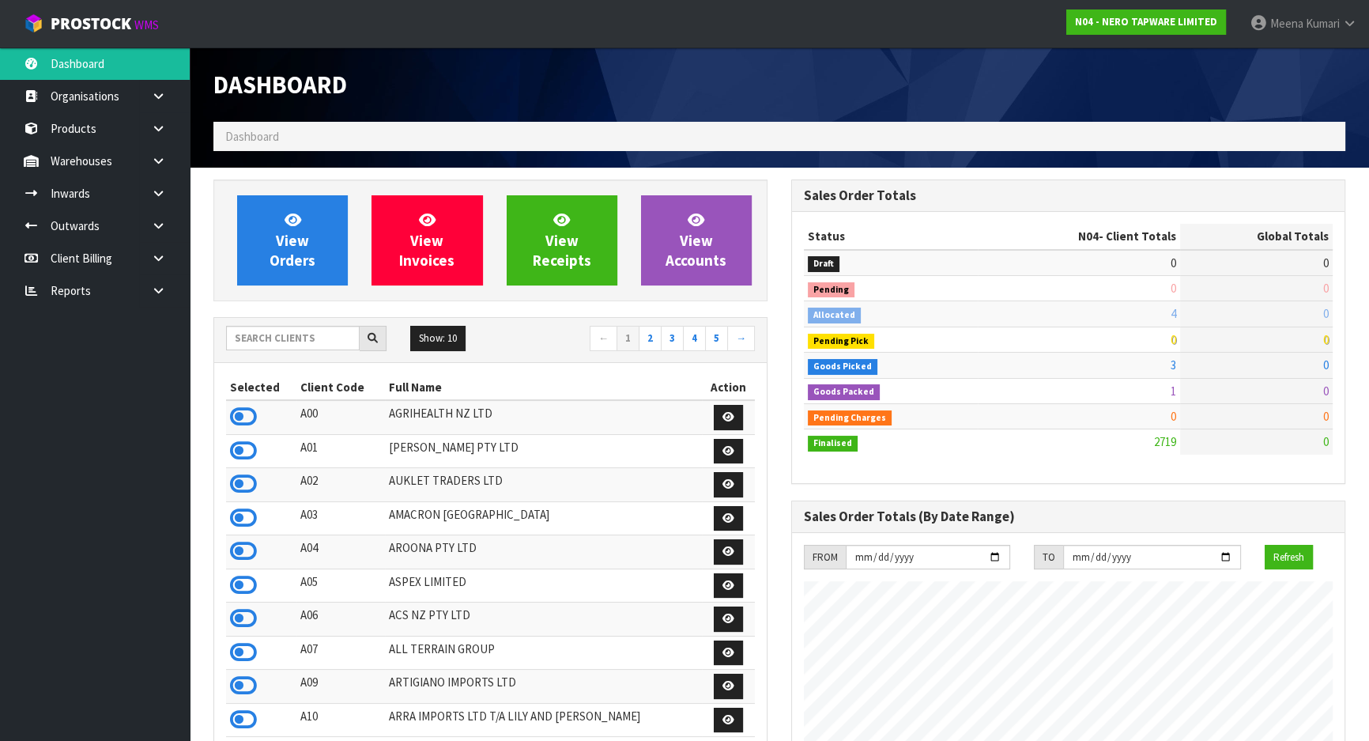
scroll to position [1246, 577]
click at [300, 341] on input "text" at bounding box center [293, 338] width 134 height 25
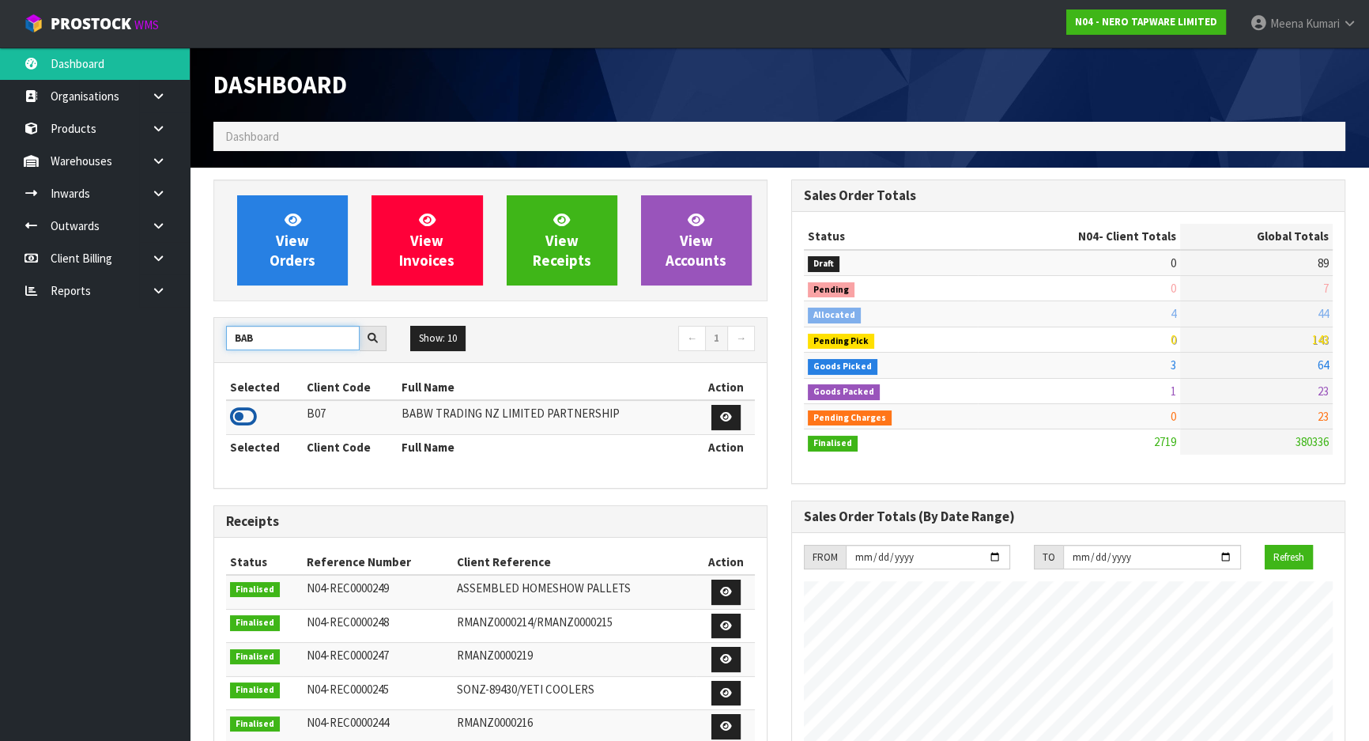
type input "BAB"
click at [232, 417] on icon at bounding box center [243, 417] width 27 height 24
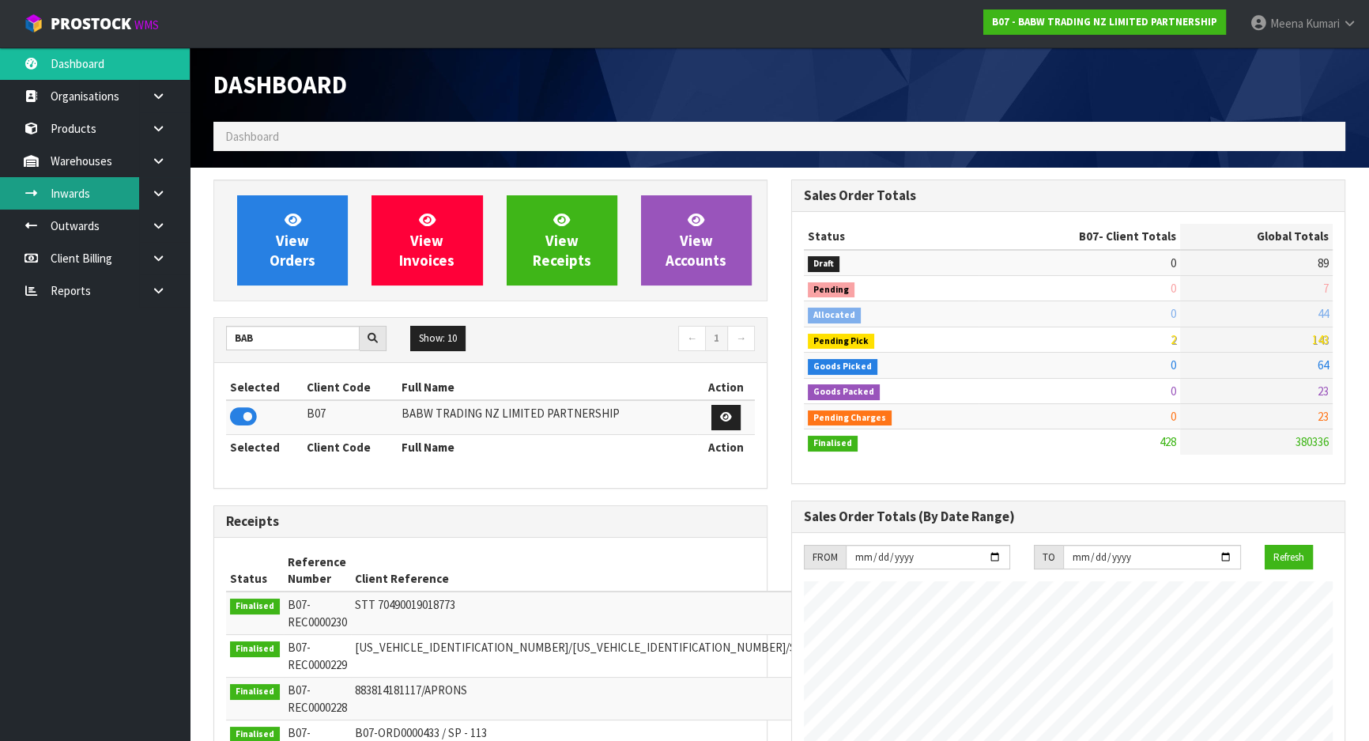
scroll to position [1195, 577]
click at [111, 142] on link "Products" at bounding box center [95, 128] width 190 height 32
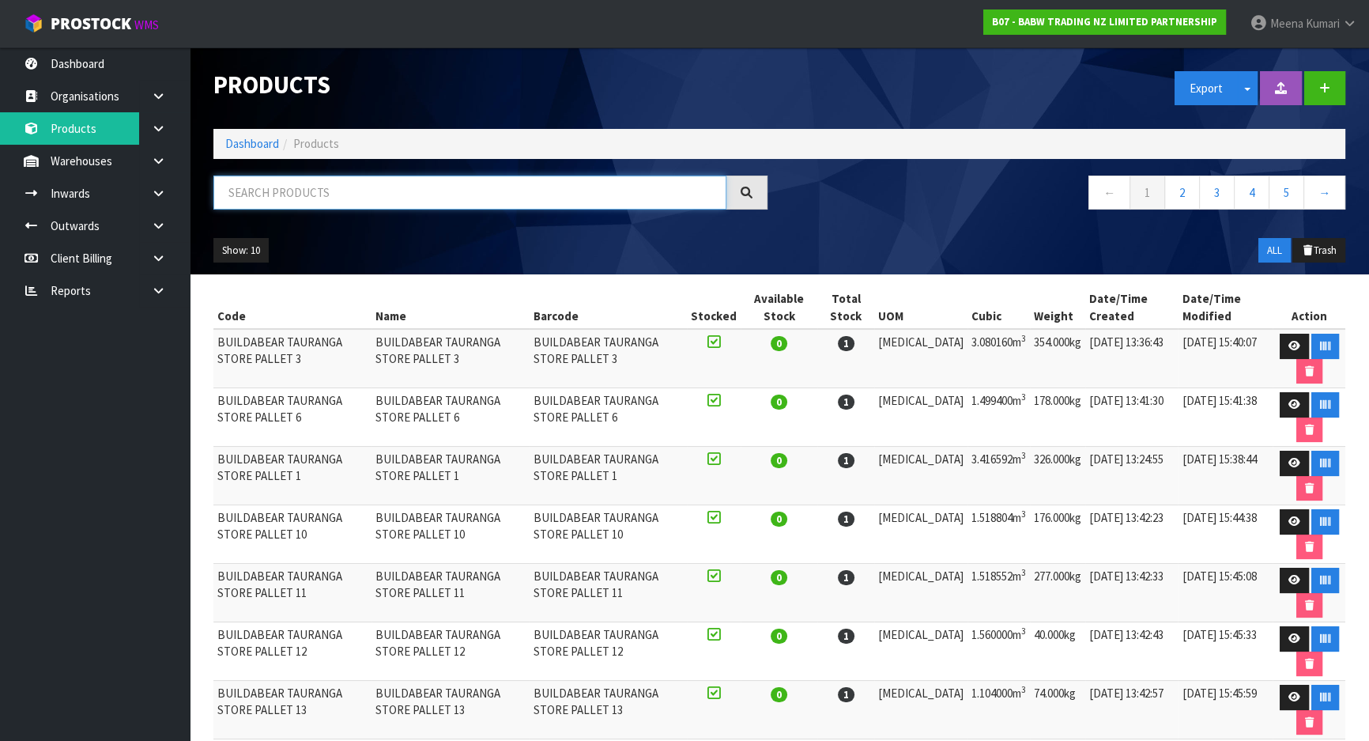
click at [267, 188] on input "text" at bounding box center [469, 192] width 513 height 34
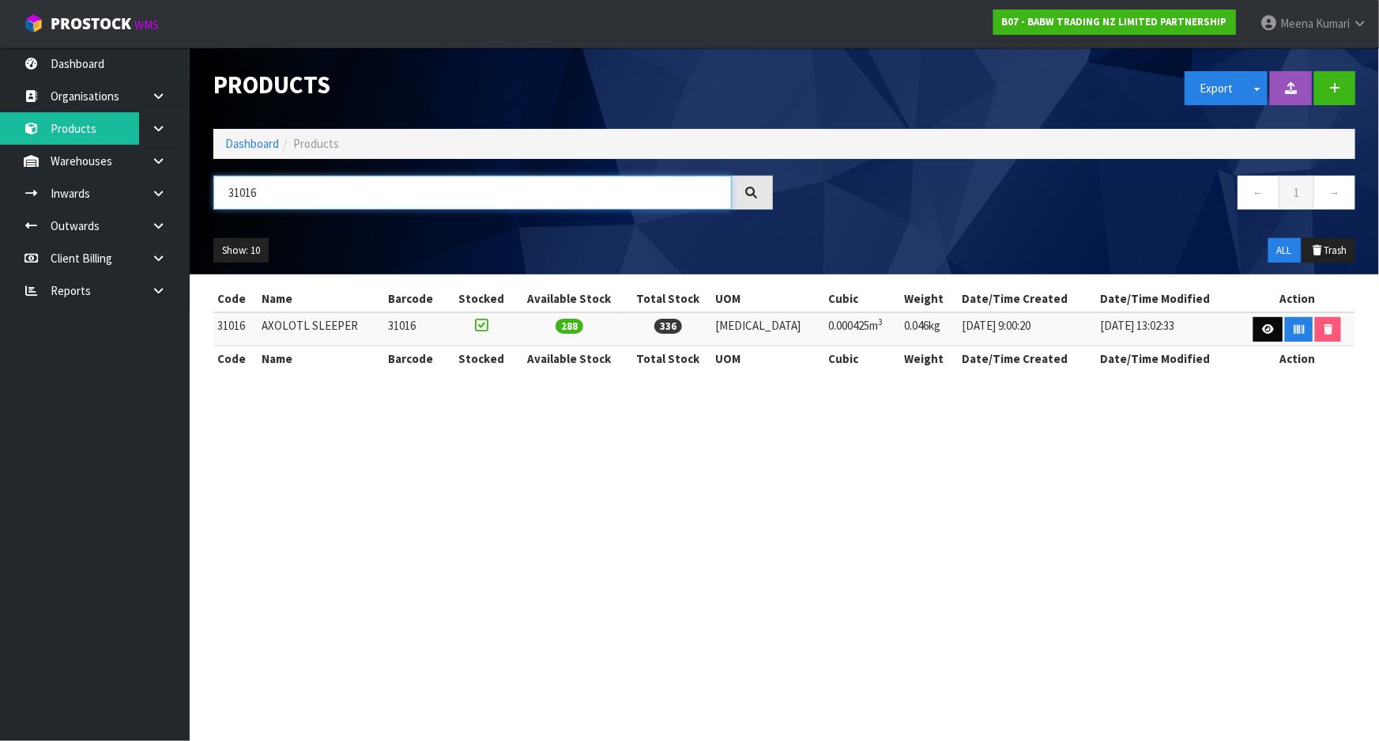
type input "31016"
click at [1262, 324] on icon at bounding box center [1268, 329] width 12 height 10
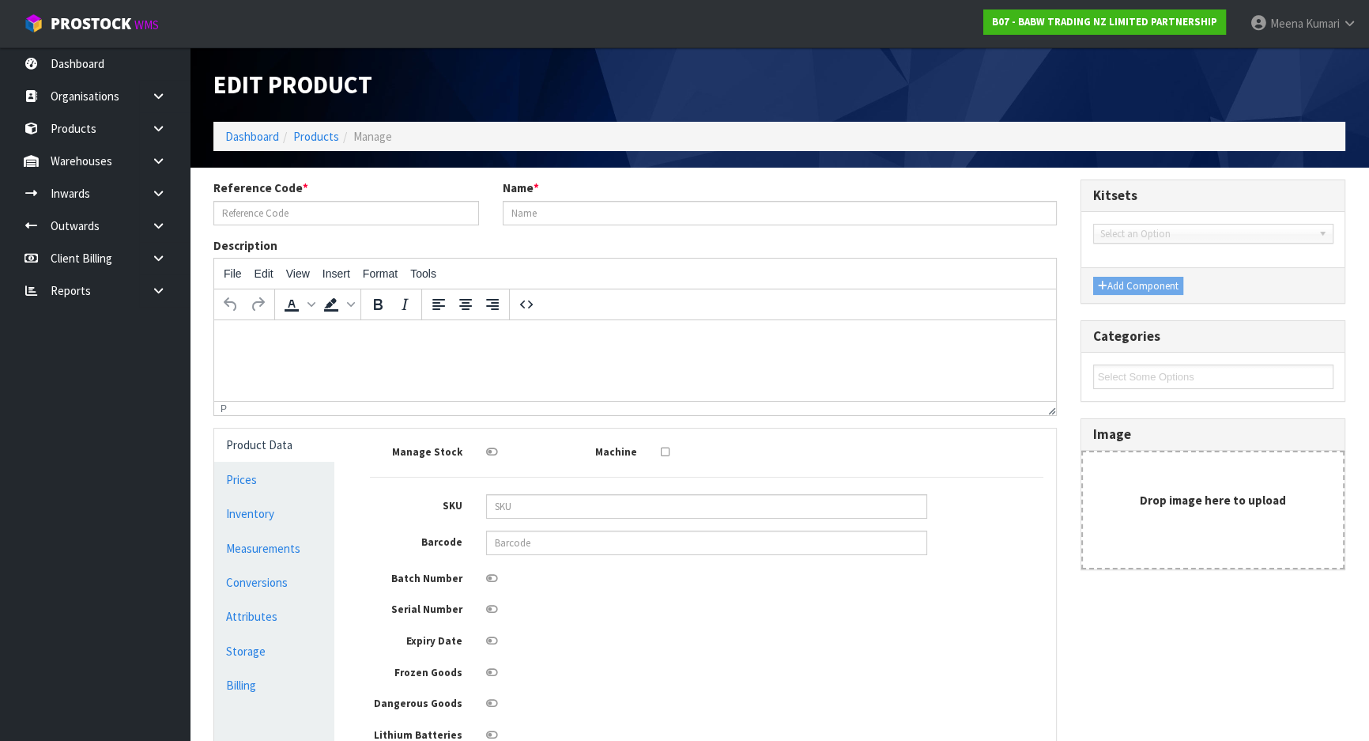
type input "31016"
type input "AXOLOTL SLEEPER"
click at [613, 543] on input "text" at bounding box center [706, 542] width 441 height 25
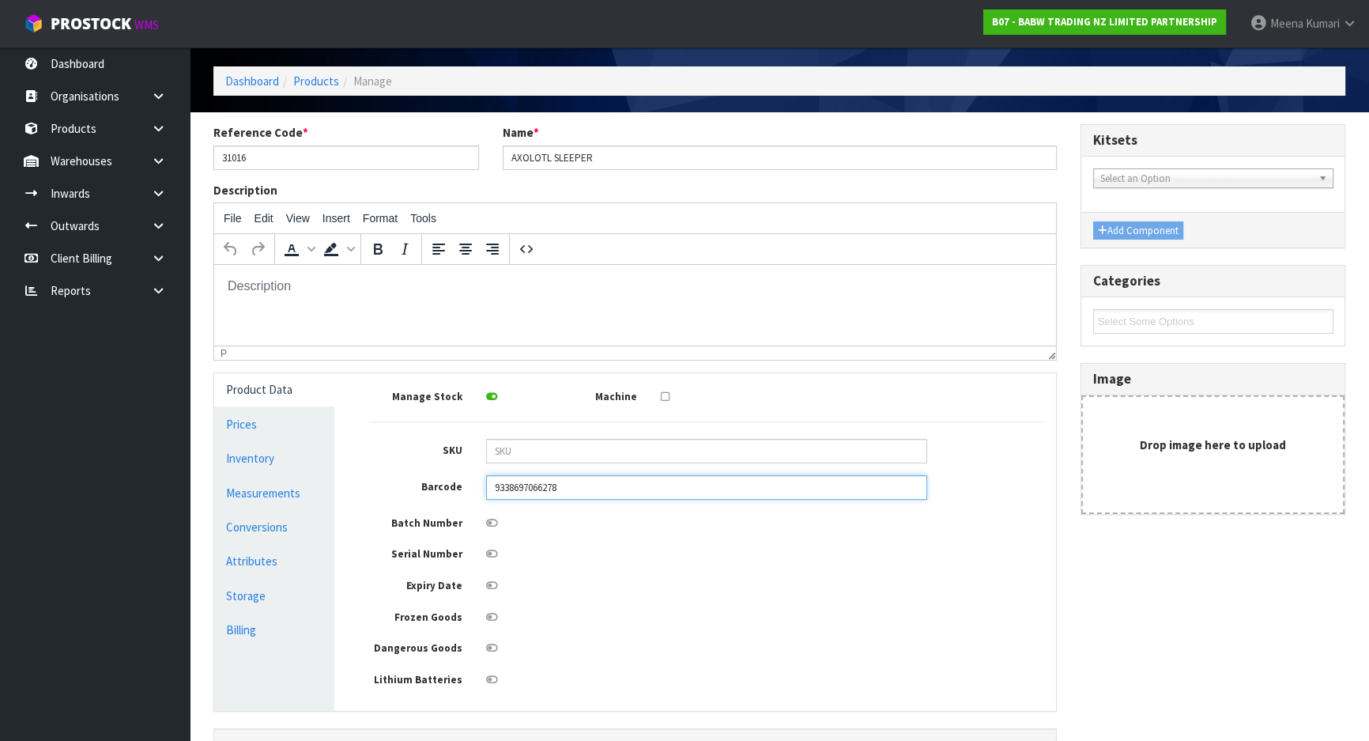
scroll to position [172, 0]
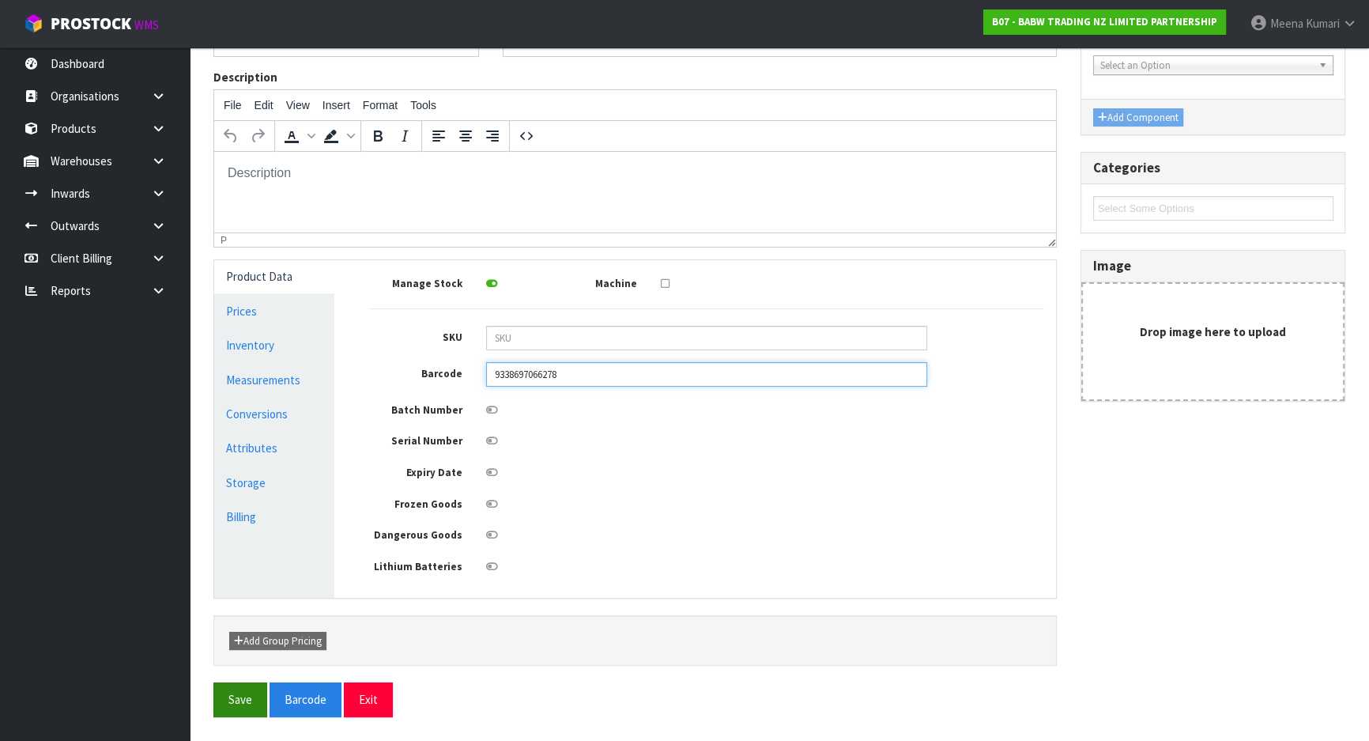
type input "9338697066278"
click at [228, 693] on button "Save" at bounding box center [240, 699] width 54 height 34
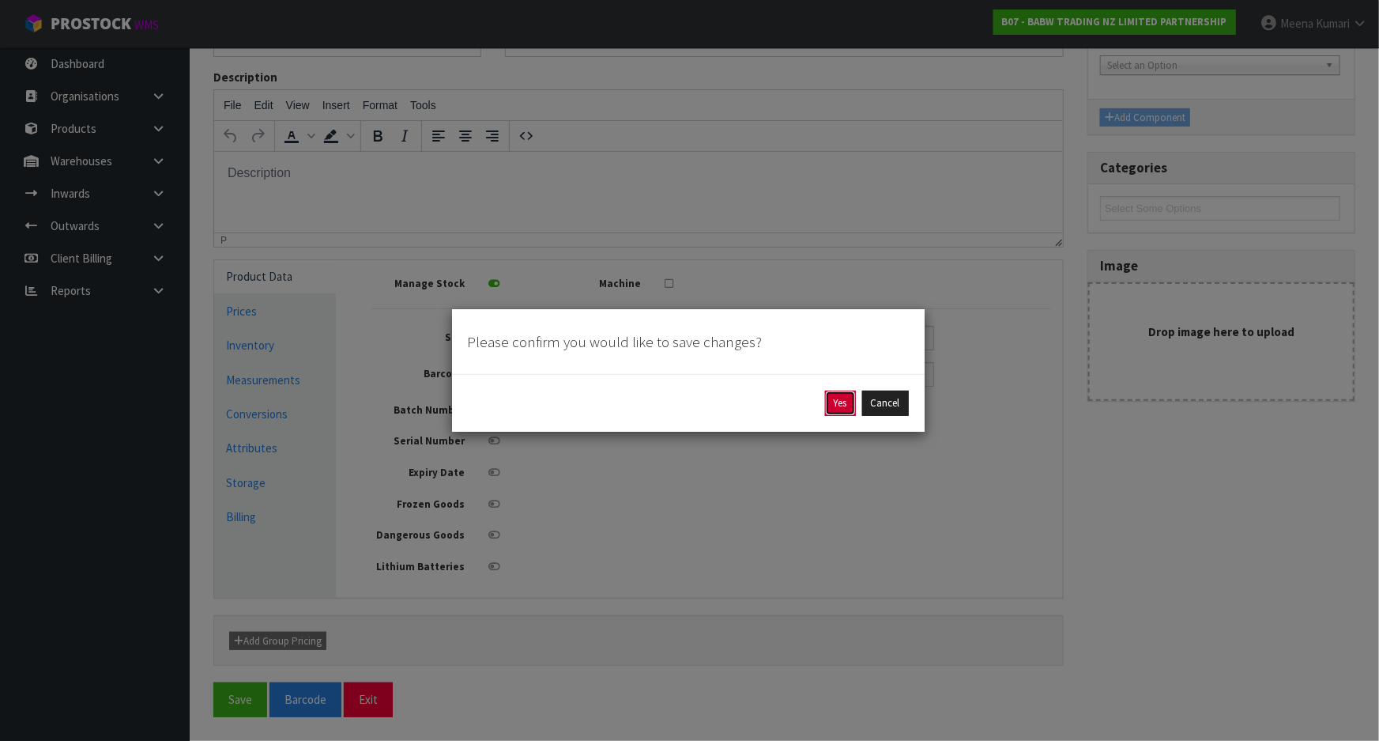
click at [840, 402] on button "Yes" at bounding box center [840, 402] width 31 height 25
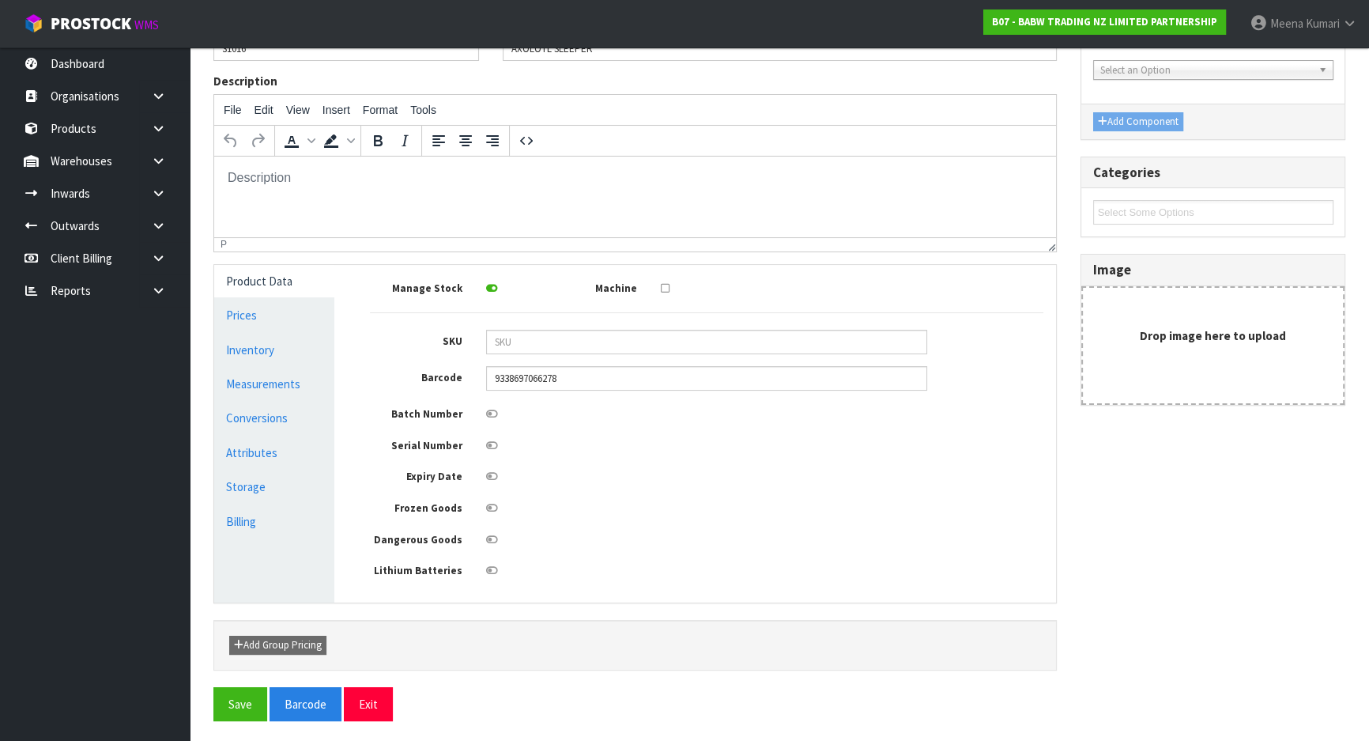
scroll to position [229, 0]
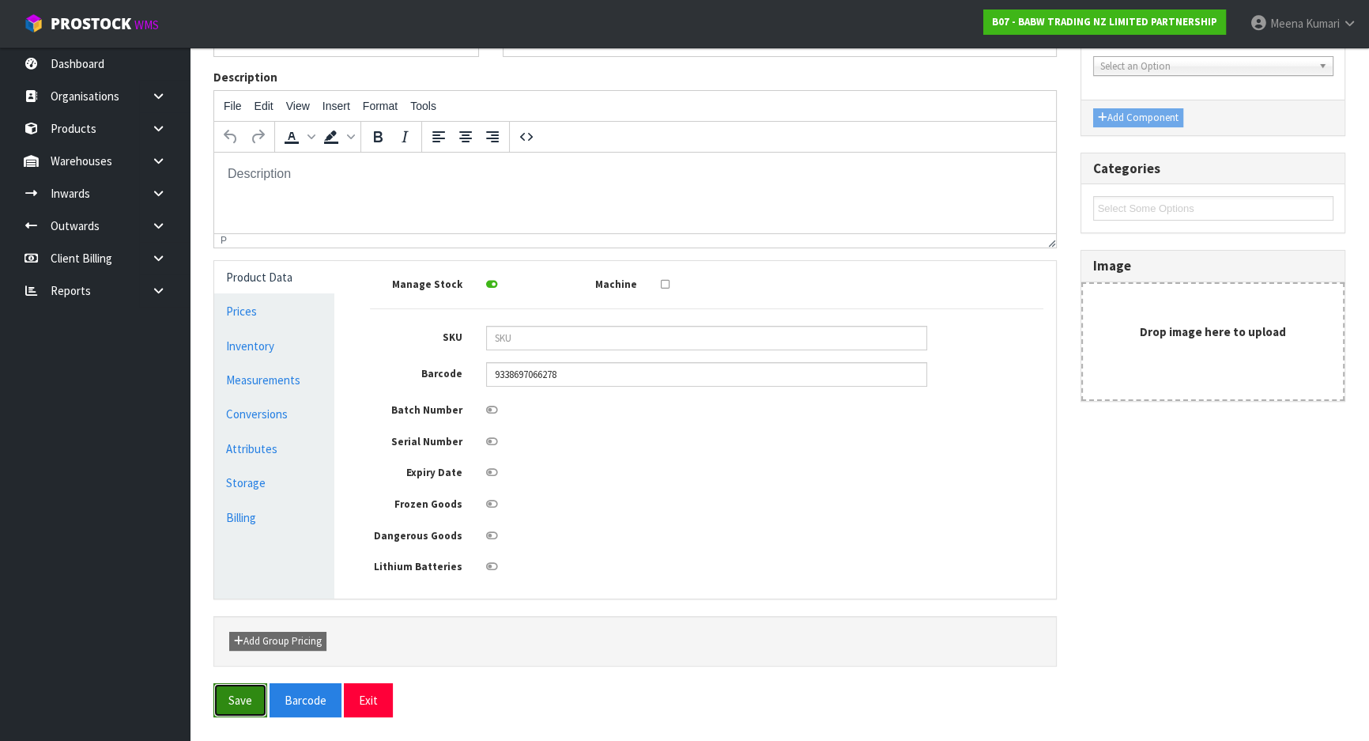
click at [250, 697] on button "Save" at bounding box center [240, 700] width 54 height 34
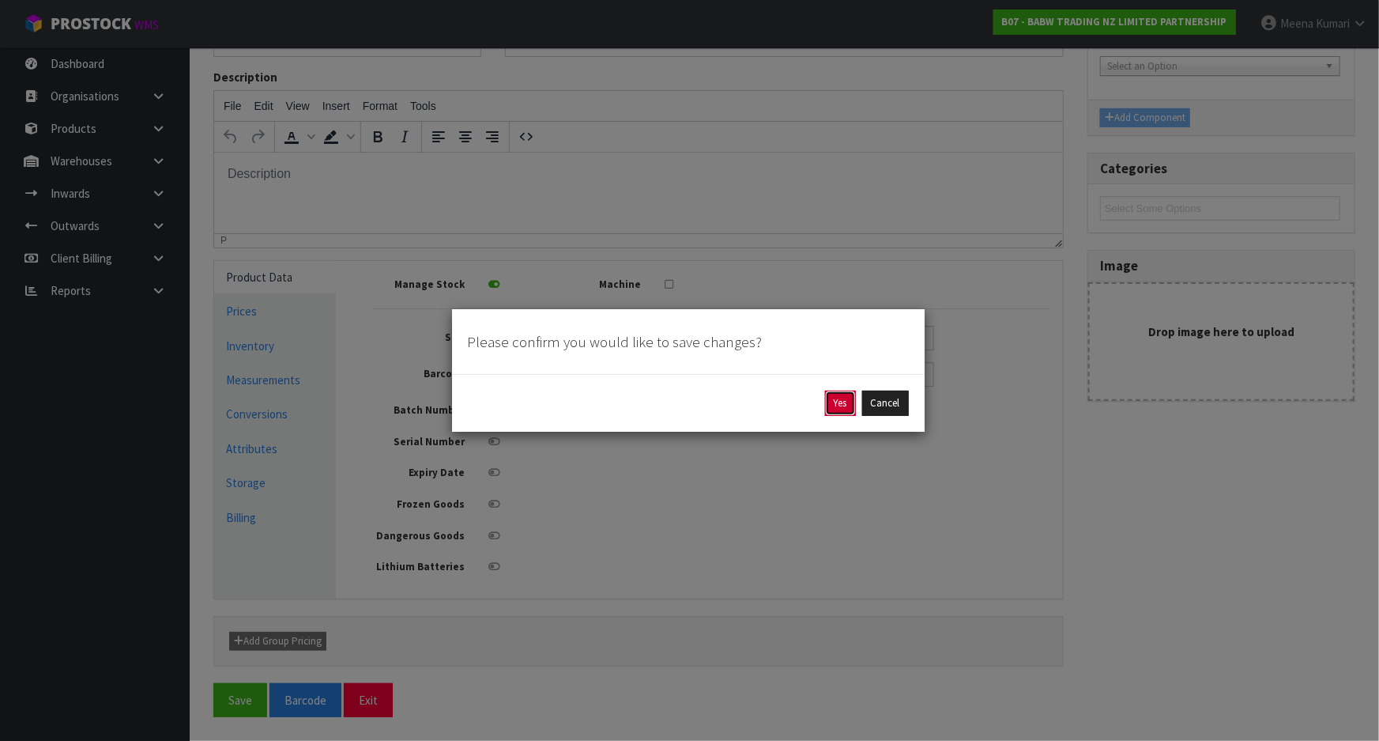
click at [850, 406] on button "Yes" at bounding box center [840, 402] width 31 height 25
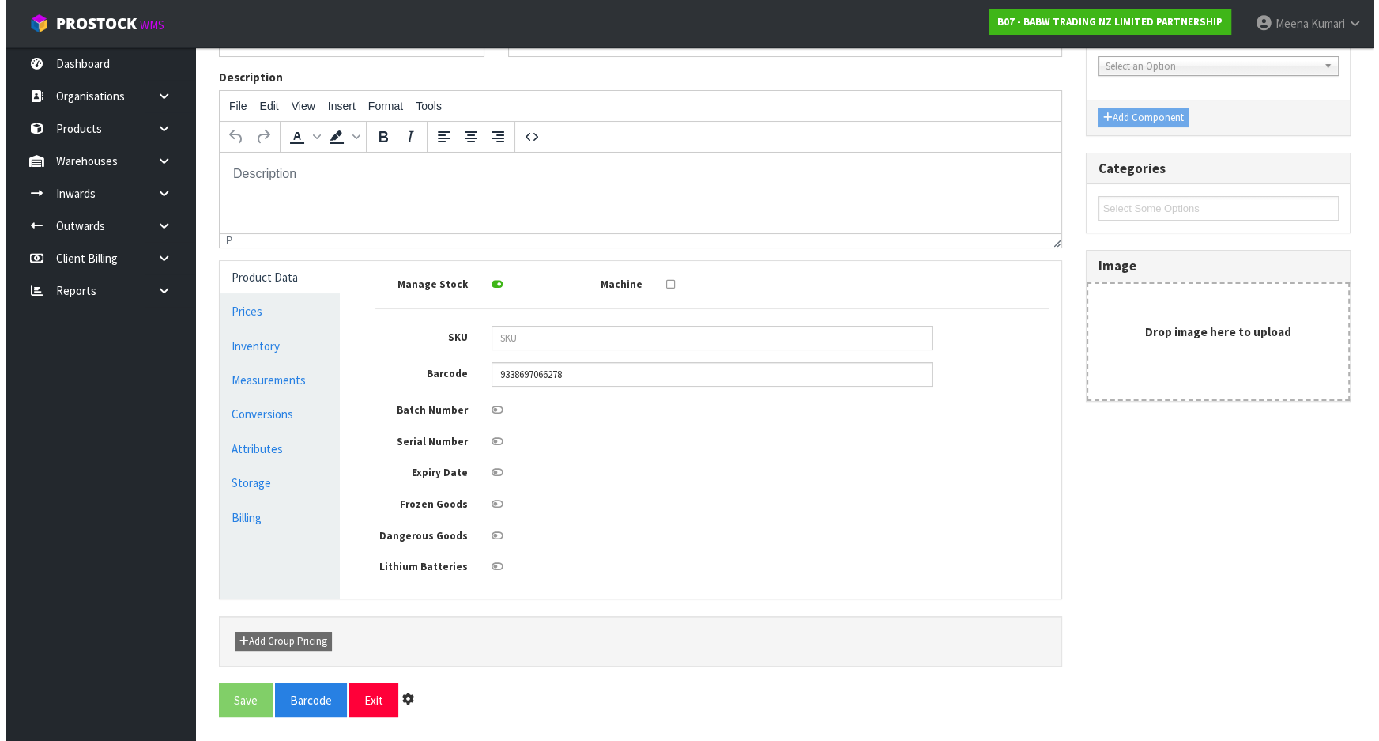
scroll to position [0, 0]
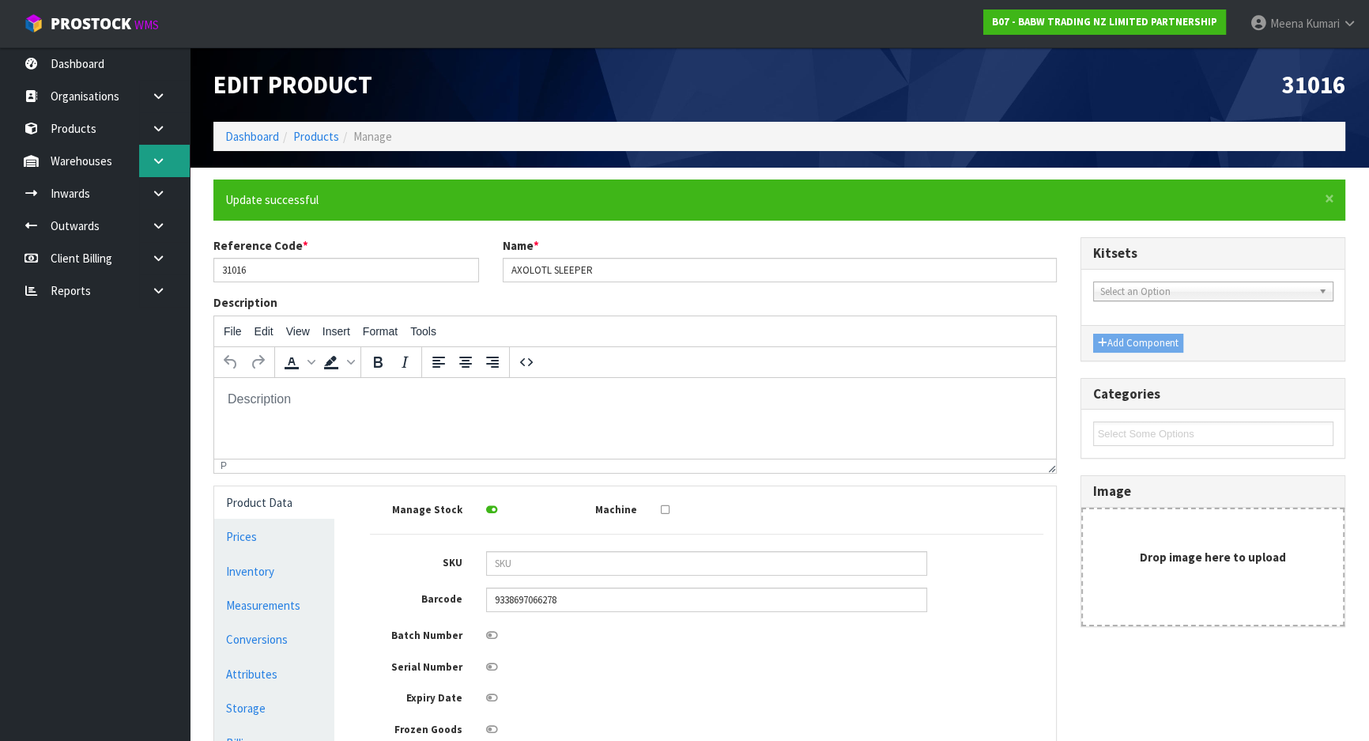
drag, startPoint x: 167, startPoint y: 161, endPoint x: 156, endPoint y: 170, distance: 13.5
click at [167, 161] on link at bounding box center [164, 161] width 51 height 32
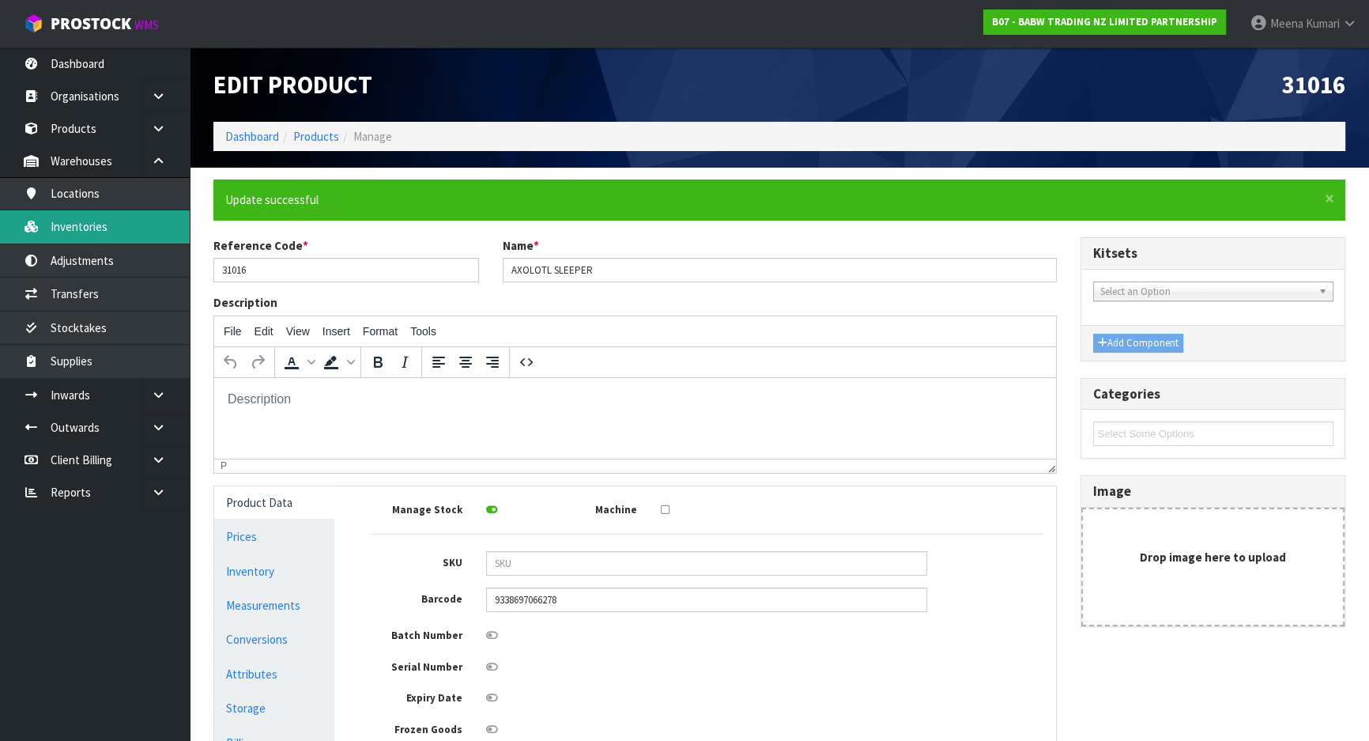
click at [134, 224] on link "Inventories" at bounding box center [95, 226] width 190 height 32
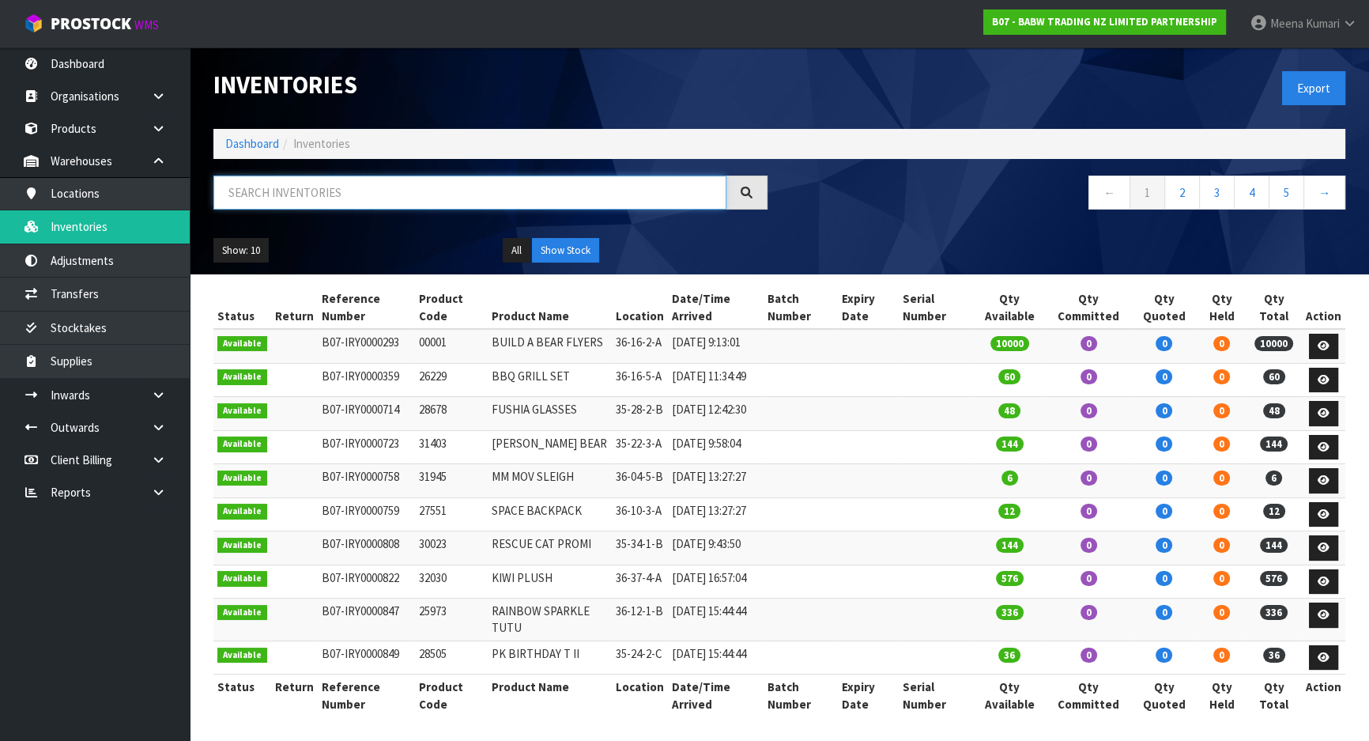
click at [321, 187] on input "text" at bounding box center [469, 192] width 513 height 34
paste input "KE132OHERA"
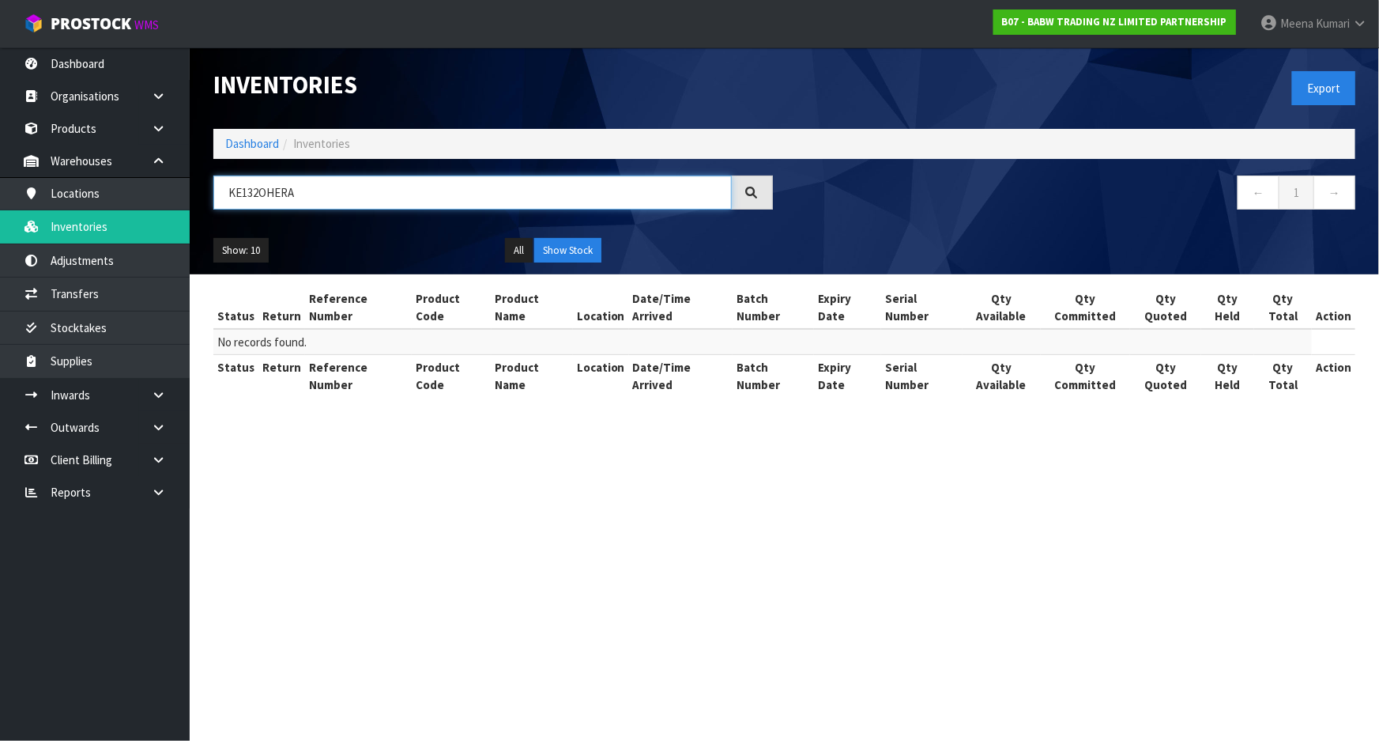
type input "KE132OHERA"
